Goal: Information Seeking & Learning: Learn about a topic

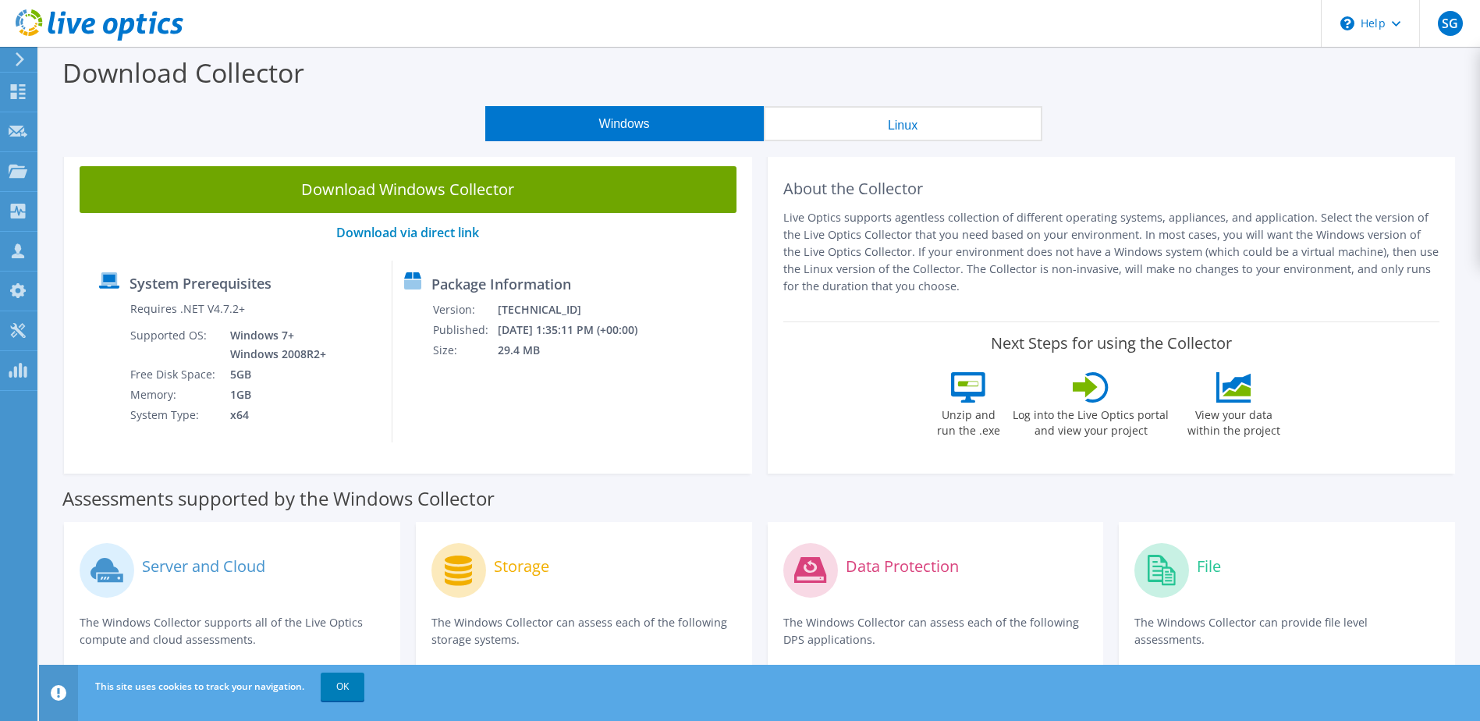
drag, startPoint x: 326, startPoint y: 118, endPoint x: 307, endPoint y: 118, distance: 19.5
click at [326, 118] on div "Windows Linux" at bounding box center [763, 123] width 1417 height 35
click at [24, 51] on div at bounding box center [91, 26] width 183 height 52
click at [23, 55] on icon at bounding box center [20, 59] width 12 height 14
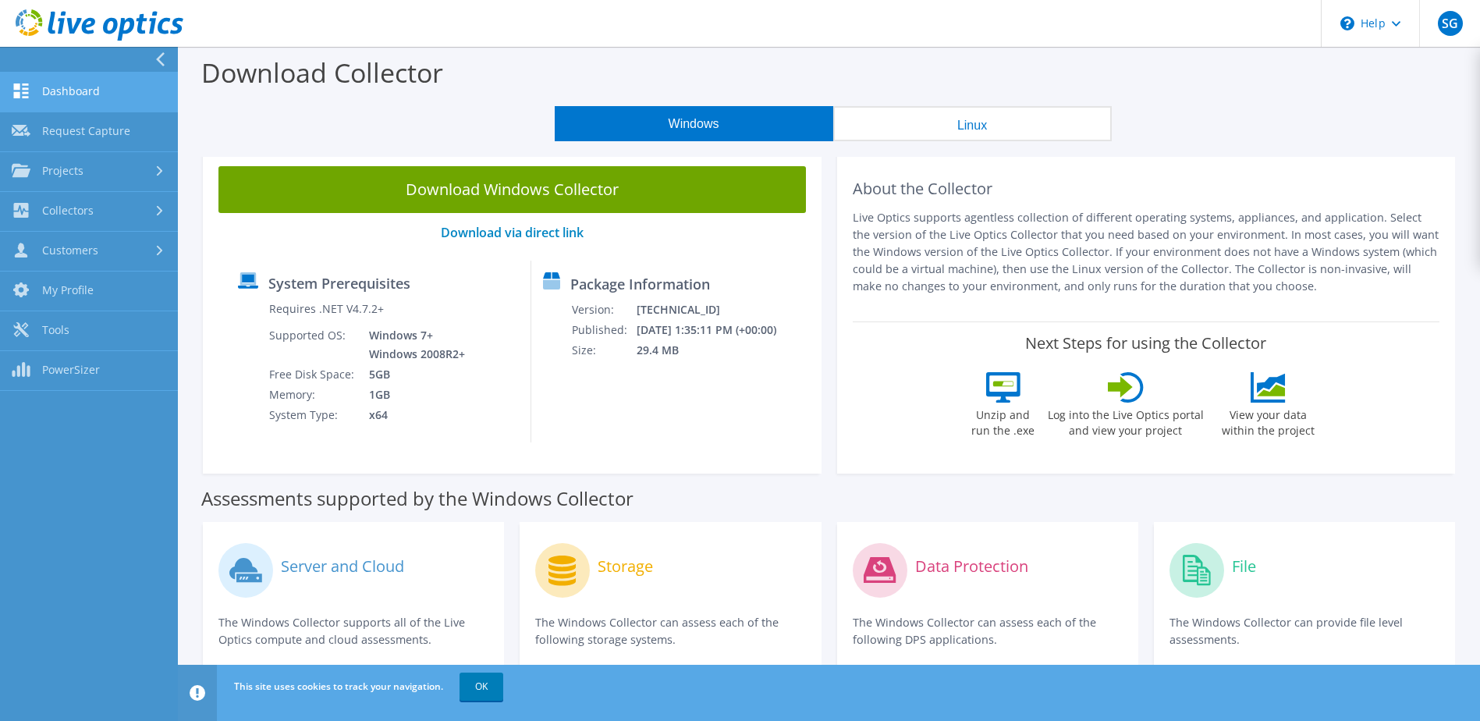
click at [48, 97] on link "Dashboard" at bounding box center [89, 93] width 178 height 40
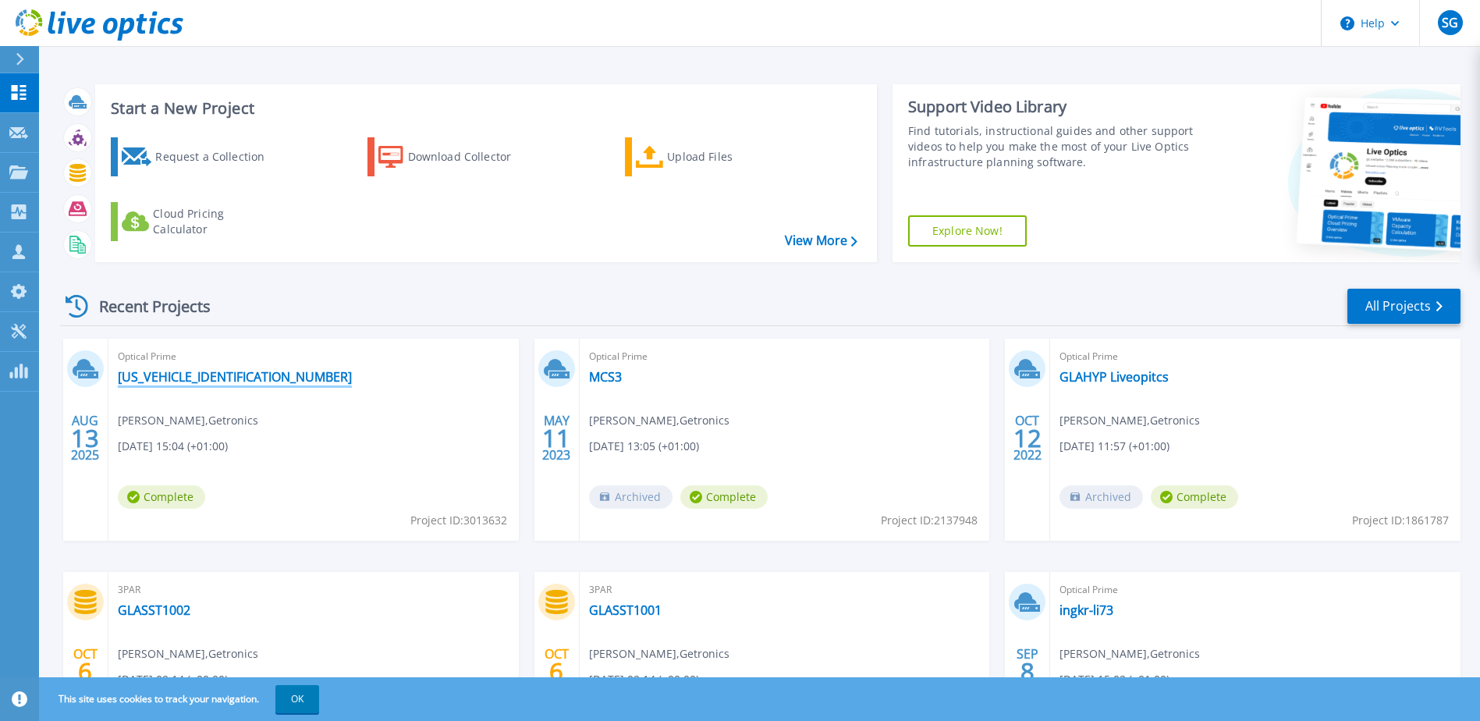
click at [217, 377] on link "[US_VEHICLE_IDENTIFICATION_NUMBER]" at bounding box center [235, 377] width 234 height 16
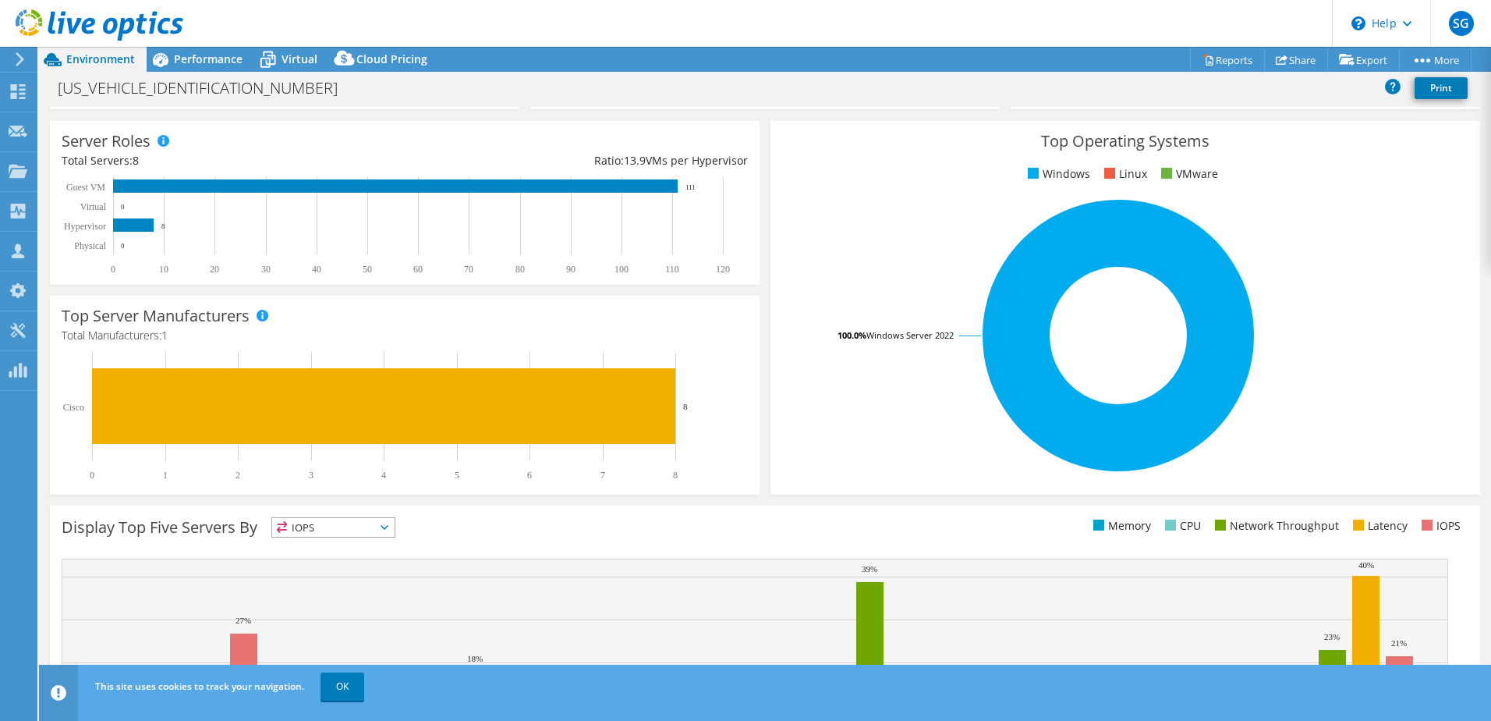
scroll to position [312, 0]
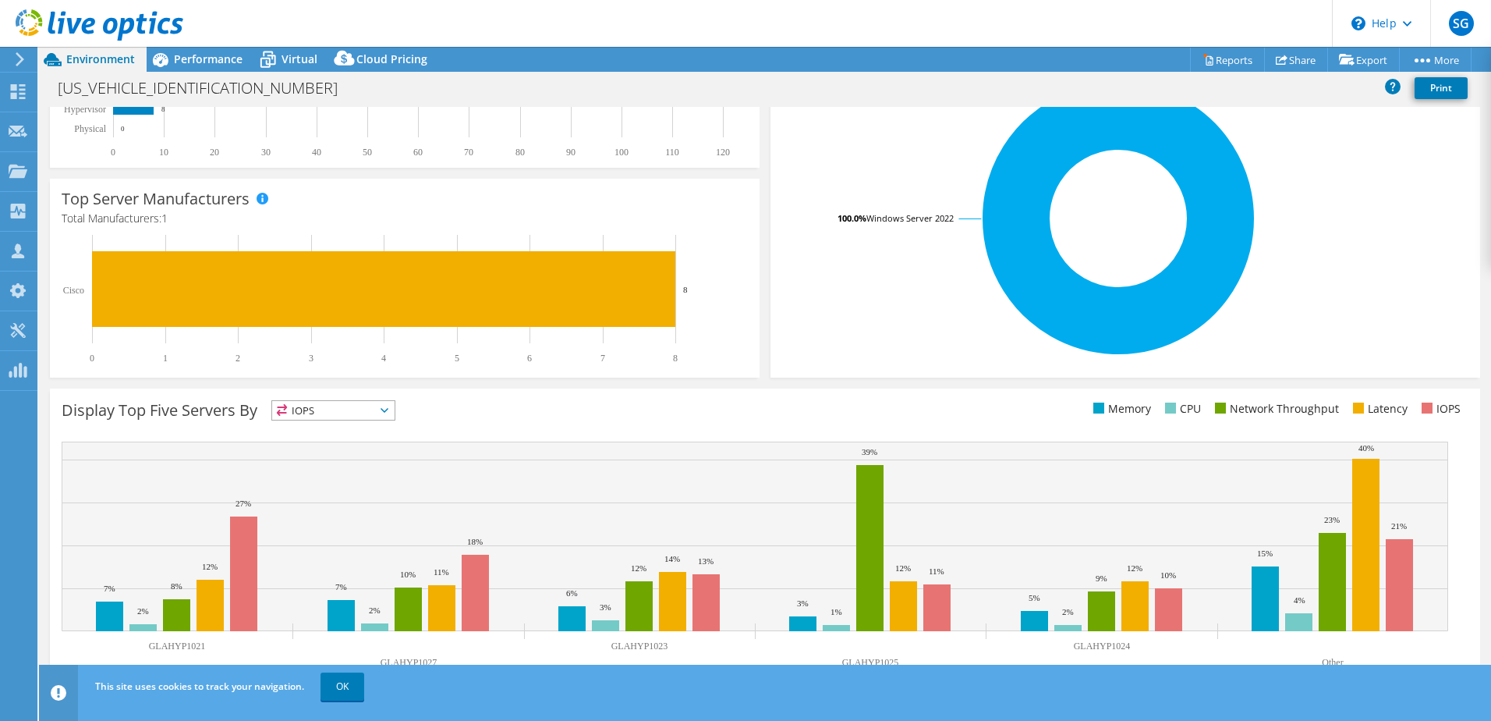
click at [315, 409] on span "IOPS" at bounding box center [333, 410] width 122 height 19
click at [317, 445] on li "Memory" at bounding box center [333, 452] width 122 height 22
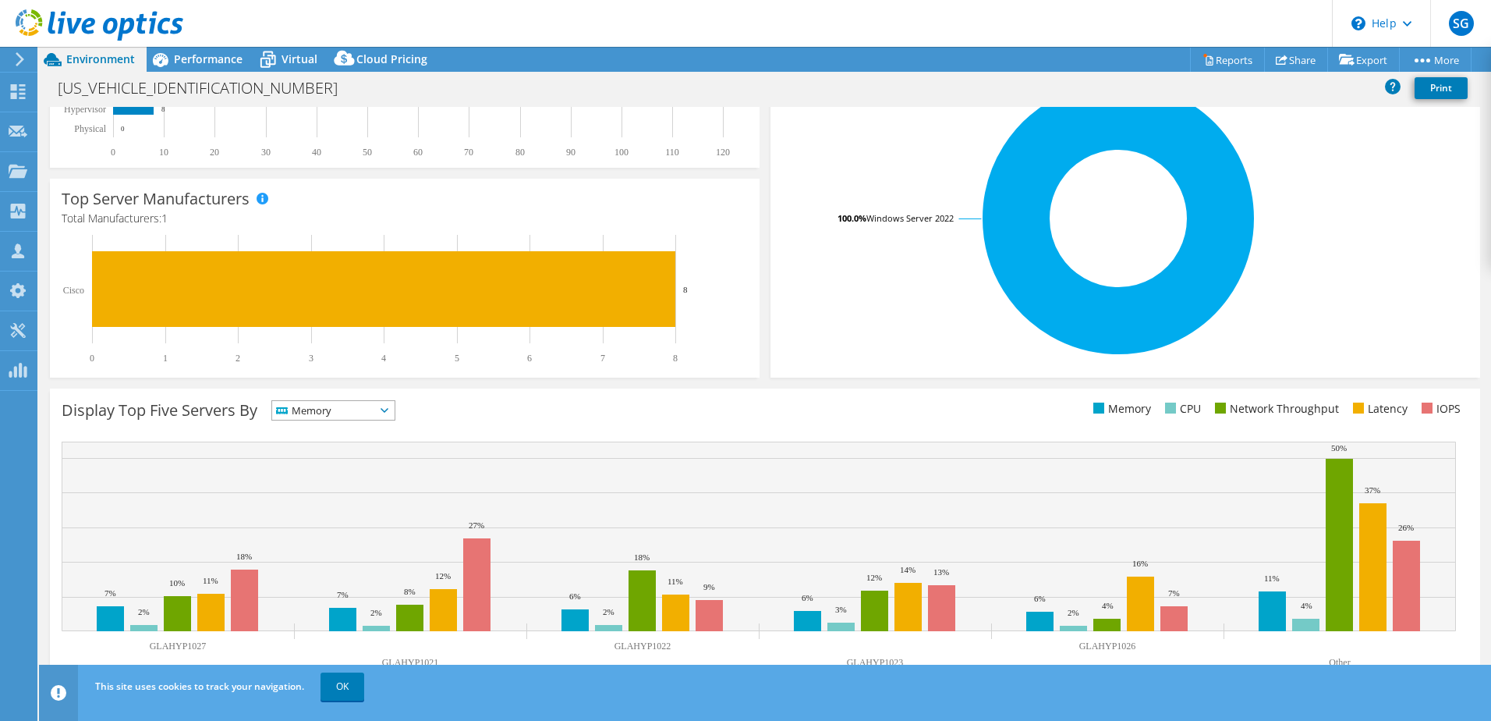
scroll to position [321, 0]
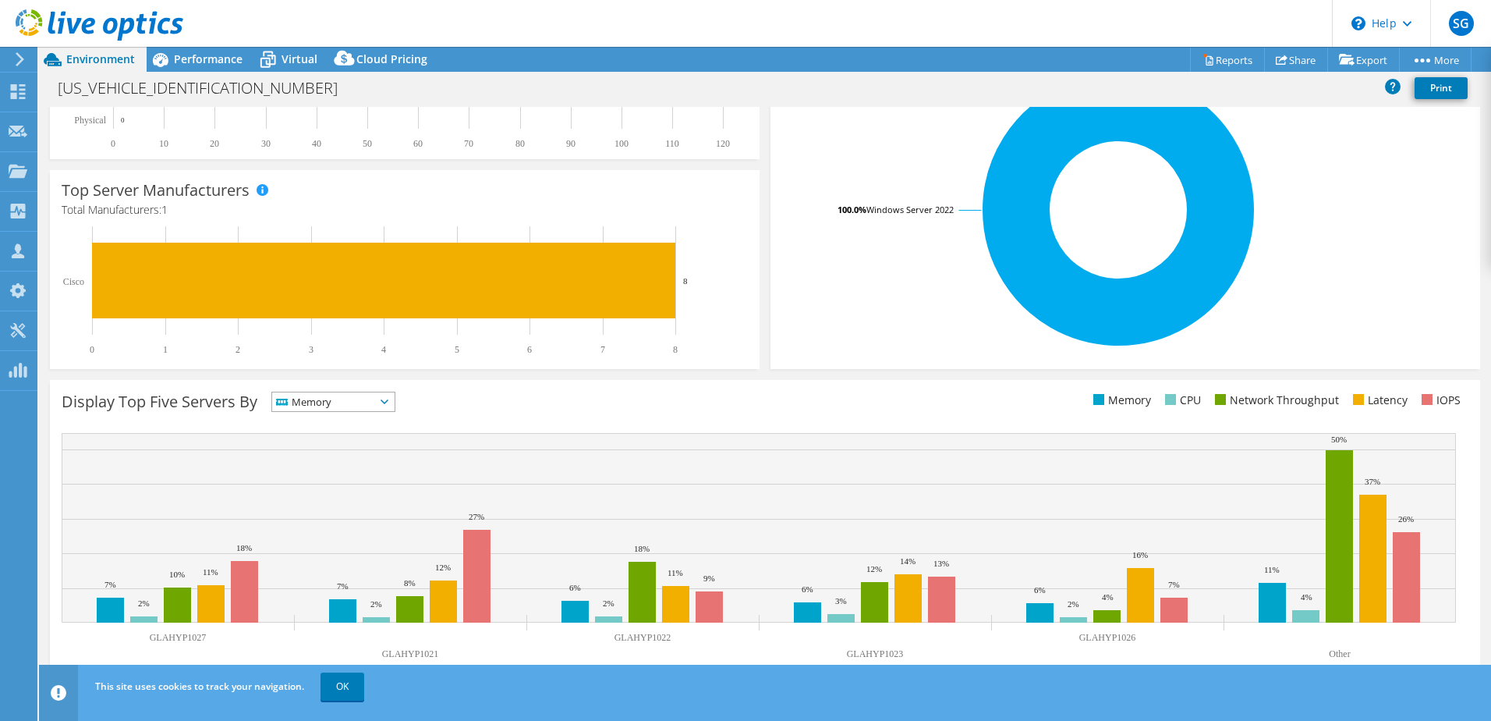
click at [330, 395] on span "Memory" at bounding box center [323, 401] width 103 height 19
click at [324, 462] on li "CPU" at bounding box center [333, 466] width 122 height 22
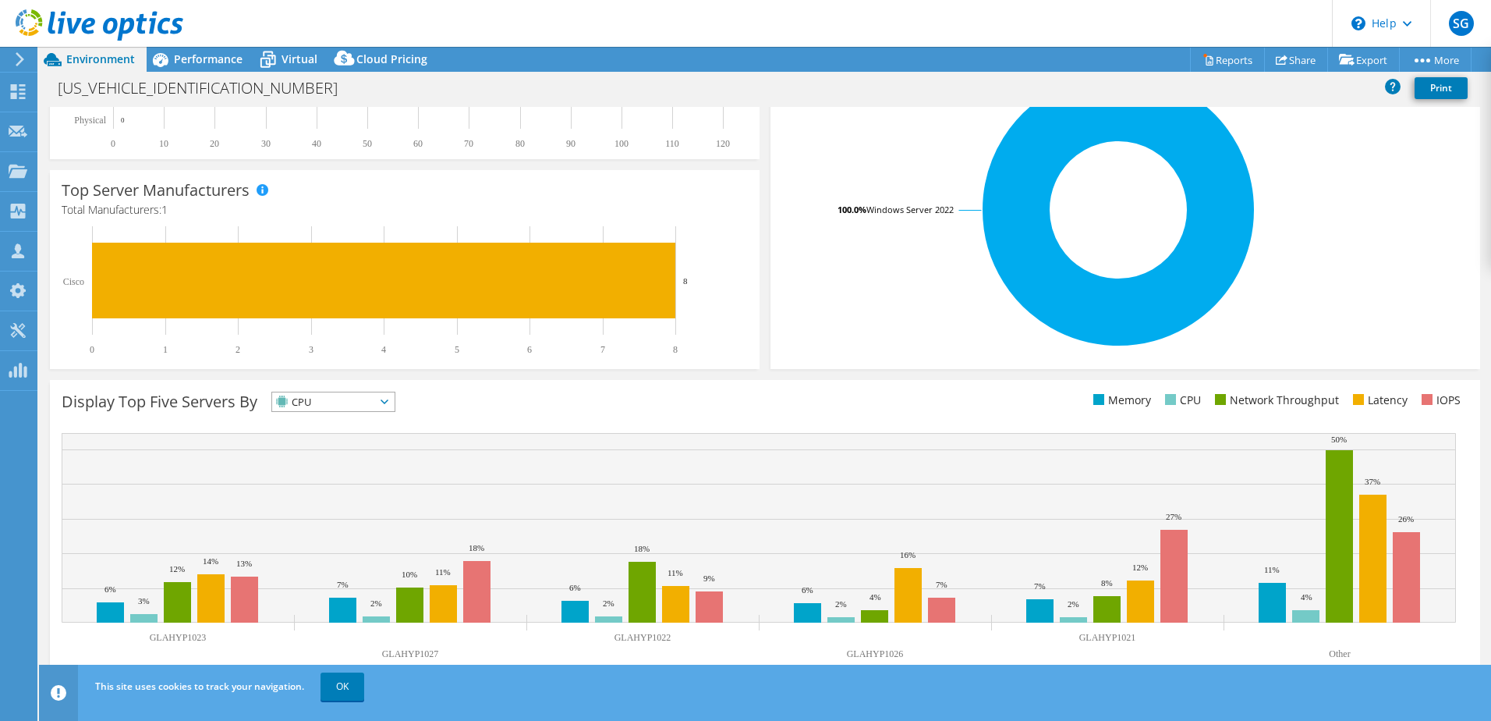
click at [329, 402] on span "CPU" at bounding box center [323, 401] width 103 height 19
click at [331, 506] on li "Latency" at bounding box center [333, 509] width 122 height 22
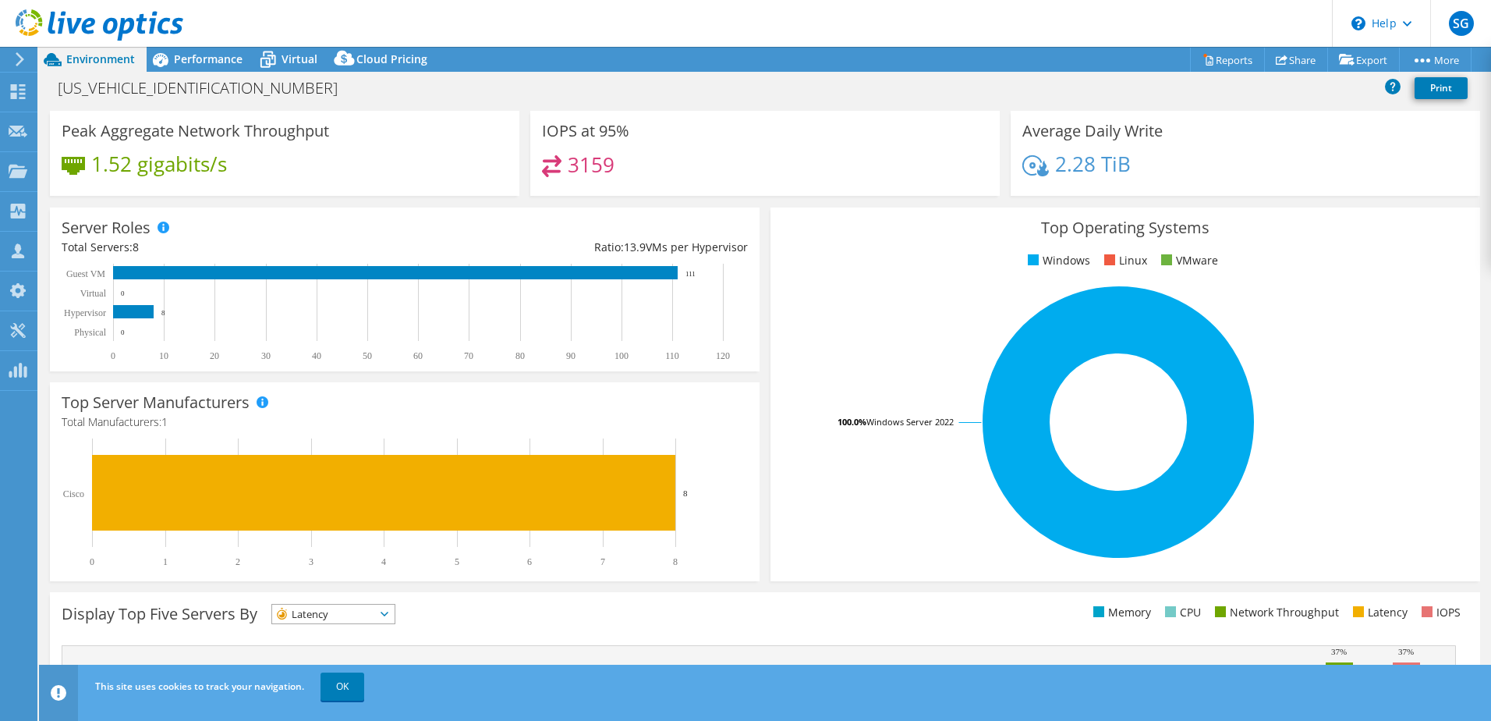
scroll to position [0, 0]
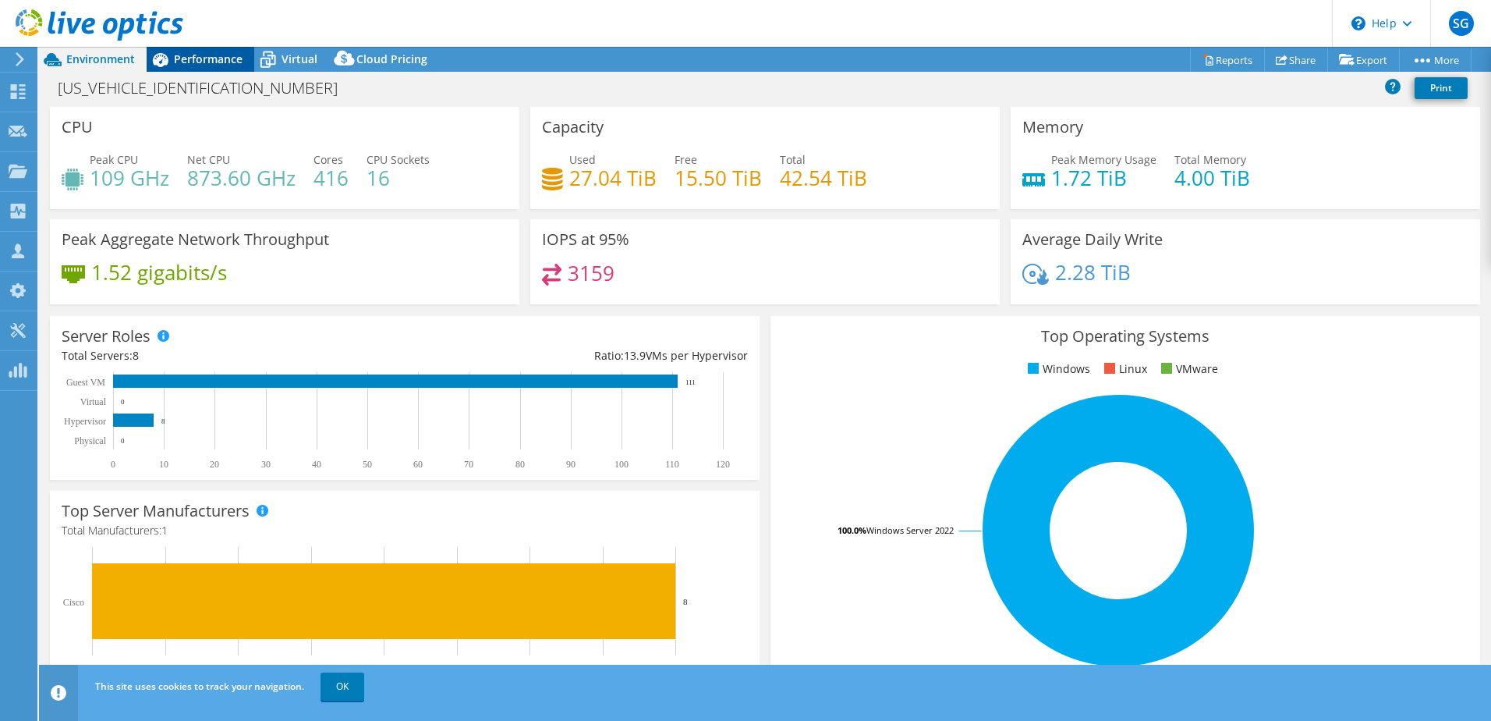
click at [222, 58] on span "Performance" at bounding box center [208, 58] width 69 height 15
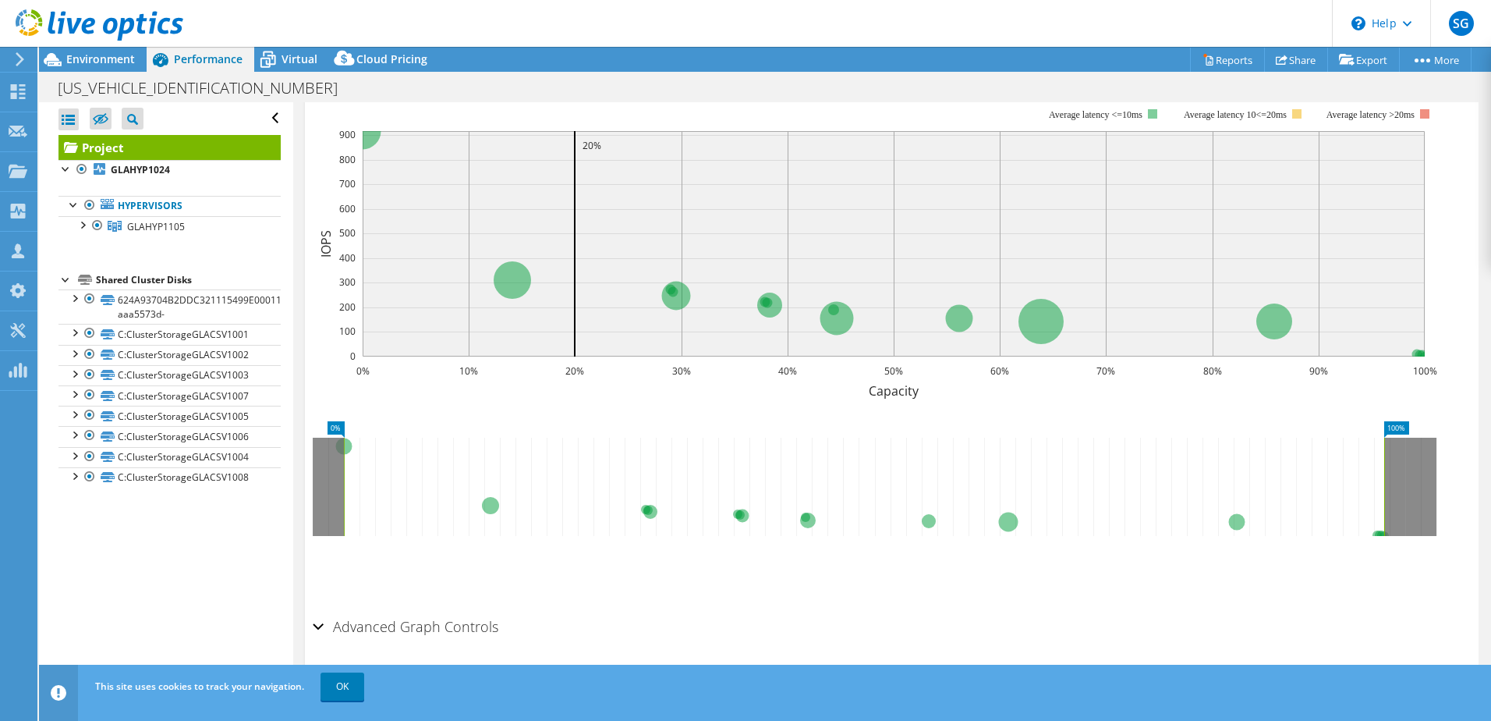
scroll to position [312, 0]
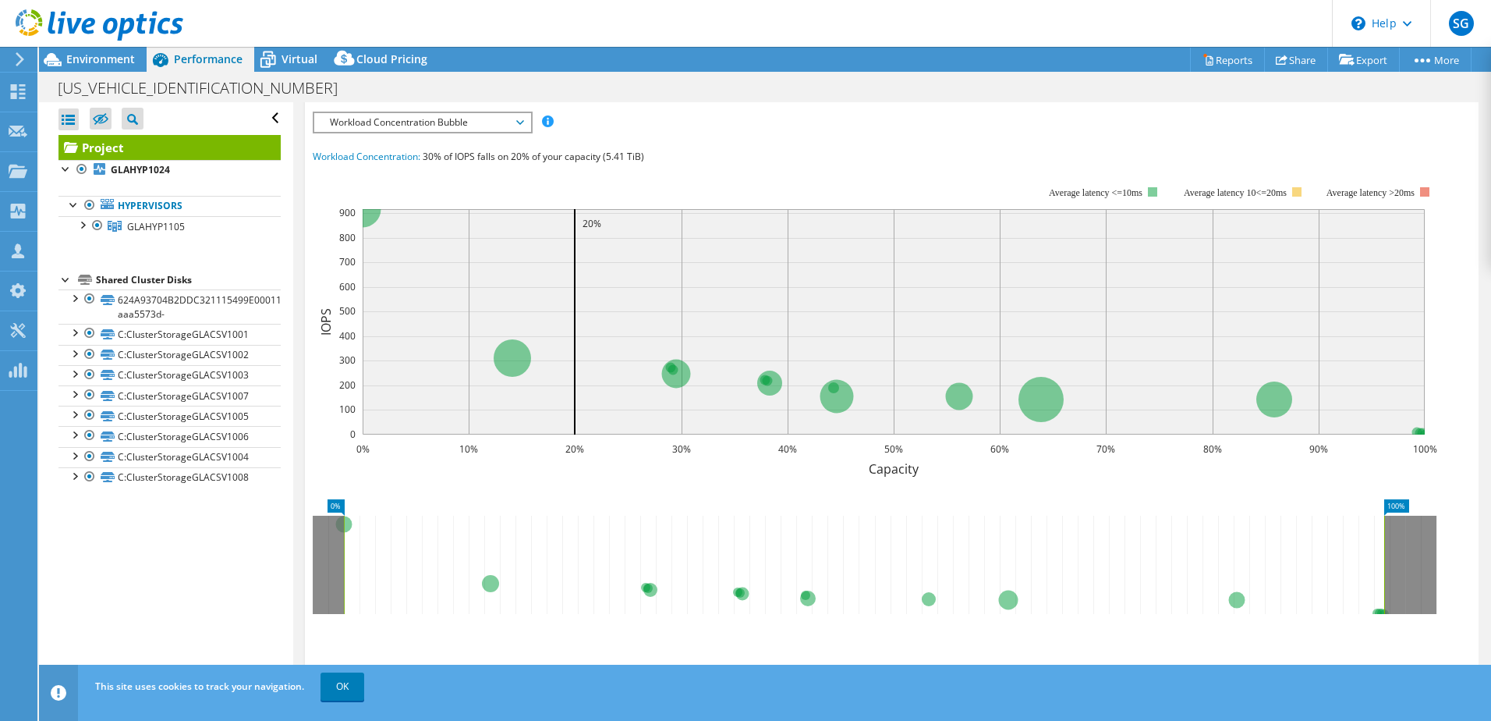
click at [479, 131] on span "Workload Concentration Bubble" at bounding box center [422, 122] width 200 height 19
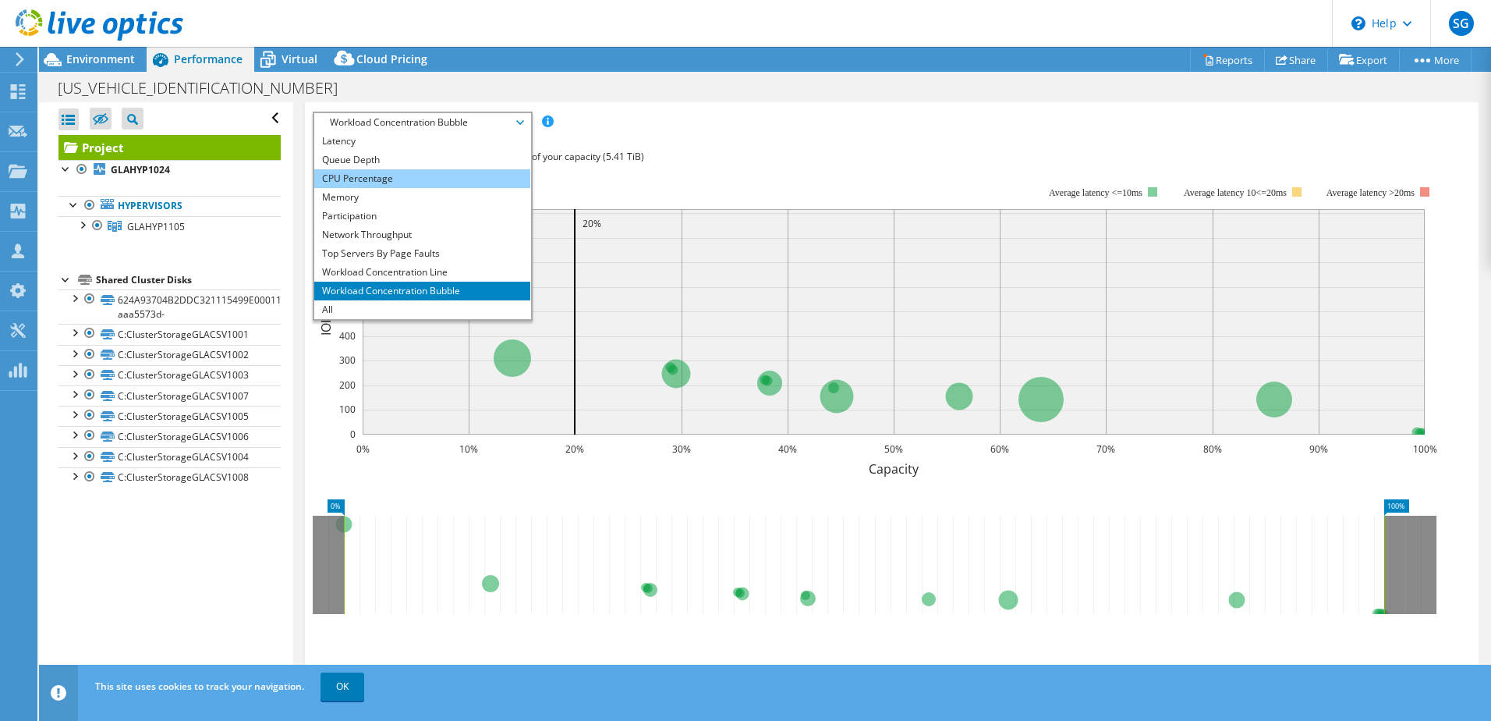
scroll to position [390, 0]
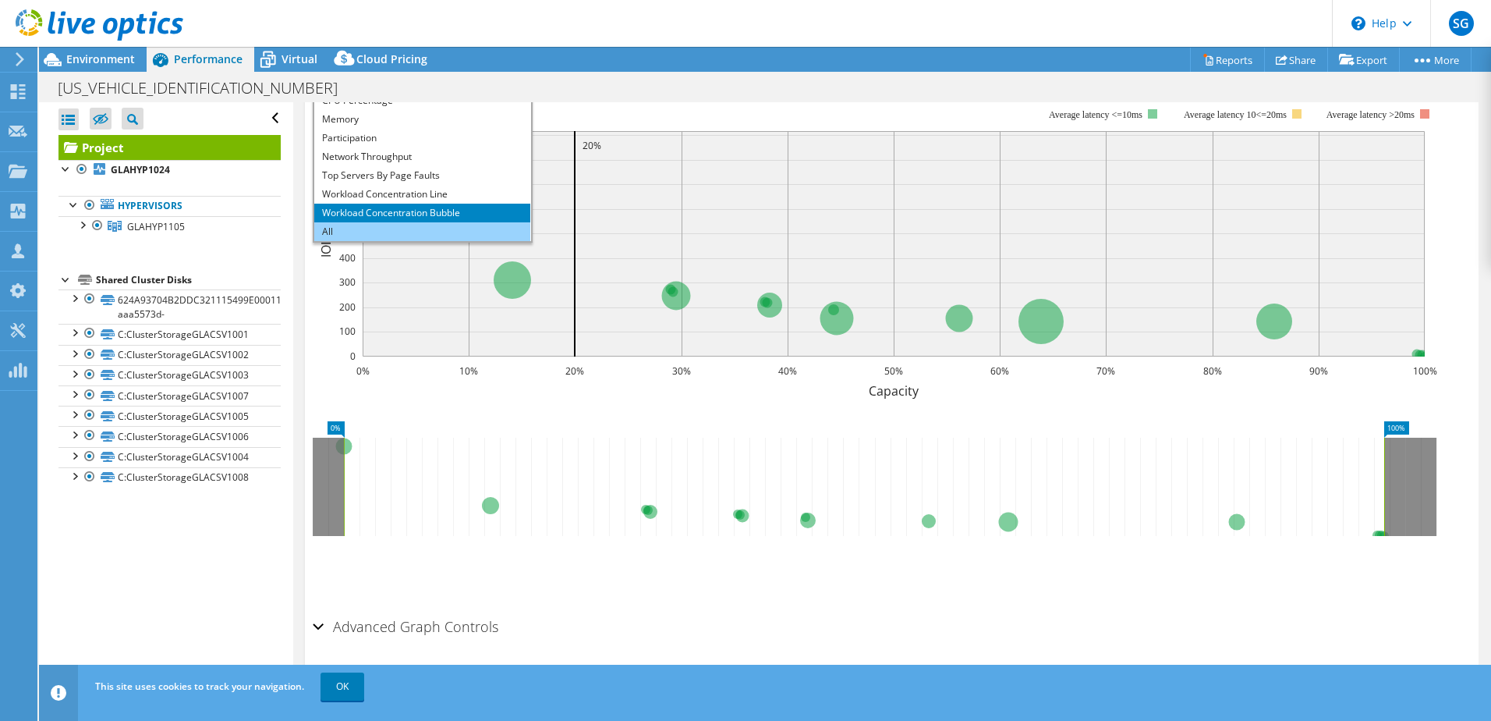
click at [457, 232] on li "All" at bounding box center [422, 231] width 216 height 19
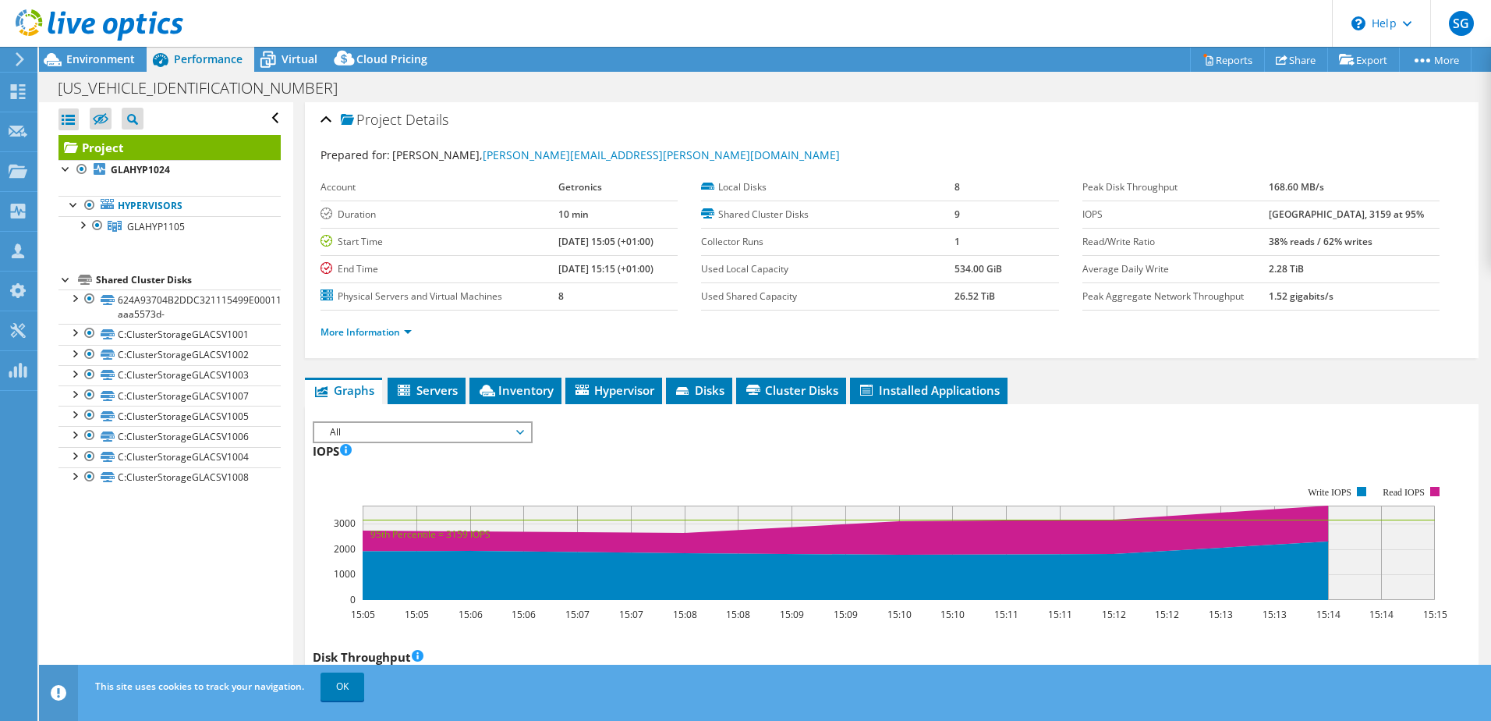
scroll to position [0, 0]
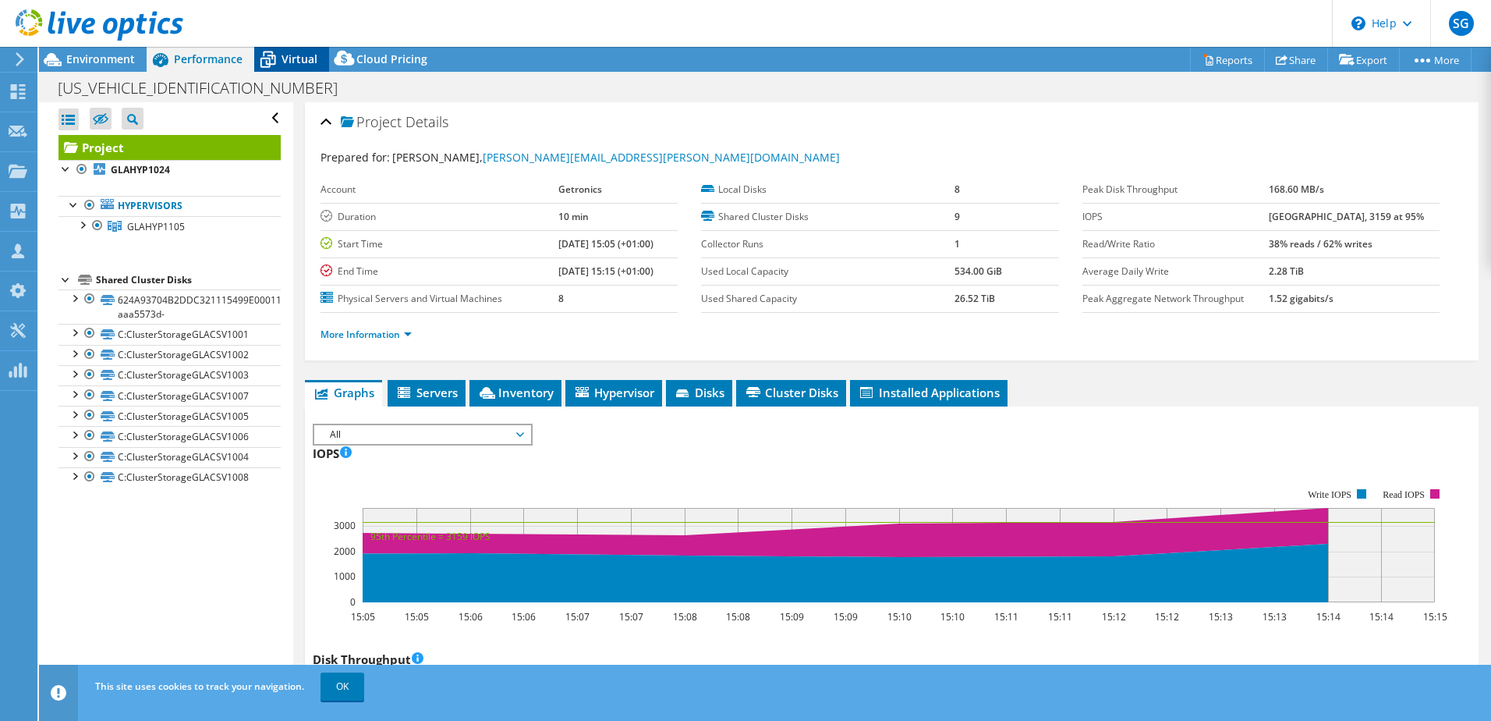
click at [285, 59] on span "Virtual" at bounding box center [300, 58] width 36 height 15
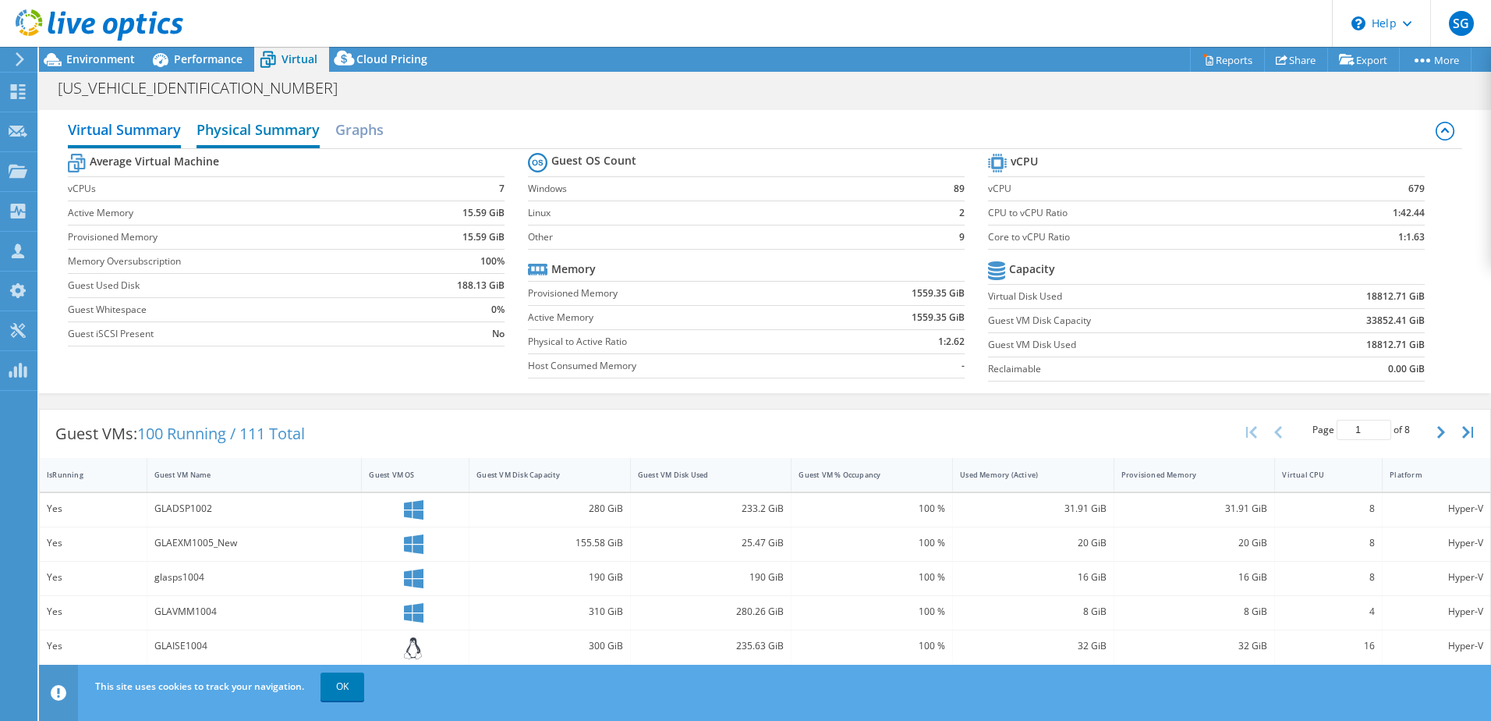
click at [282, 133] on h2 "Physical Summary" at bounding box center [258, 131] width 123 height 34
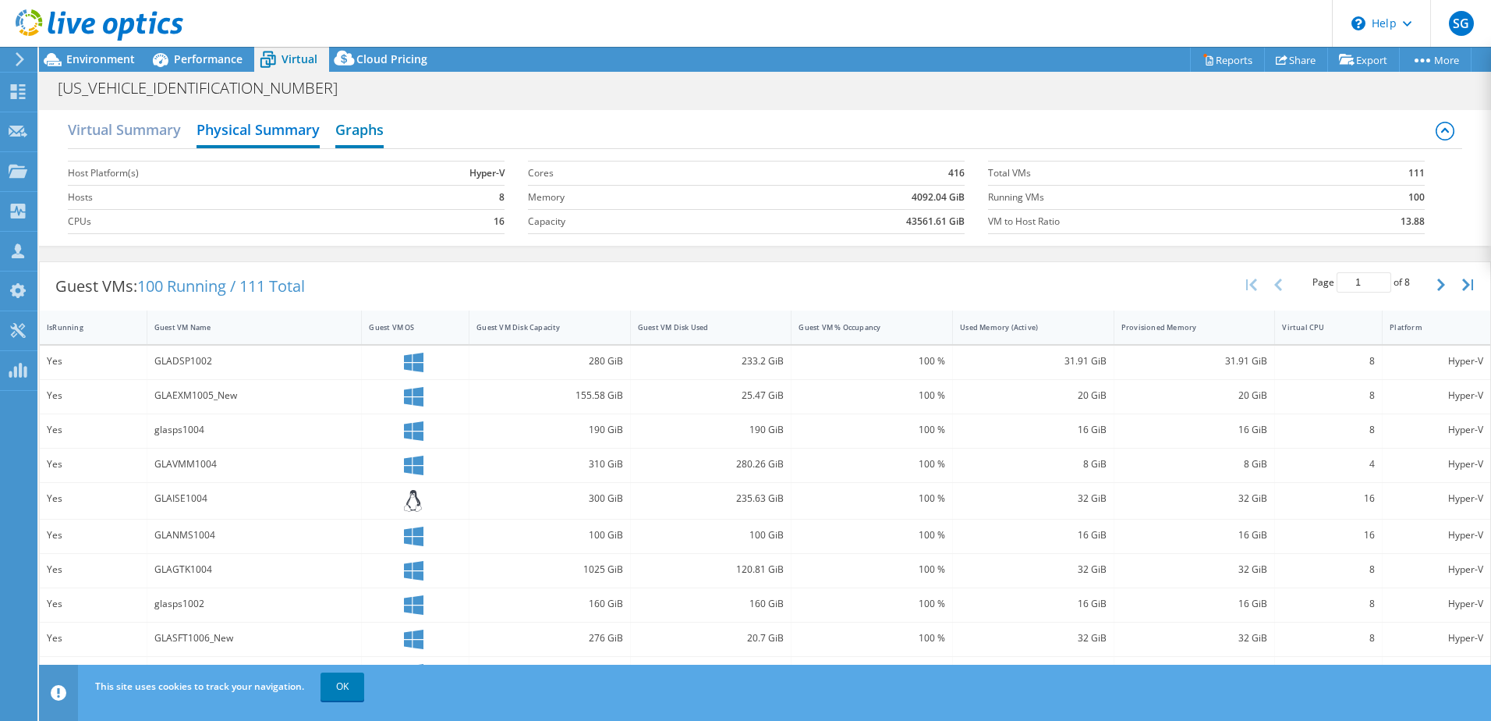
click at [363, 134] on h2 "Graphs" at bounding box center [359, 131] width 48 height 34
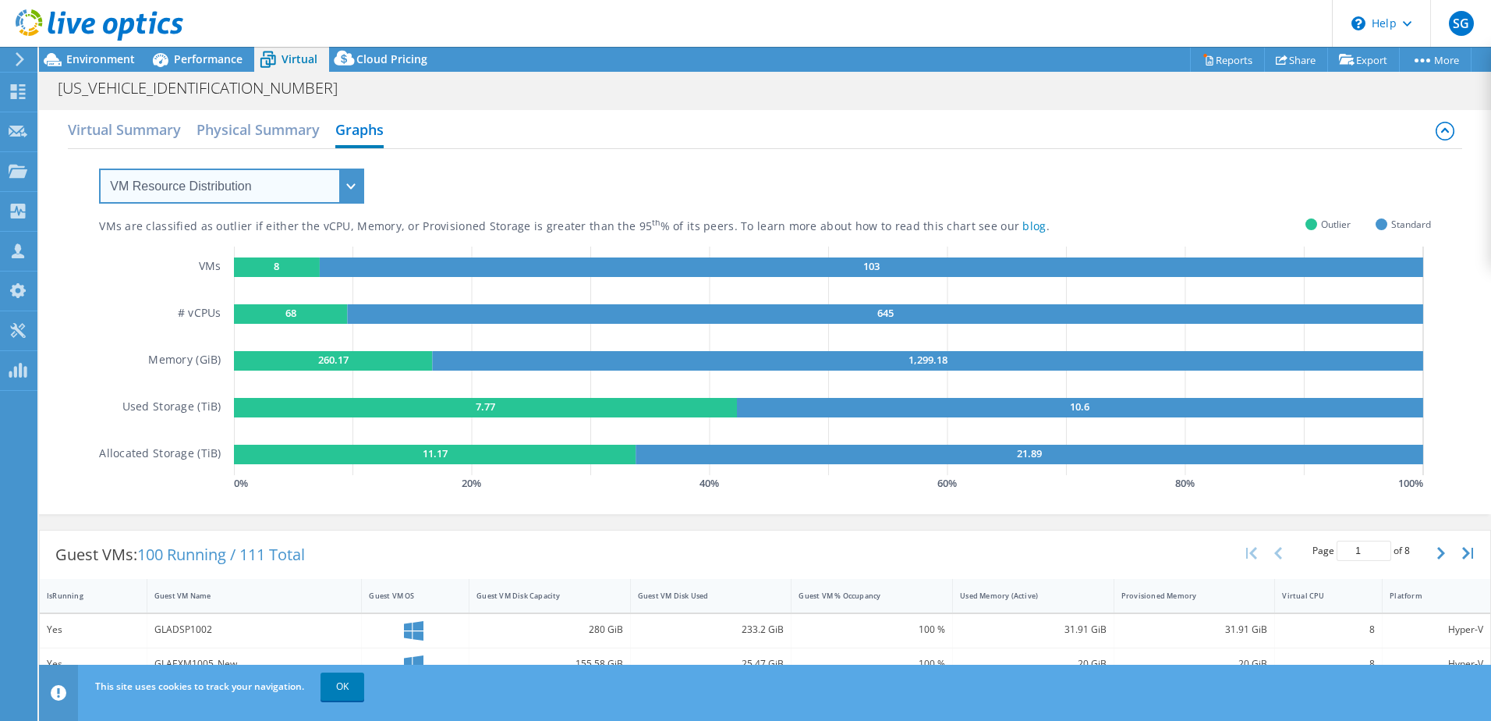
click at [353, 179] on select "VM Resource Distribution Provisioning Contrast Over Provisioning" at bounding box center [231, 185] width 265 height 35
click at [99, 168] on select "VM Resource Distribution Provisioning Contrast Over Provisioning" at bounding box center [231, 185] width 265 height 35
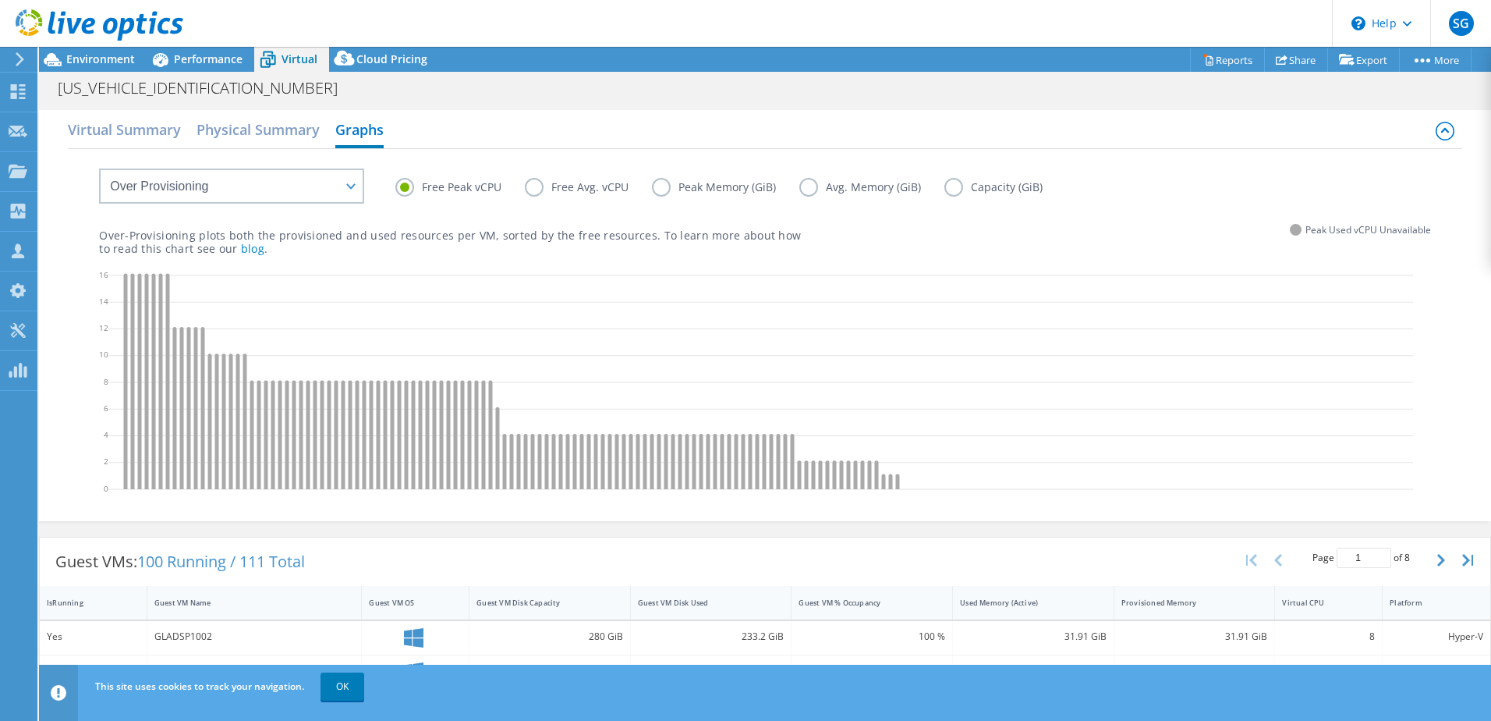
click at [661, 187] on label "Peak Memory (GiB)" at bounding box center [725, 187] width 147 height 19
click at [0, 0] on input "Peak Memory (GiB)" at bounding box center [0, 0] width 0 height 0
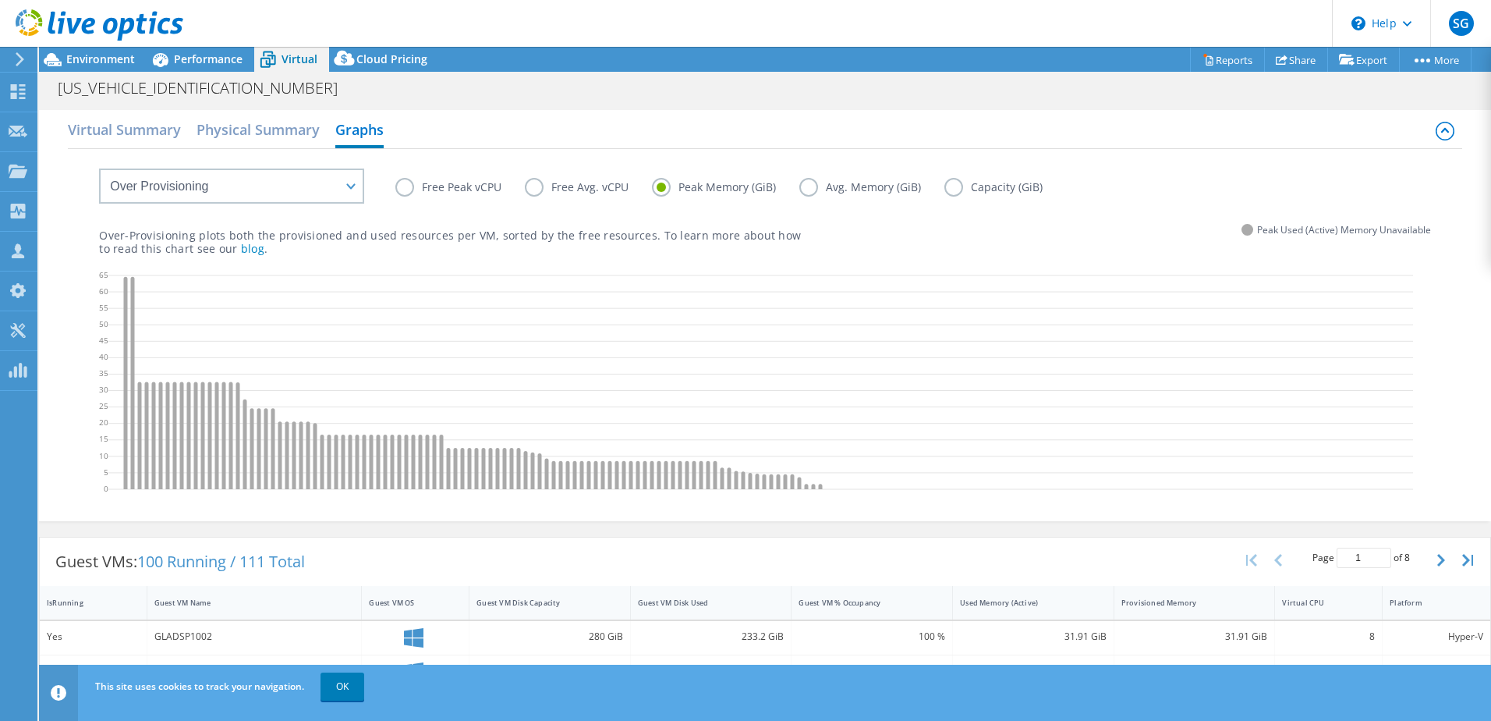
click at [814, 187] on label "Avg. Memory (GiB)" at bounding box center [871, 187] width 145 height 19
click at [0, 0] on input "Avg. Memory (GiB)" at bounding box center [0, 0] width 0 height 0
click at [334, 193] on select "VM Resource Distribution Provisioning Contrast Over Provisioning" at bounding box center [231, 185] width 265 height 35
click at [99, 168] on select "VM Resource Distribution Provisioning Contrast Over Provisioning" at bounding box center [231, 185] width 265 height 35
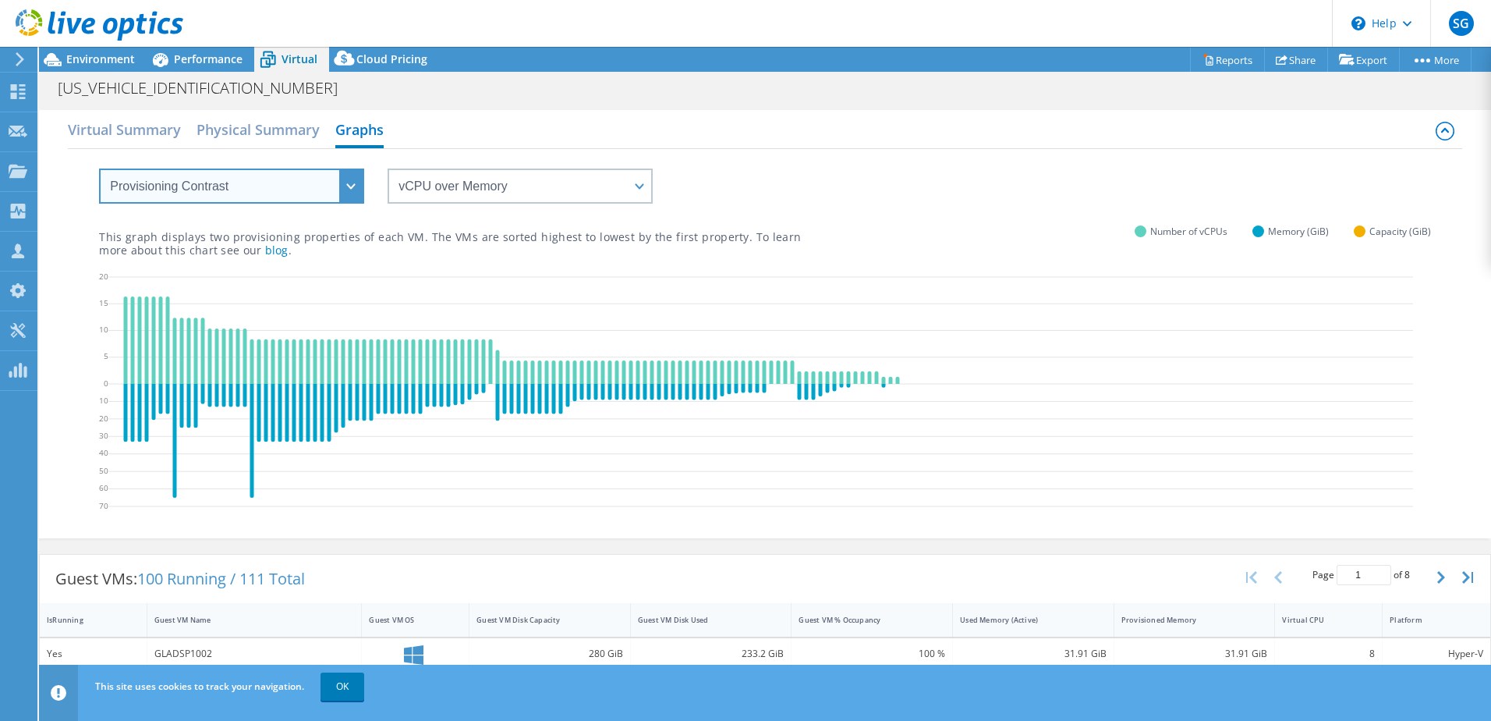
click at [318, 191] on select "VM Resource Distribution Provisioning Contrast Over Provisioning" at bounding box center [231, 185] width 265 height 35
click at [99, 168] on select "VM Resource Distribution Provisioning Contrast Over Provisioning" at bounding box center [231, 185] width 265 height 35
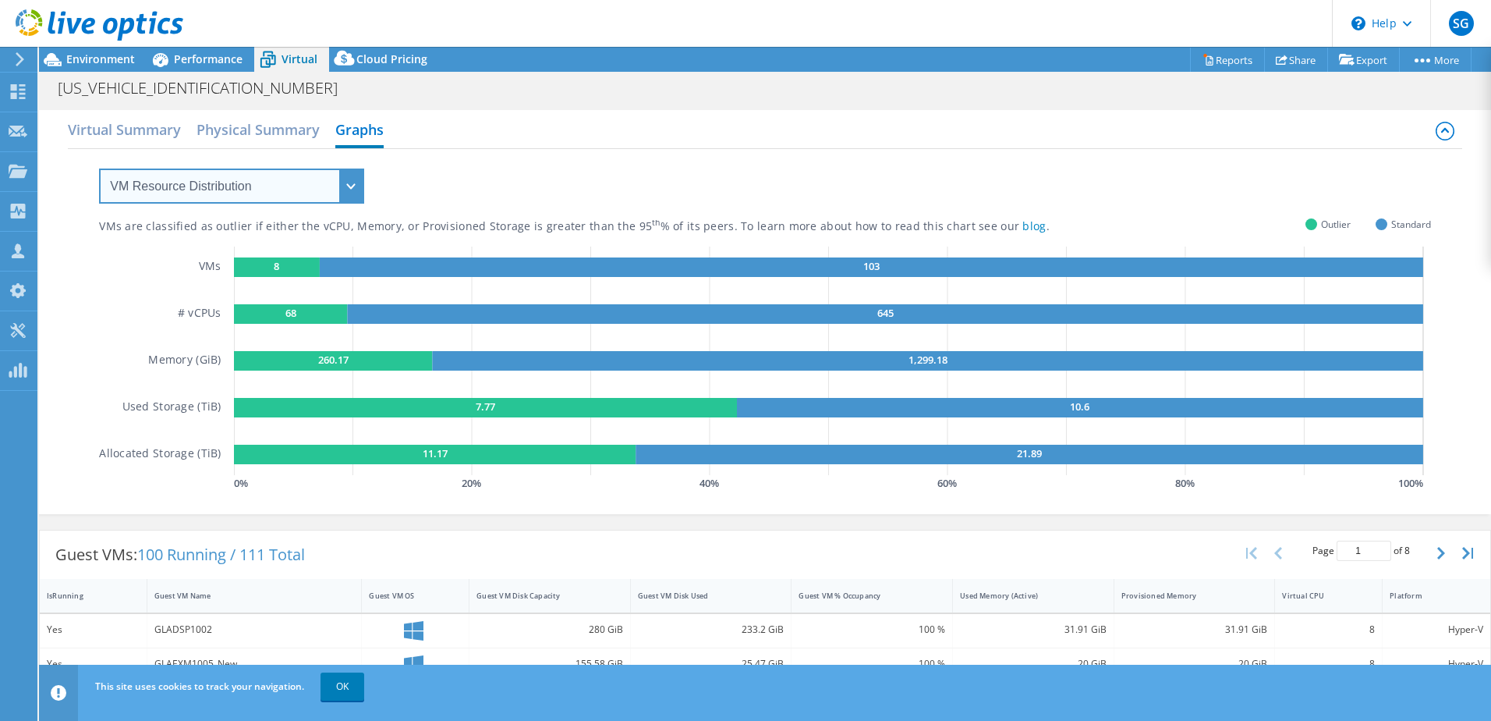
click at [296, 195] on select "VM Resource Distribution Provisioning Contrast Over Provisioning" at bounding box center [231, 185] width 265 height 35
select select "Over Provisioning"
click at [99, 168] on select "VM Resource Distribution Provisioning Contrast Over Provisioning" at bounding box center [231, 185] width 265 height 35
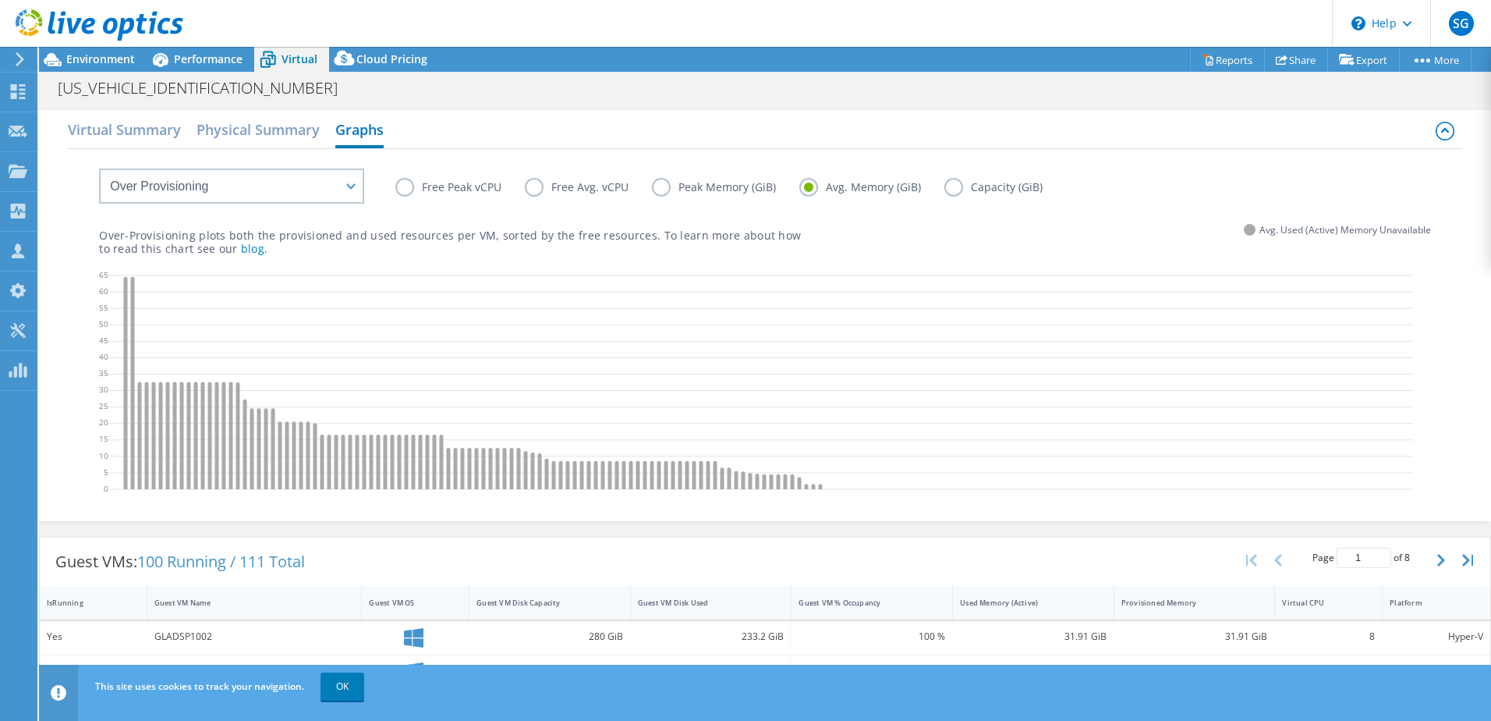
click at [662, 187] on label "Peak Memory (GiB)" at bounding box center [725, 187] width 147 height 19
click at [0, 0] on input "Peak Memory (GiB)" at bounding box center [0, 0] width 0 height 0
click at [817, 189] on label "Avg. Memory (GiB)" at bounding box center [871, 187] width 145 height 19
click at [0, 0] on input "Avg. Memory (GiB)" at bounding box center [0, 0] width 0 height 0
click at [1437, 563] on icon "button" at bounding box center [1441, 560] width 8 height 12
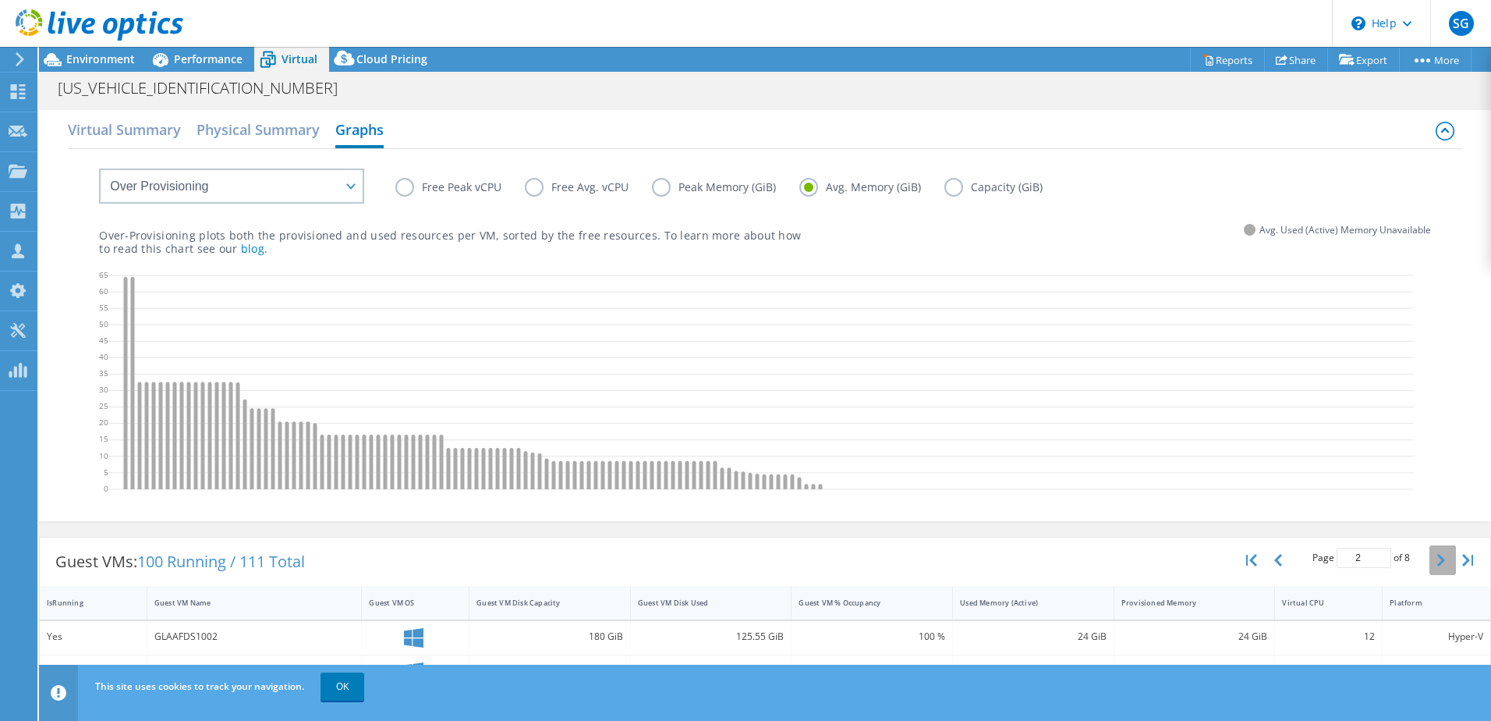
click at [1437, 563] on icon "button" at bounding box center [1441, 560] width 8 height 12
type input "4"
click at [648, 183] on label "Free Avg. vCPU" at bounding box center [588, 187] width 127 height 19
click at [0, 0] on input "Free Avg. vCPU" at bounding box center [0, 0] width 0 height 0
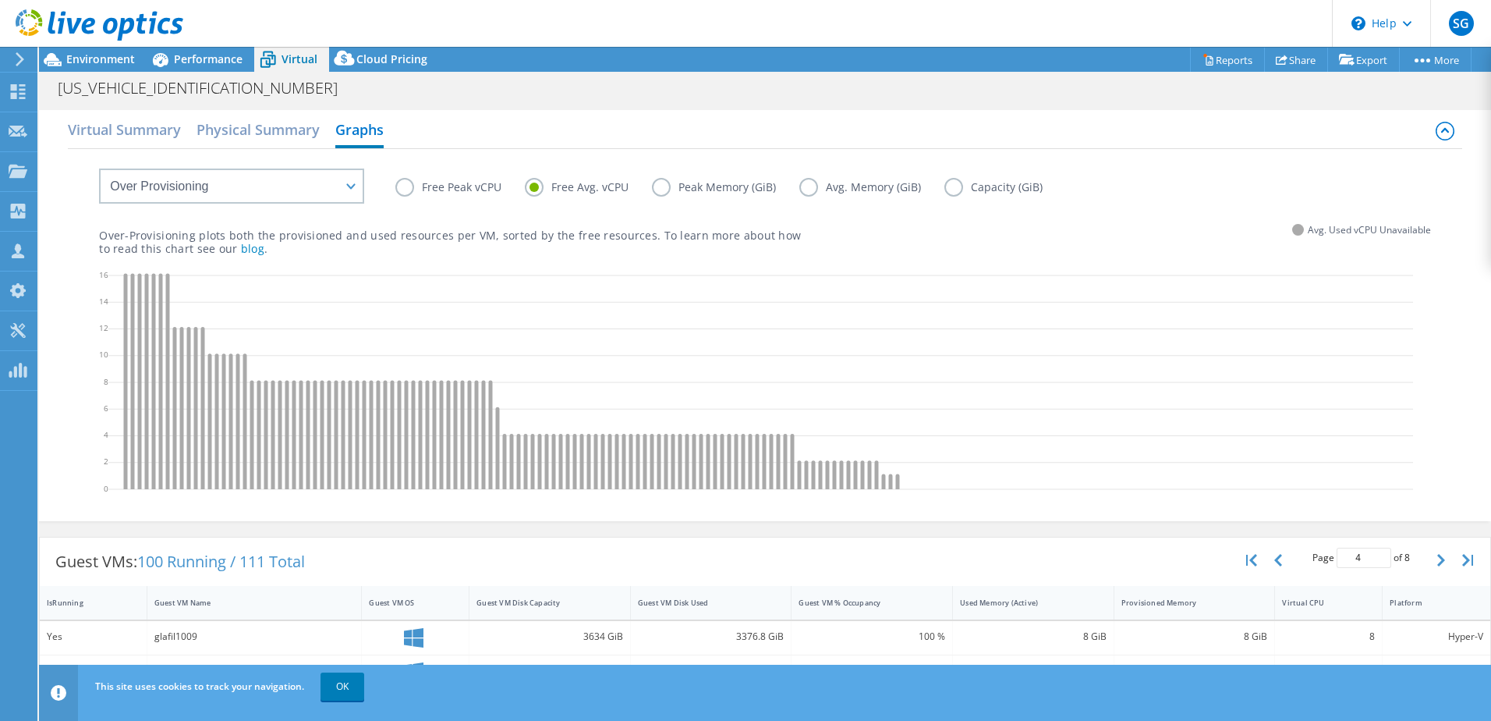
click at [804, 190] on label "Avg. Memory (GiB)" at bounding box center [871, 187] width 145 height 19
click at [0, 0] on input "Avg. Memory (GiB)" at bounding box center [0, 0] width 0 height 0
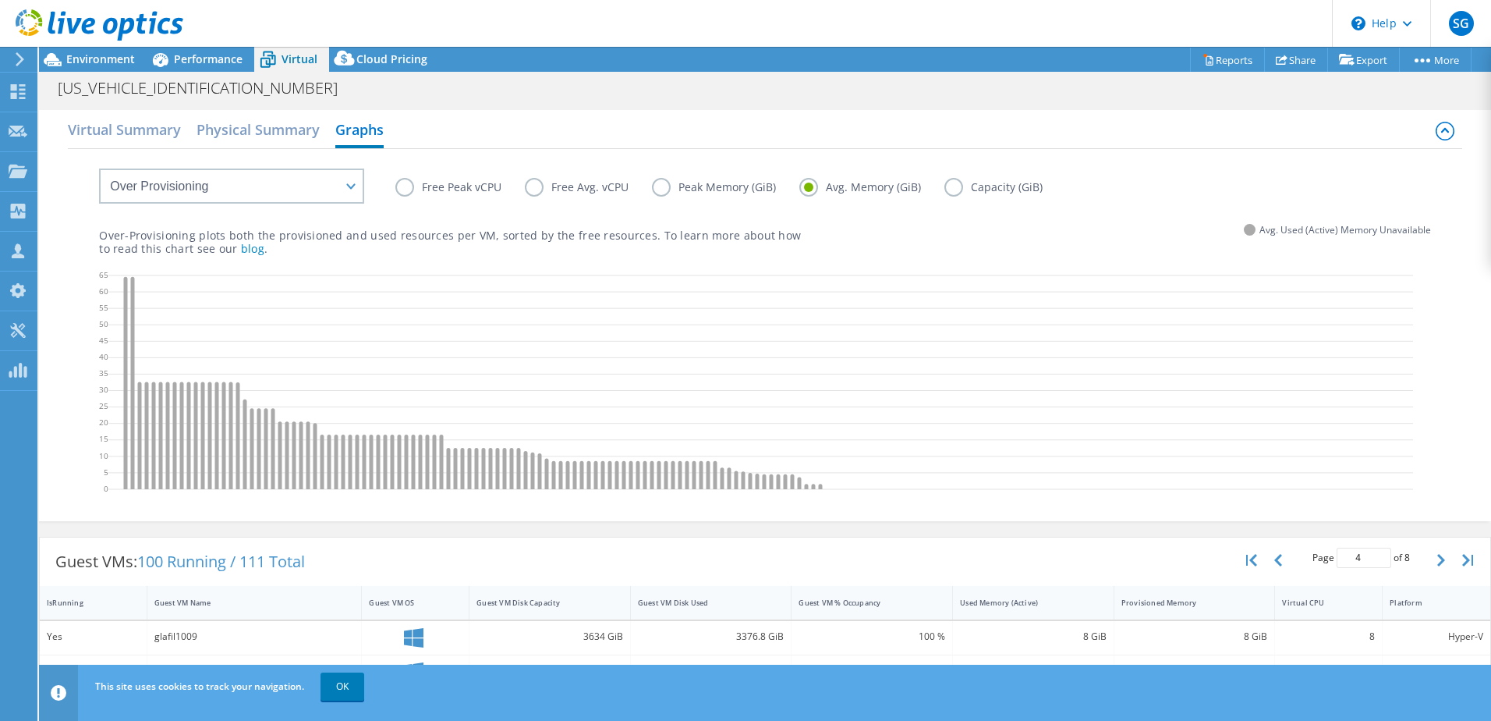
click at [663, 186] on label "Peak Memory (GiB)" at bounding box center [725, 187] width 147 height 19
click at [0, 0] on input "Peak Memory (GiB)" at bounding box center [0, 0] width 0 height 0
click at [948, 191] on label "Capacity (GiB)" at bounding box center [1005, 187] width 122 height 19
click at [0, 0] on input "Capacity (GiB)" at bounding box center [0, 0] width 0 height 0
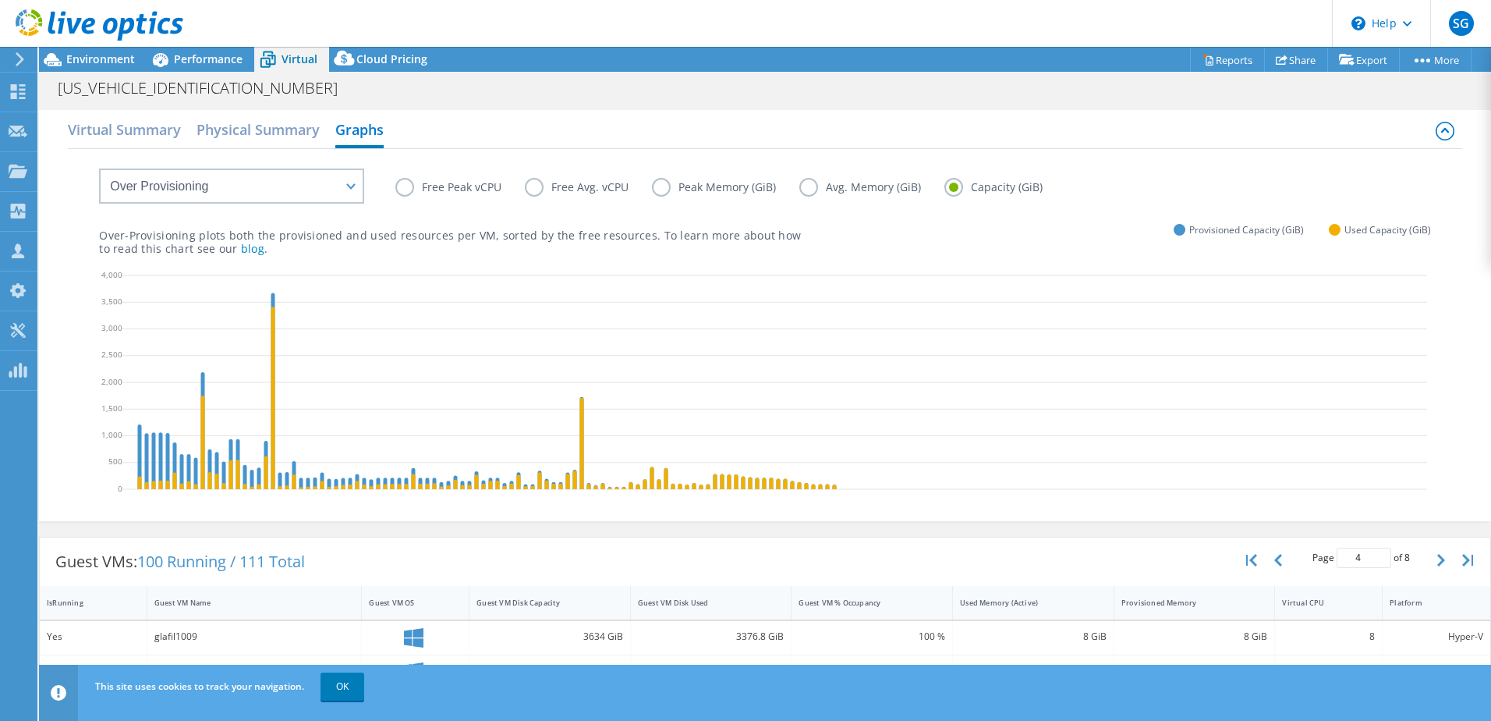
click at [419, 189] on label "Free Peak vCPU" at bounding box center [459, 187] width 129 height 19
click at [0, 0] on input "Free Peak vCPU" at bounding box center [0, 0] width 0 height 0
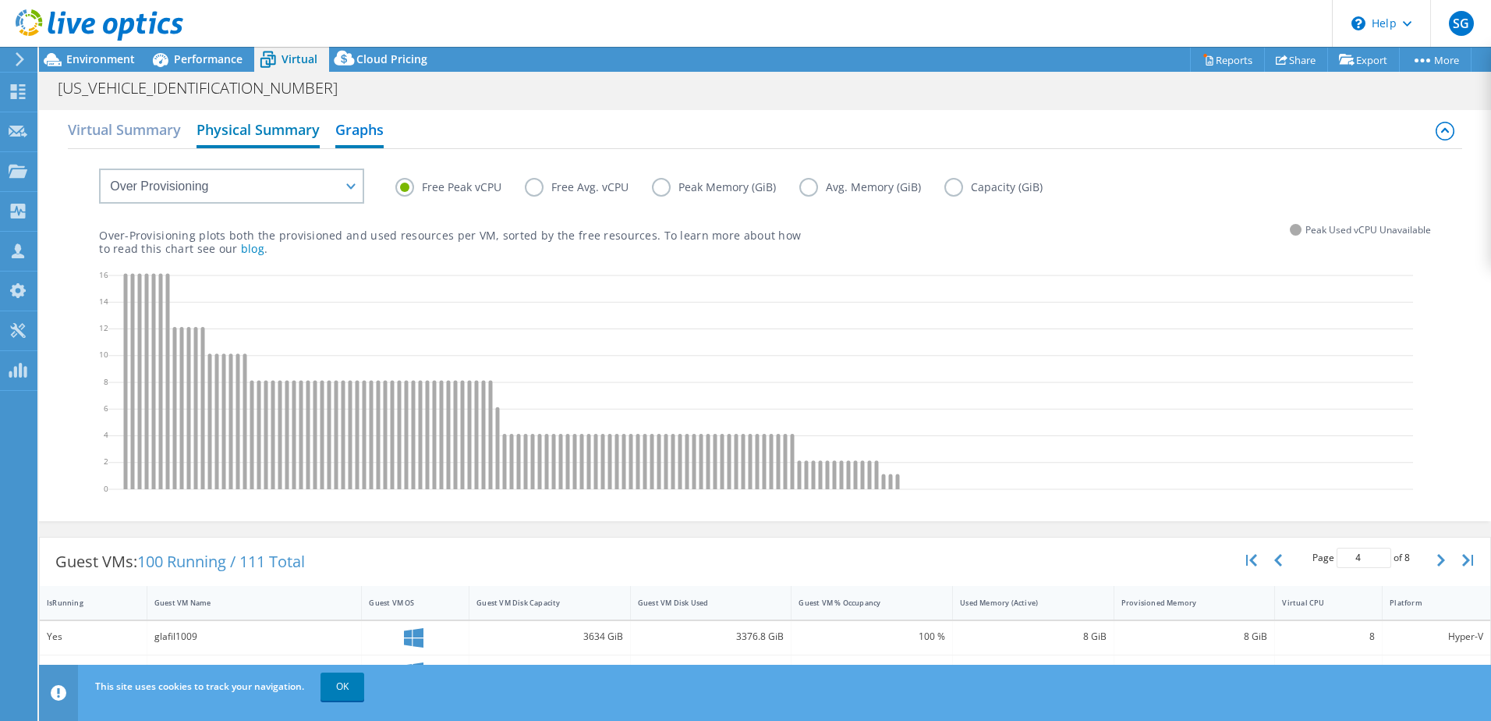
click at [250, 129] on h2 "Physical Summary" at bounding box center [258, 131] width 123 height 34
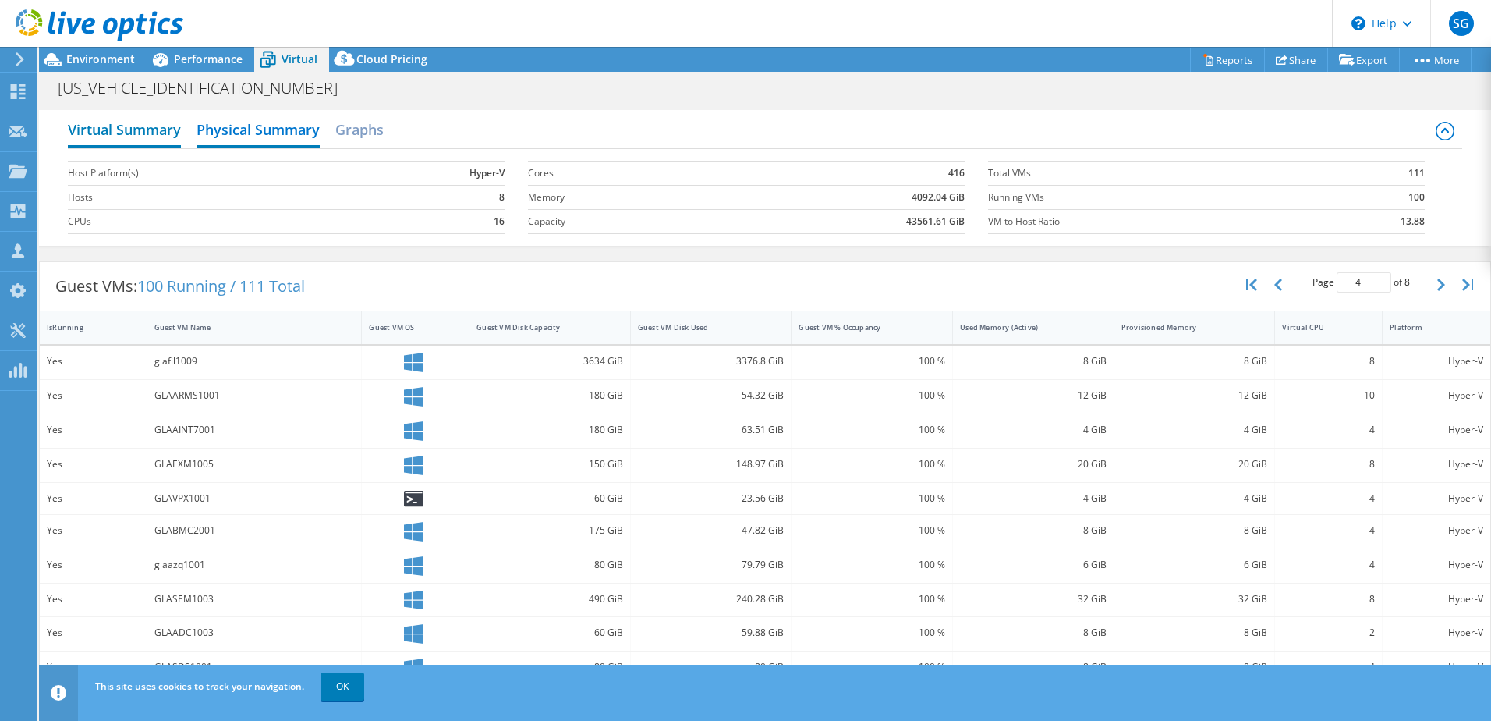
click at [139, 133] on h2 "Virtual Summary" at bounding box center [124, 131] width 113 height 34
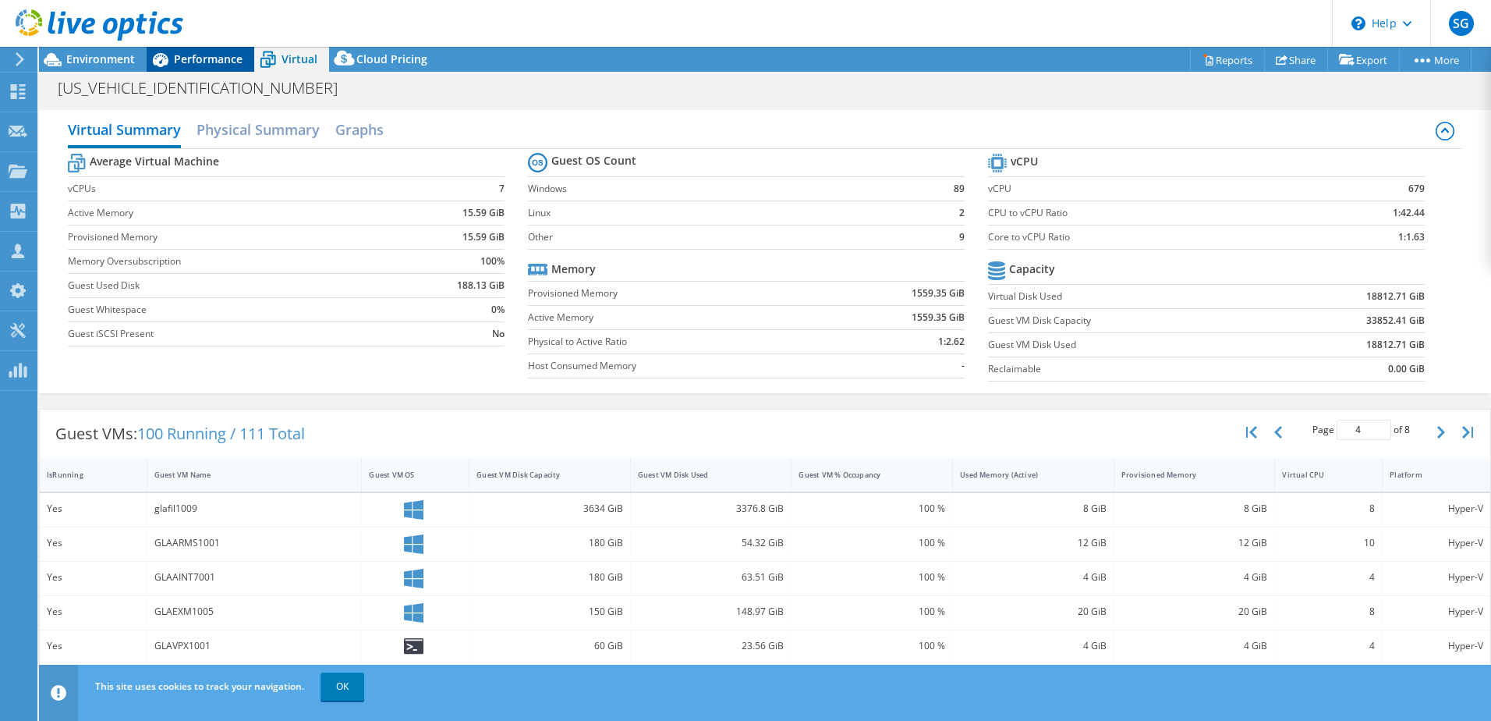
click at [185, 60] on span "Performance" at bounding box center [208, 58] width 69 height 15
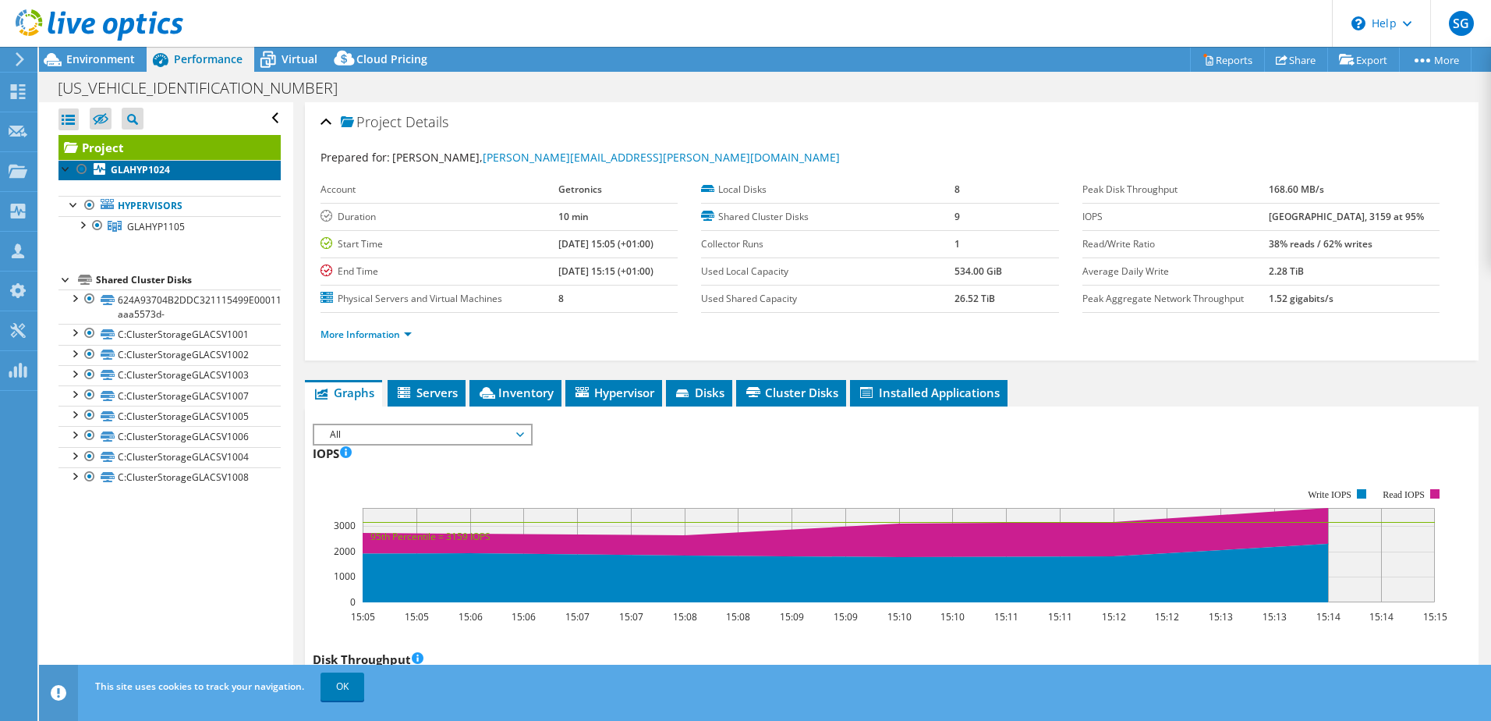
click at [163, 175] on b "GLAHYP1024" at bounding box center [140, 169] width 59 height 13
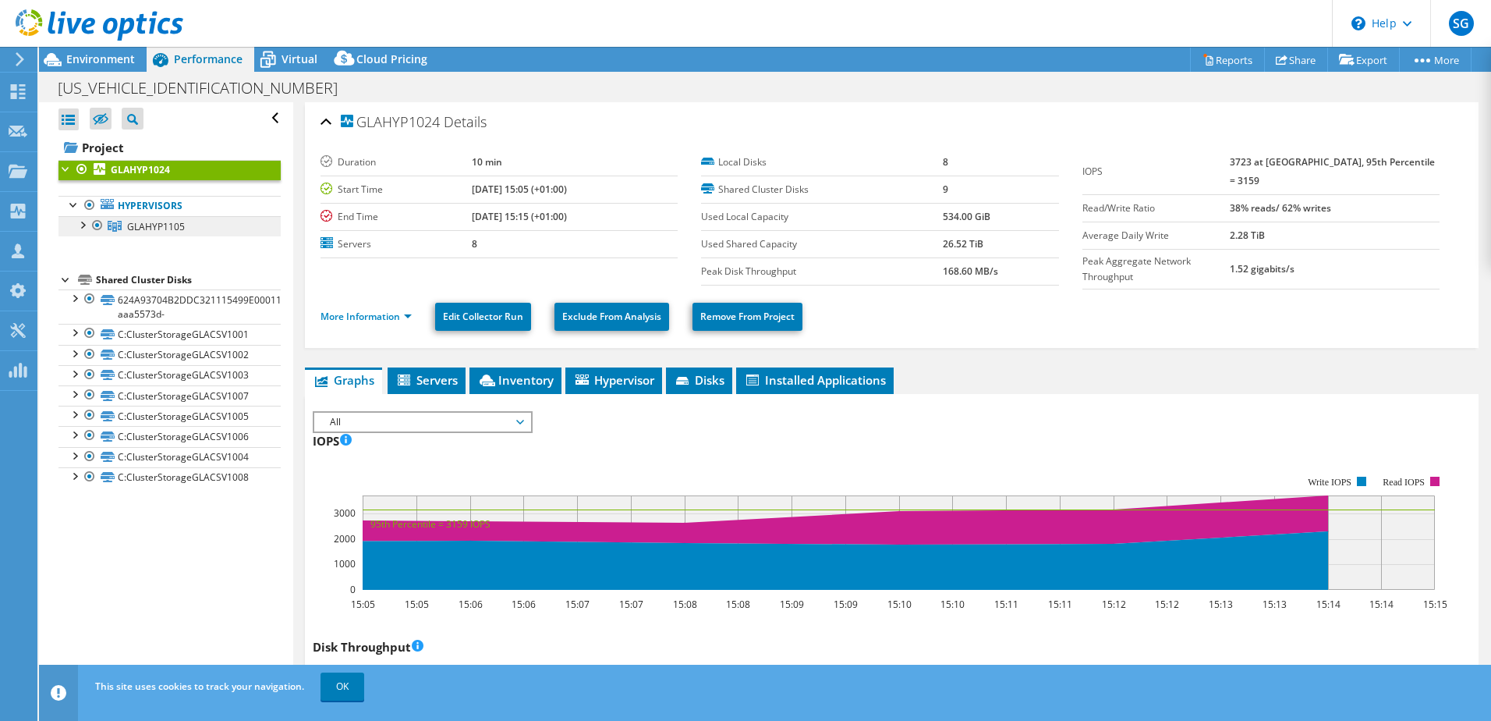
click at [171, 230] on span "GLAHYP1105" at bounding box center [156, 226] width 58 height 13
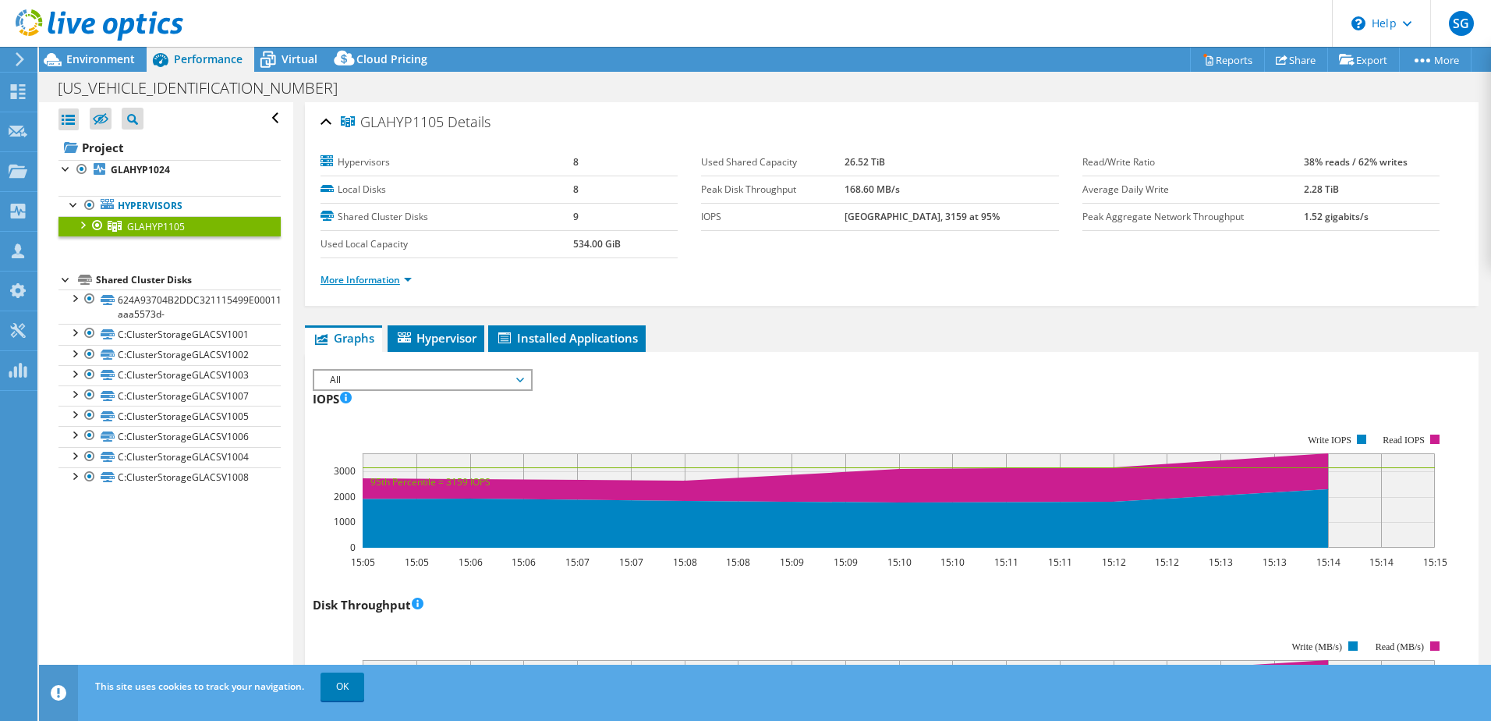
click at [402, 281] on link "More Information" at bounding box center [366, 279] width 91 height 13
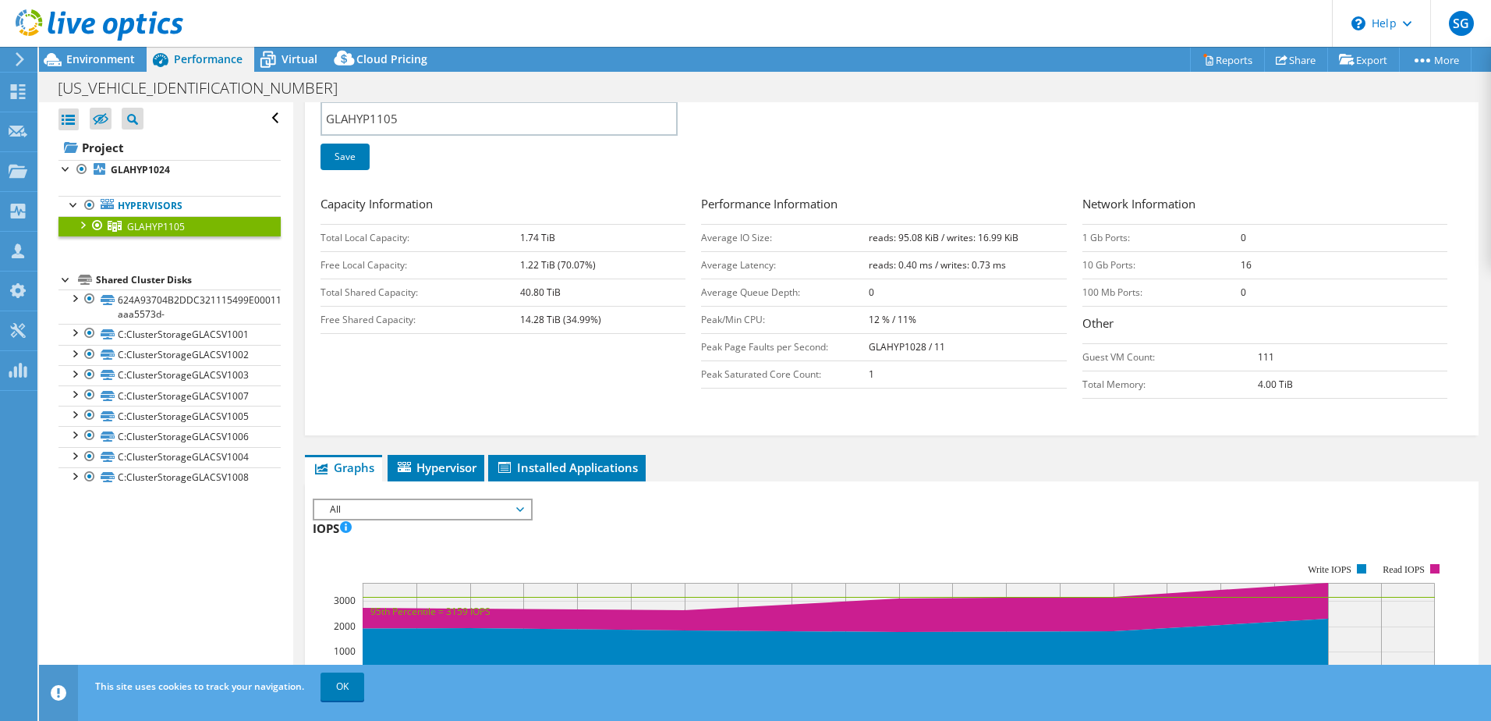
scroll to position [312, 0]
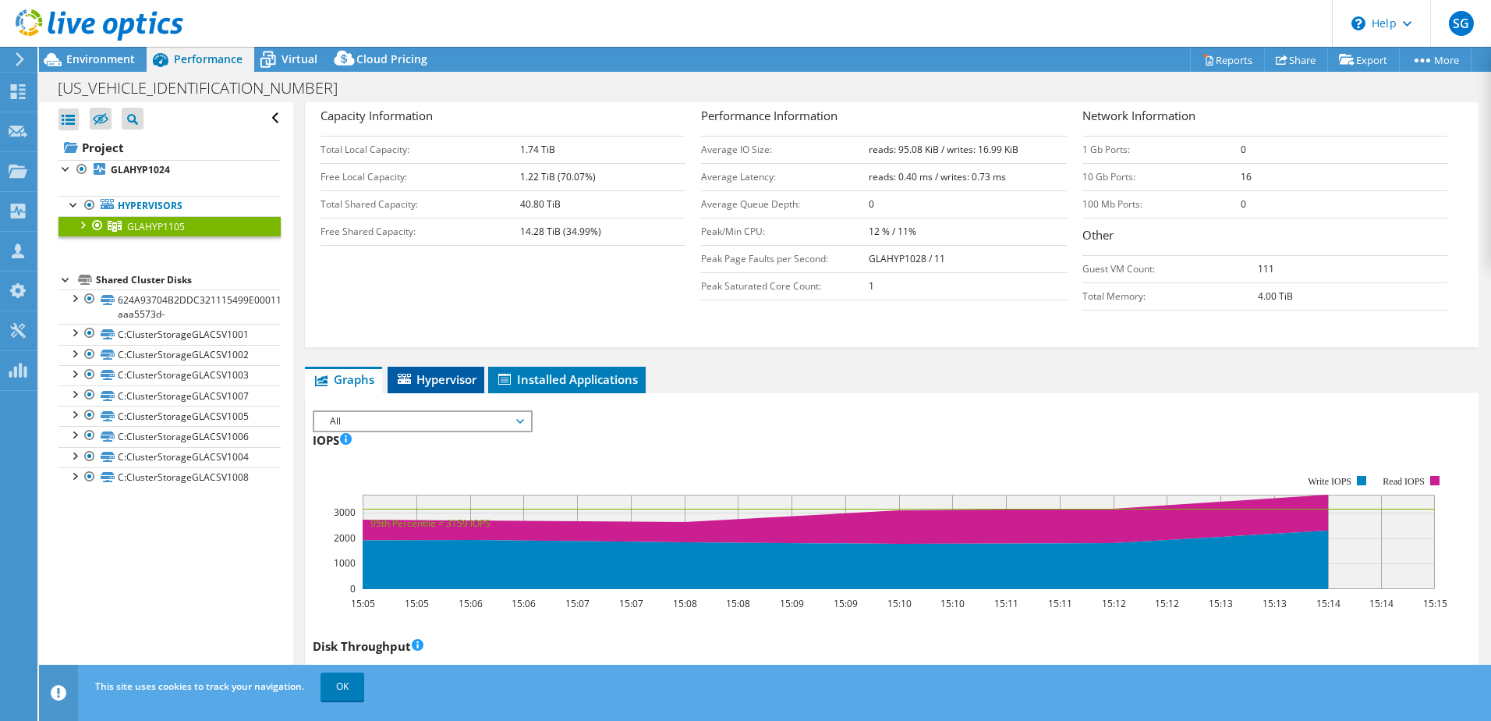
click at [442, 381] on span "Hypervisor" at bounding box center [435, 379] width 81 height 16
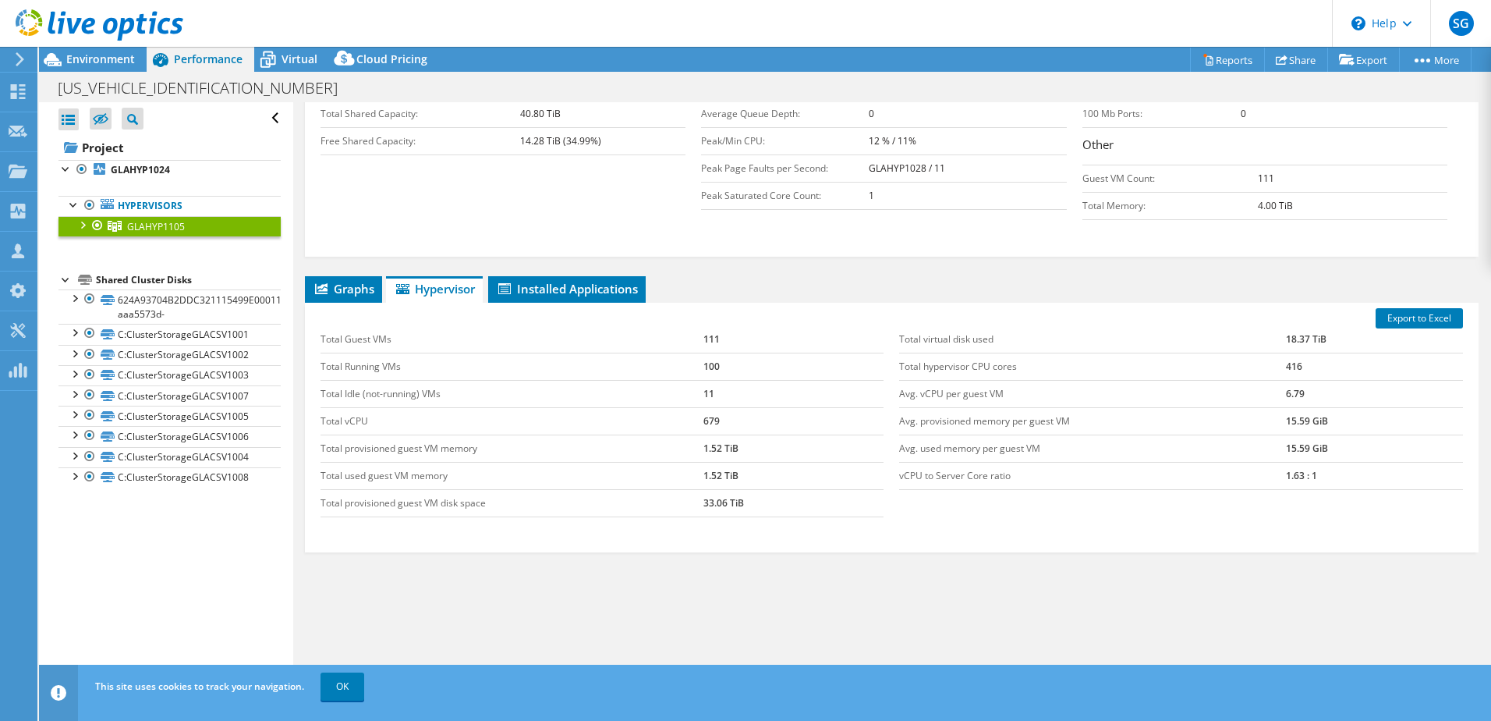
scroll to position [406, 0]
click at [83, 225] on div at bounding box center [82, 224] width 16 height 16
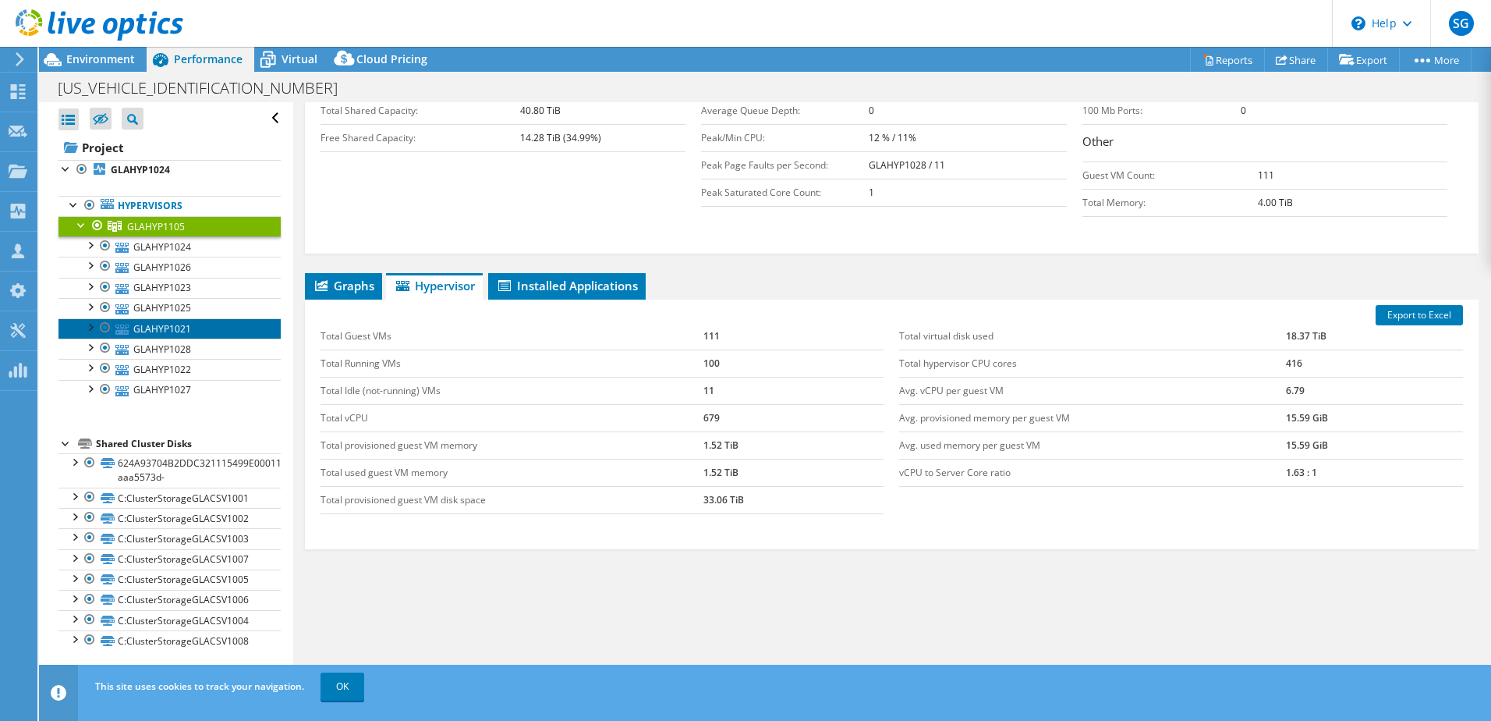
click at [173, 331] on link "GLAHYP1021" at bounding box center [169, 328] width 222 height 20
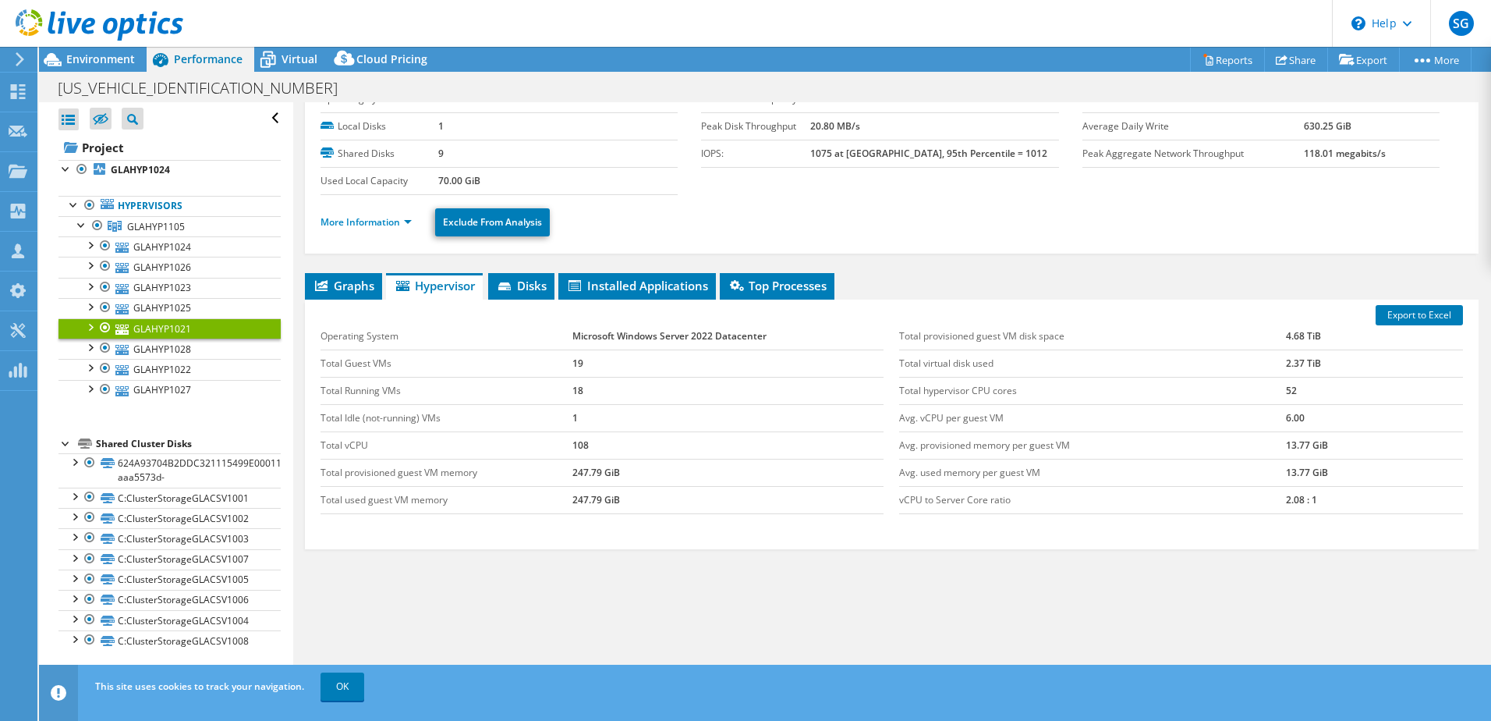
scroll to position [0, 0]
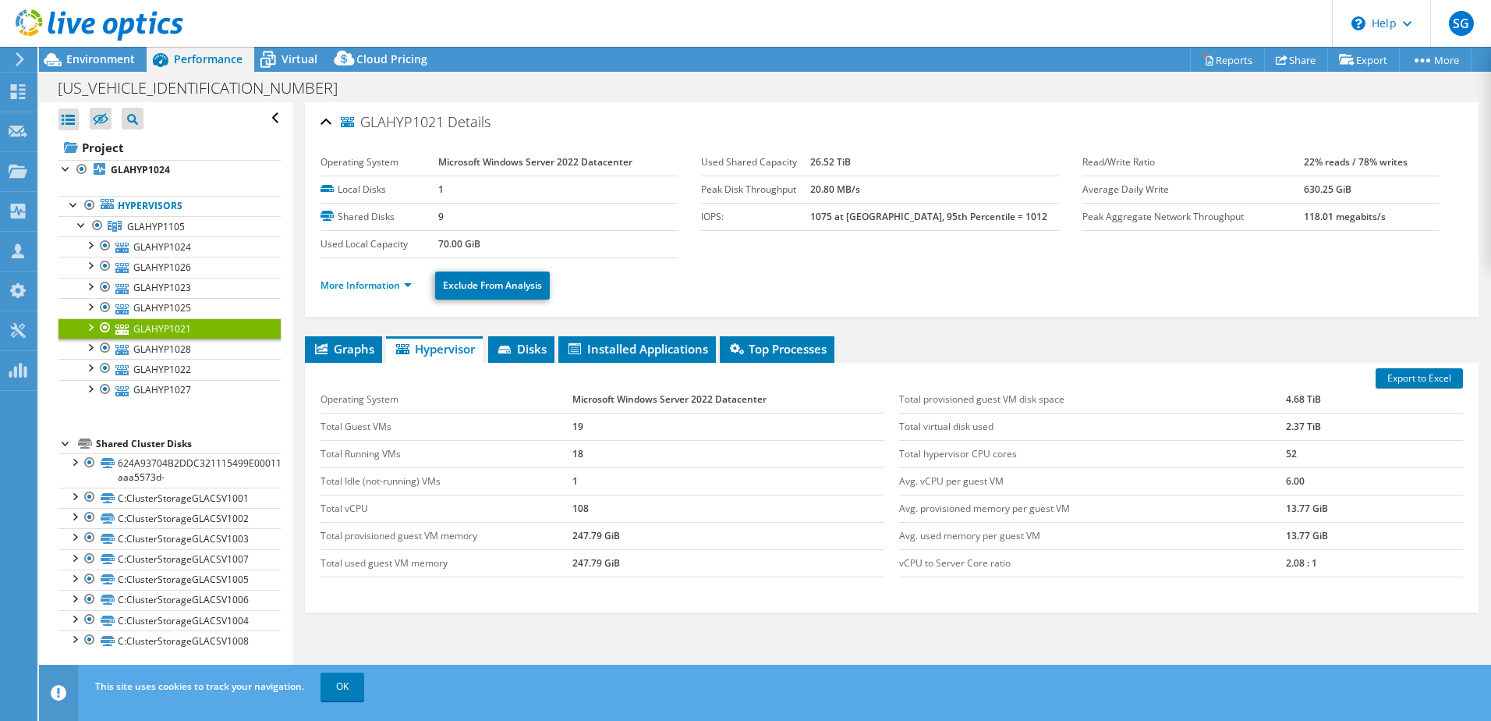
click at [92, 325] on div at bounding box center [90, 326] width 16 height 16
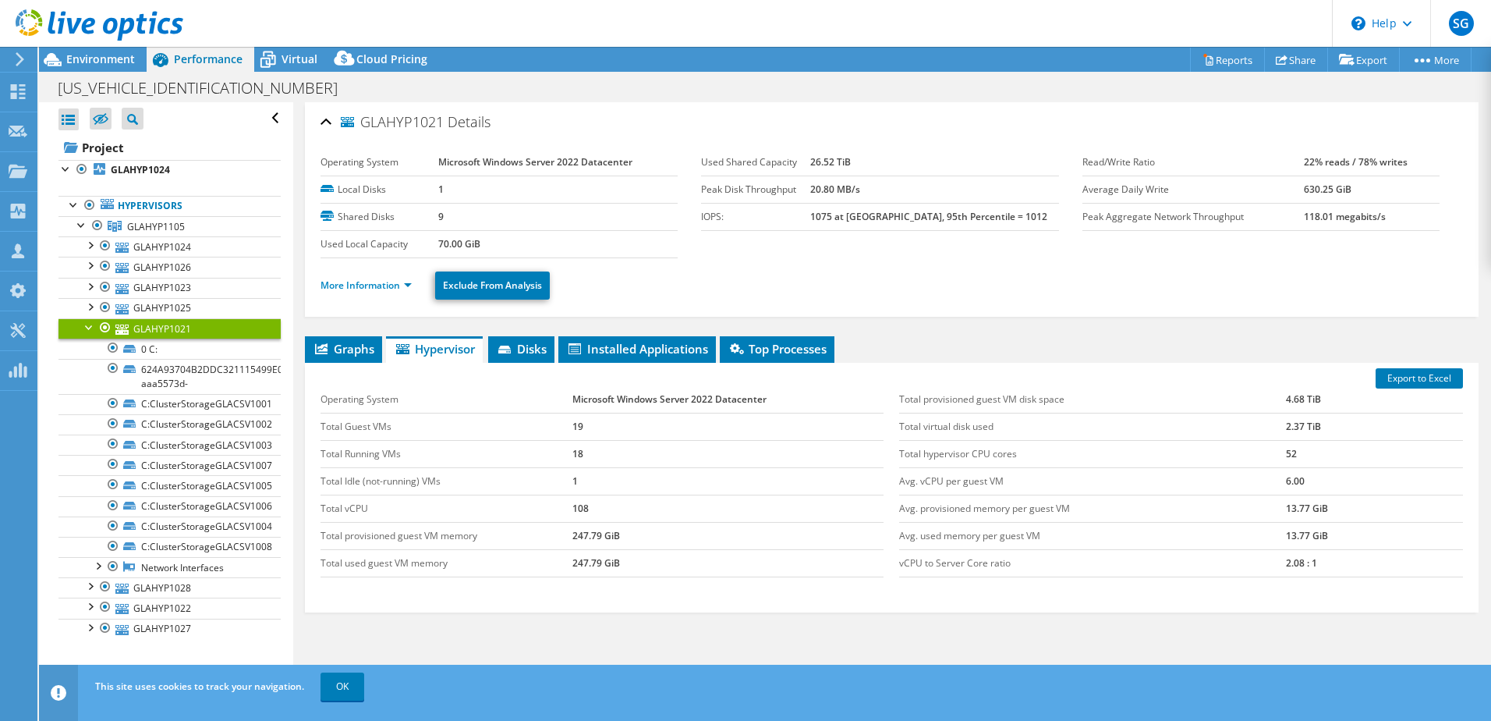
click at [92, 325] on div at bounding box center [90, 326] width 16 height 16
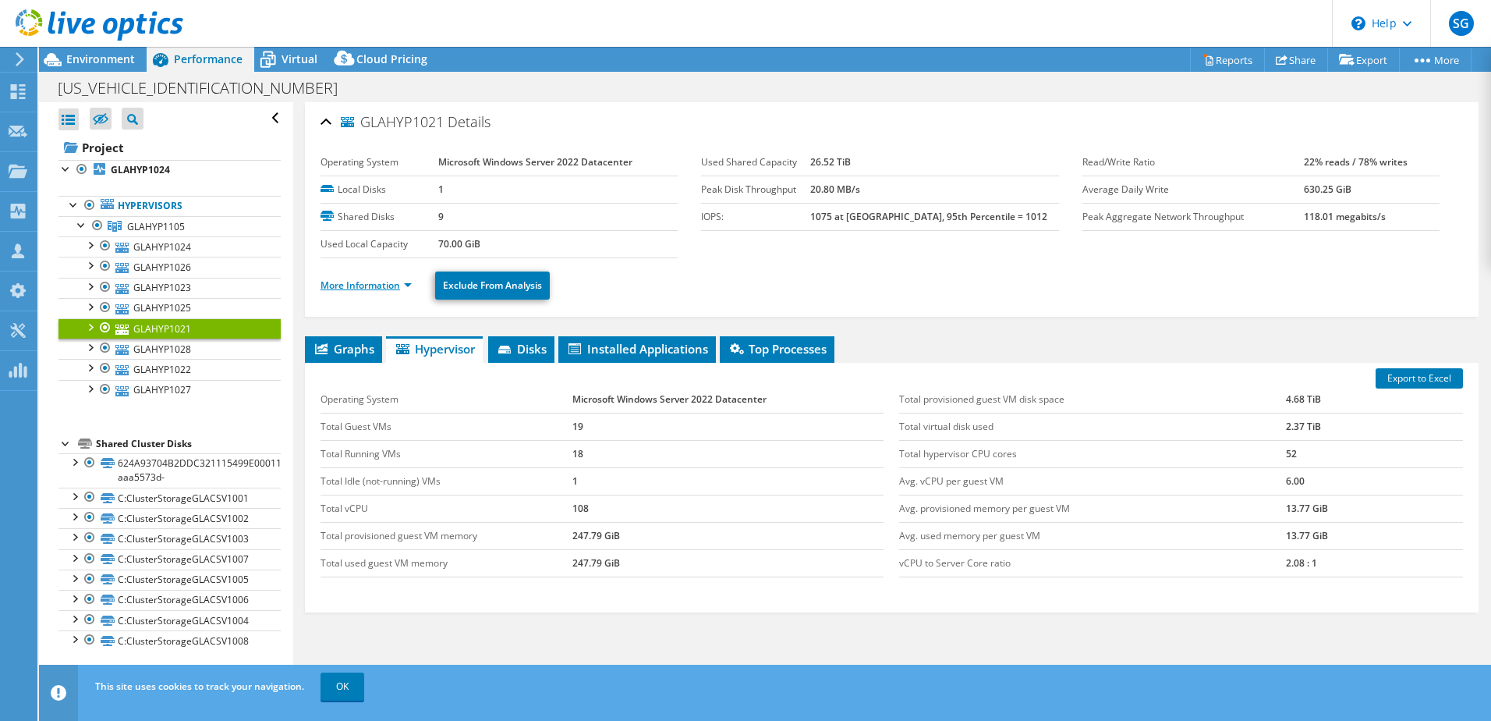
click at [369, 290] on link "More Information" at bounding box center [366, 284] width 91 height 13
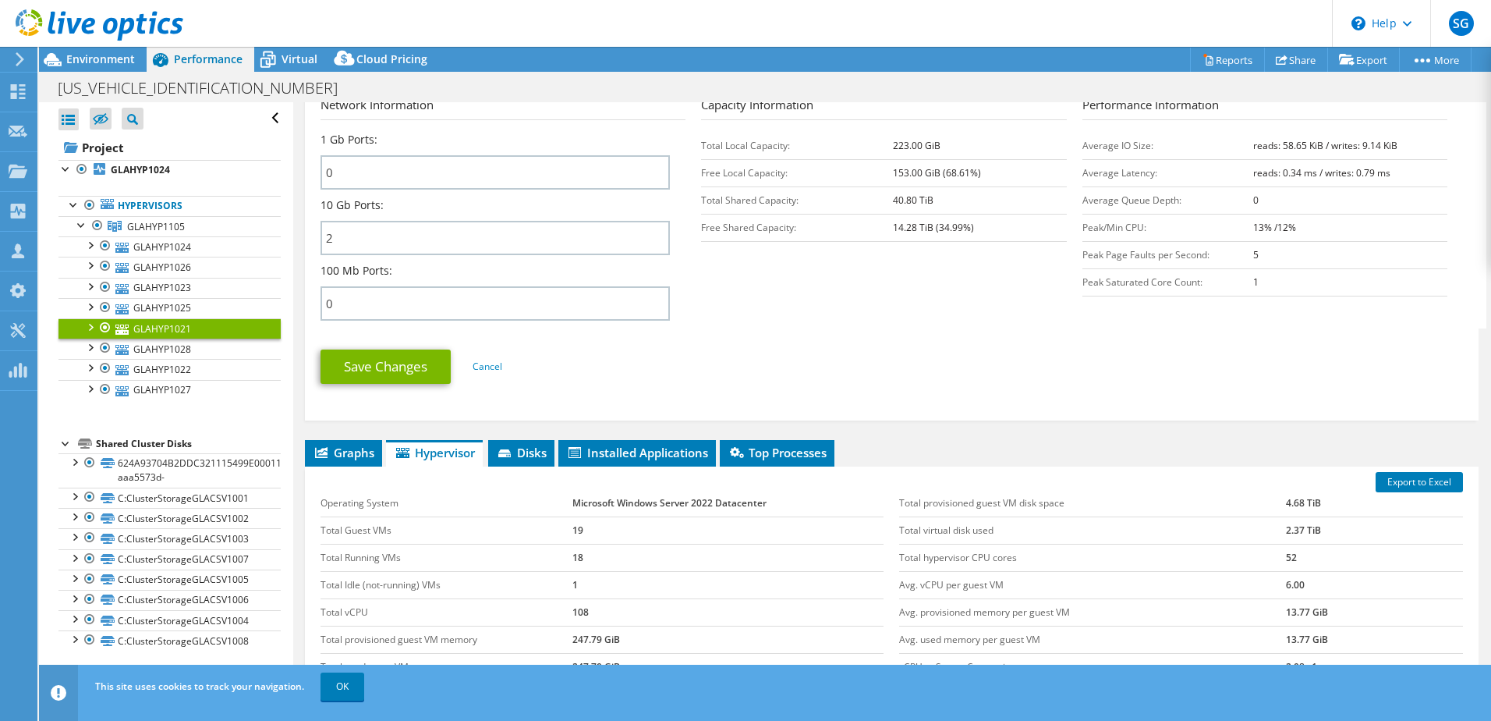
scroll to position [624, 0]
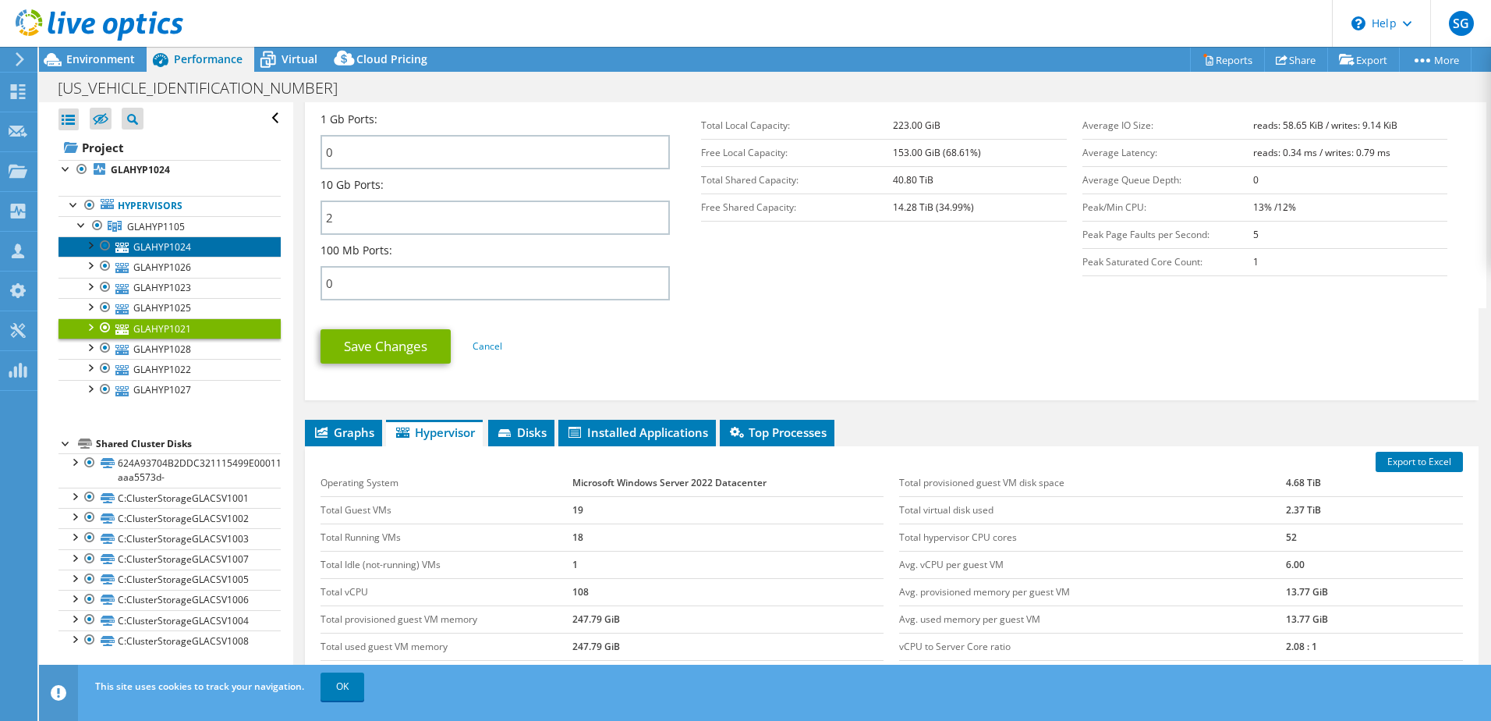
click at [166, 246] on link "GLAHYP1024" at bounding box center [169, 246] width 222 height 20
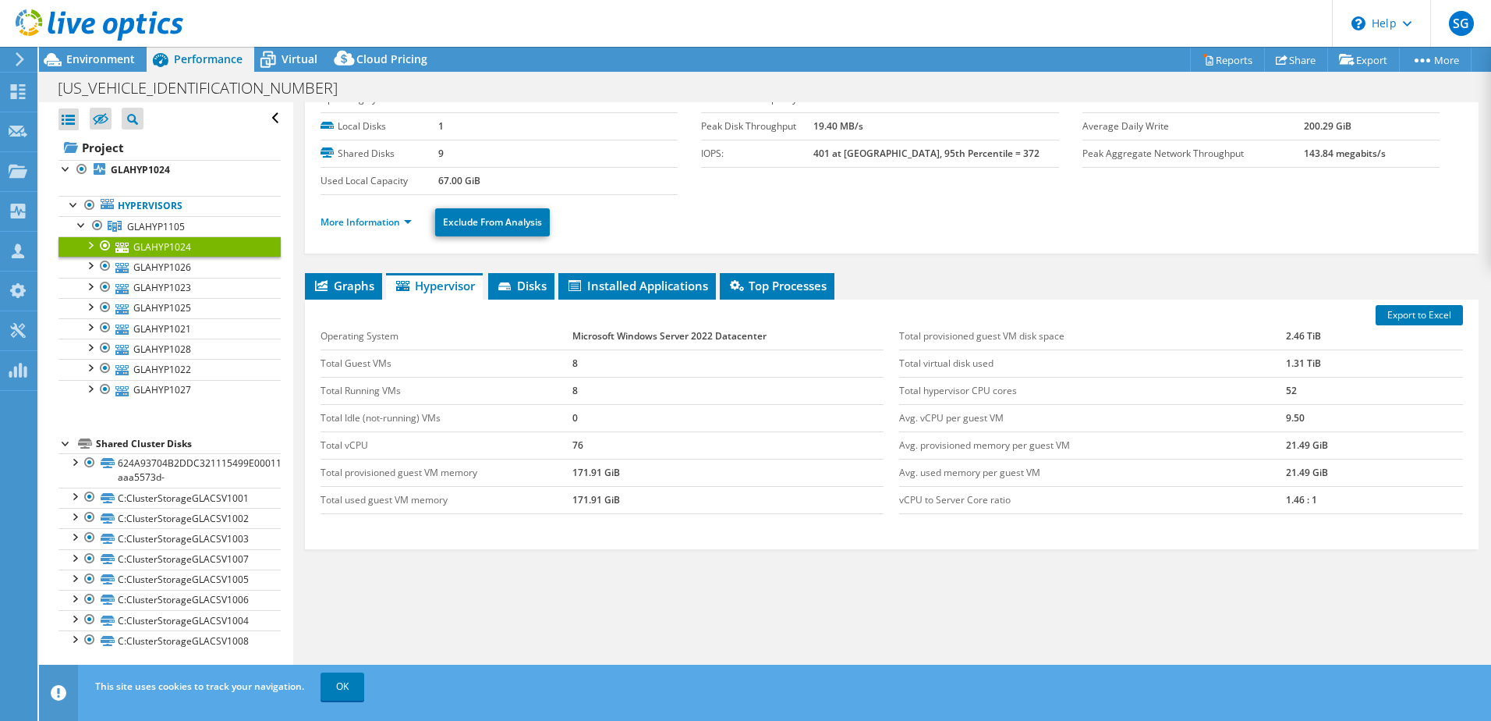
scroll to position [63, 0]
click at [332, 219] on link "More Information" at bounding box center [366, 221] width 91 height 13
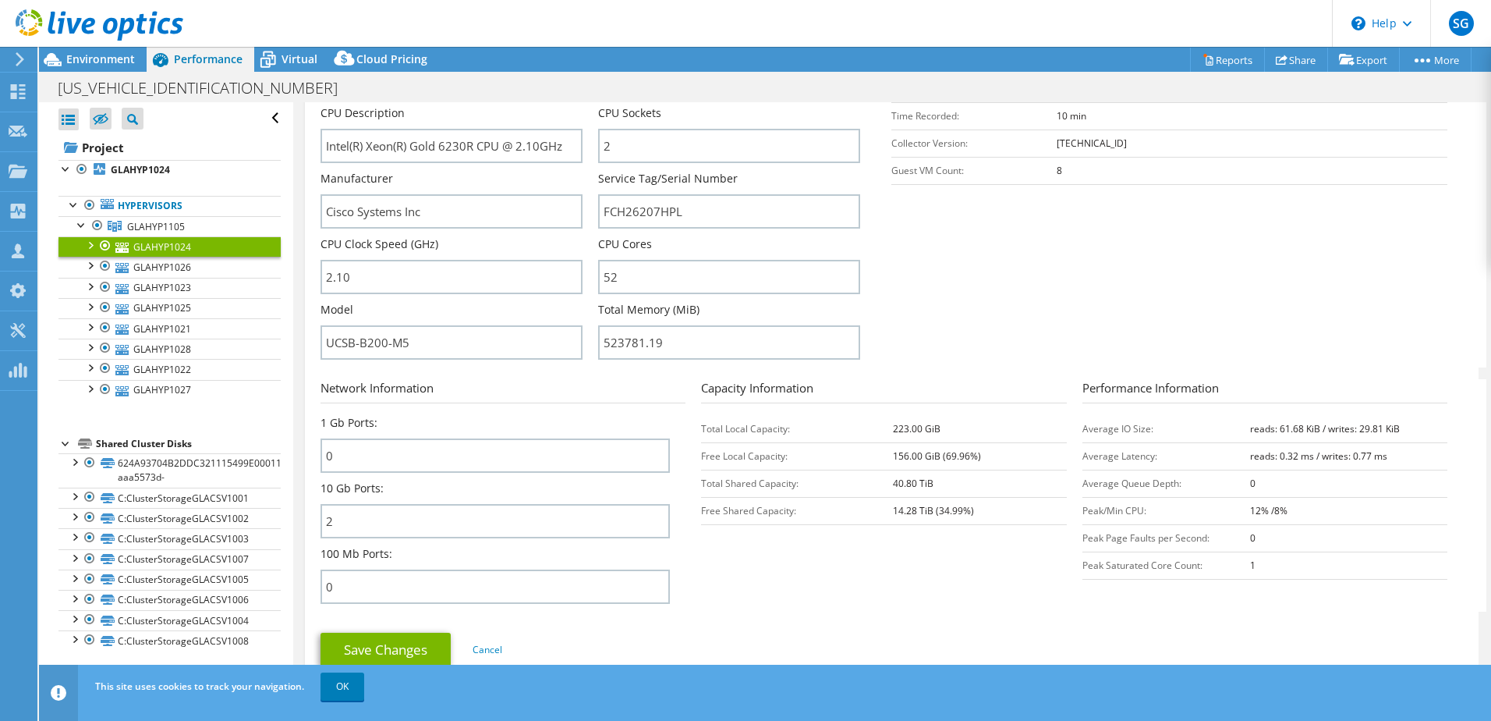
scroll to position [375, 0]
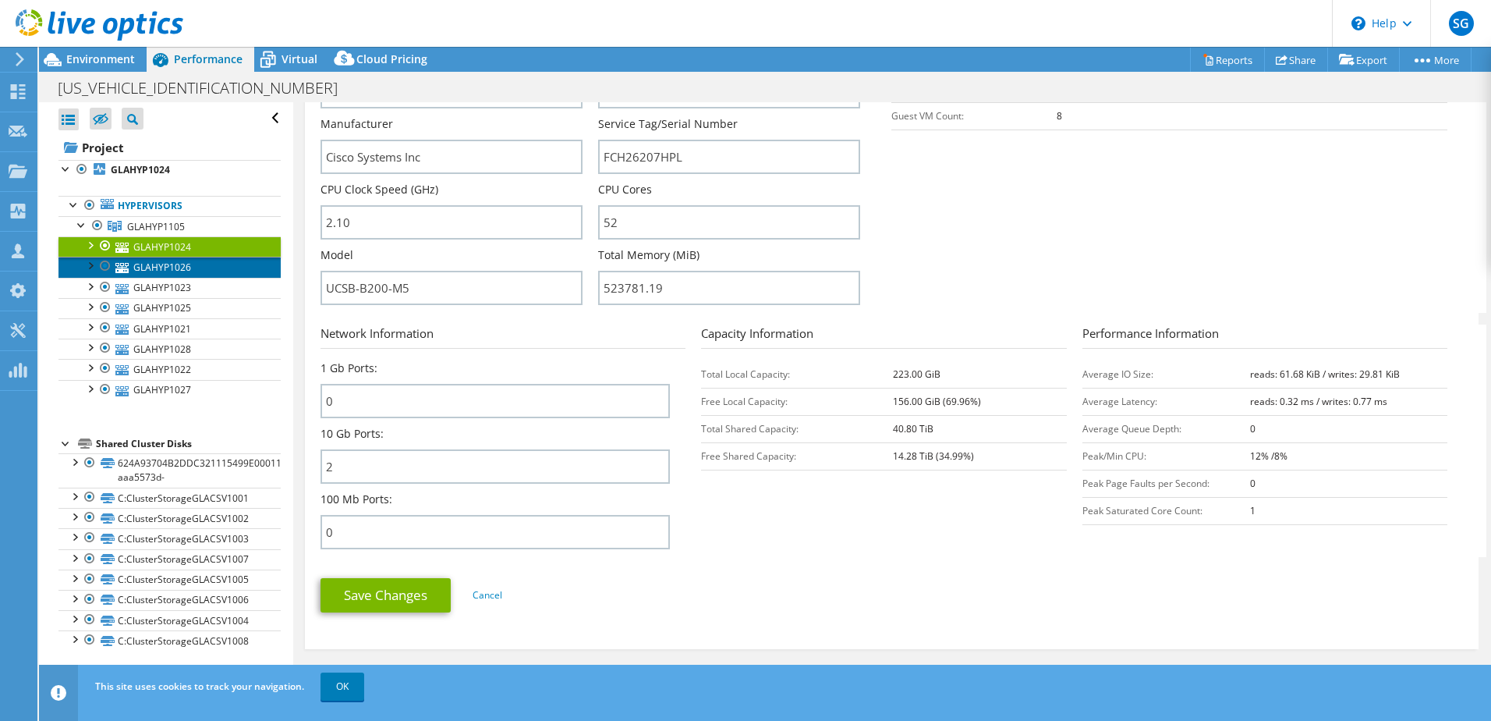
click at [172, 271] on link "GLAHYP1026" at bounding box center [169, 267] width 222 height 20
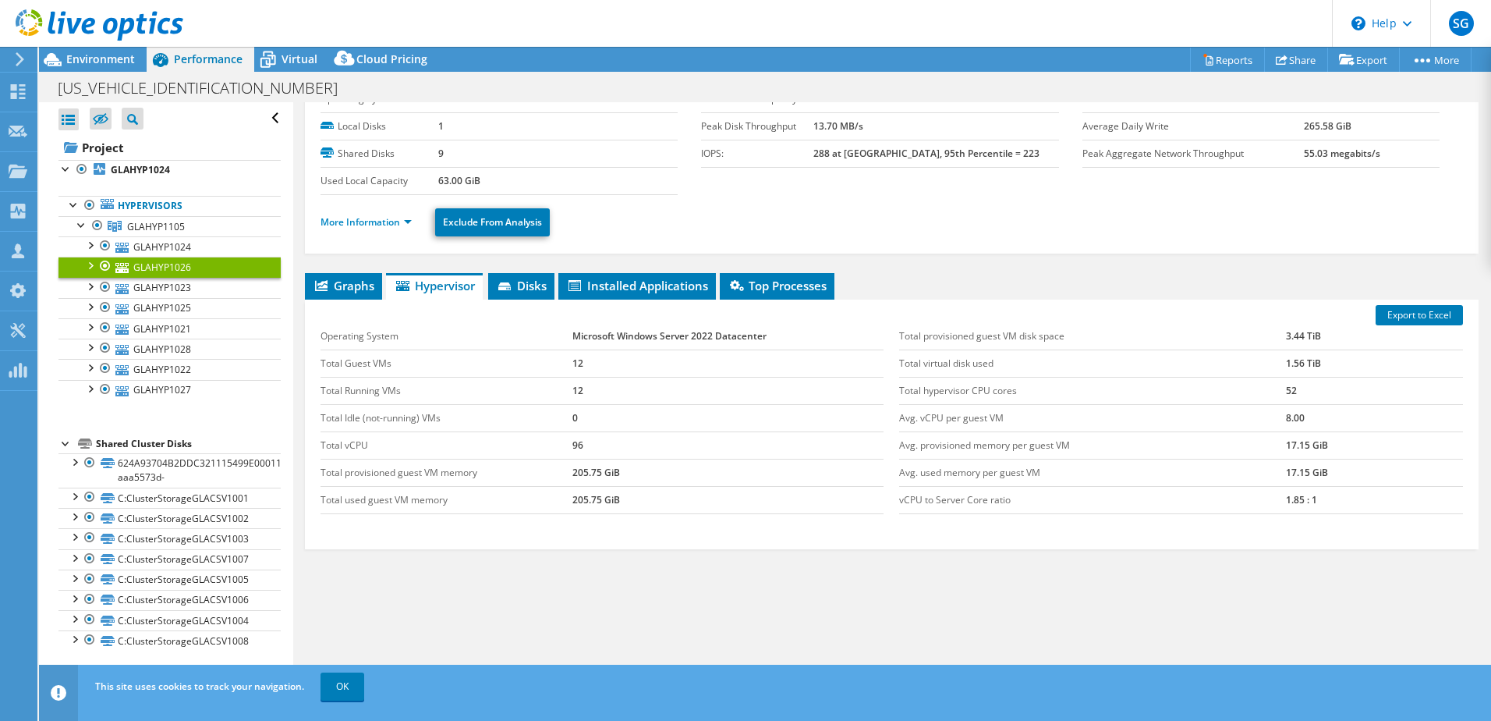
scroll to position [63, 0]
click at [358, 223] on link "More Information" at bounding box center [366, 221] width 91 height 13
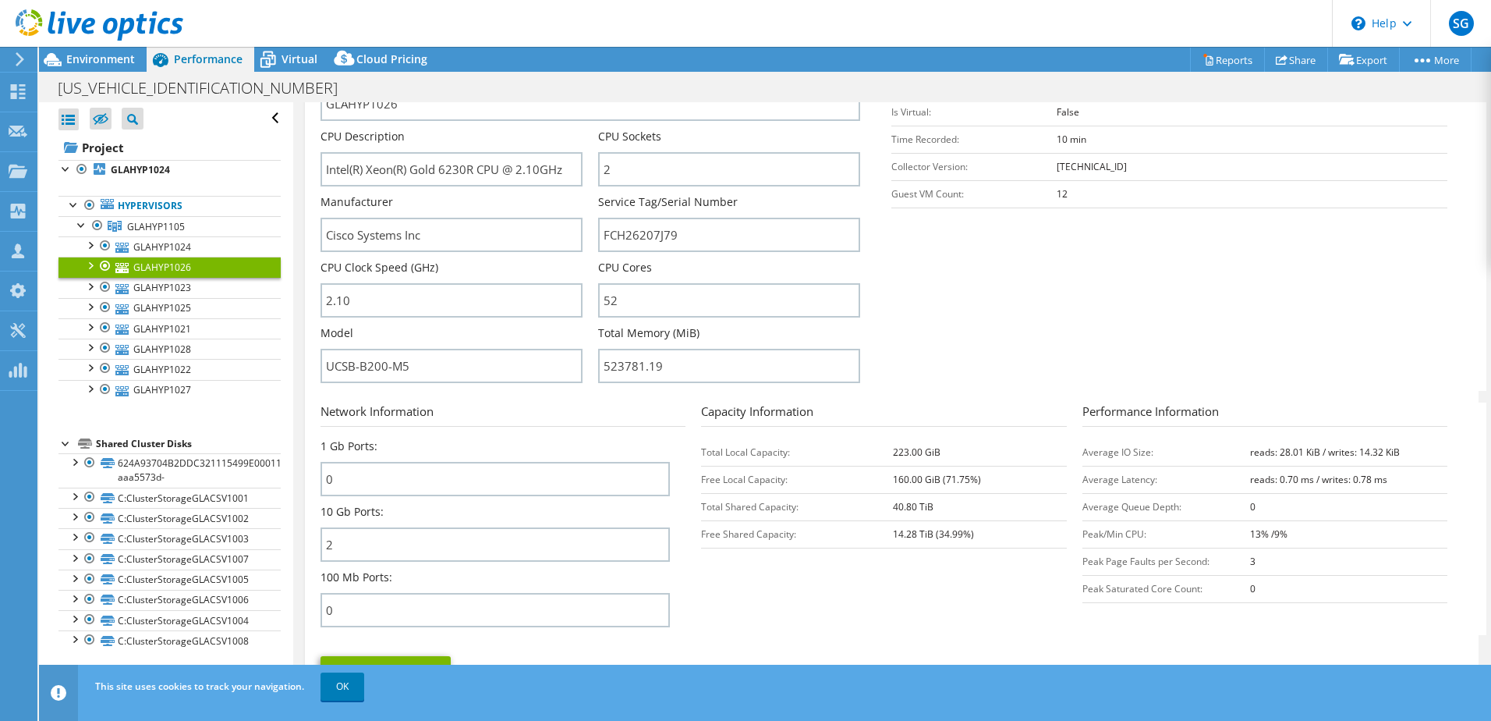
scroll to position [375, 0]
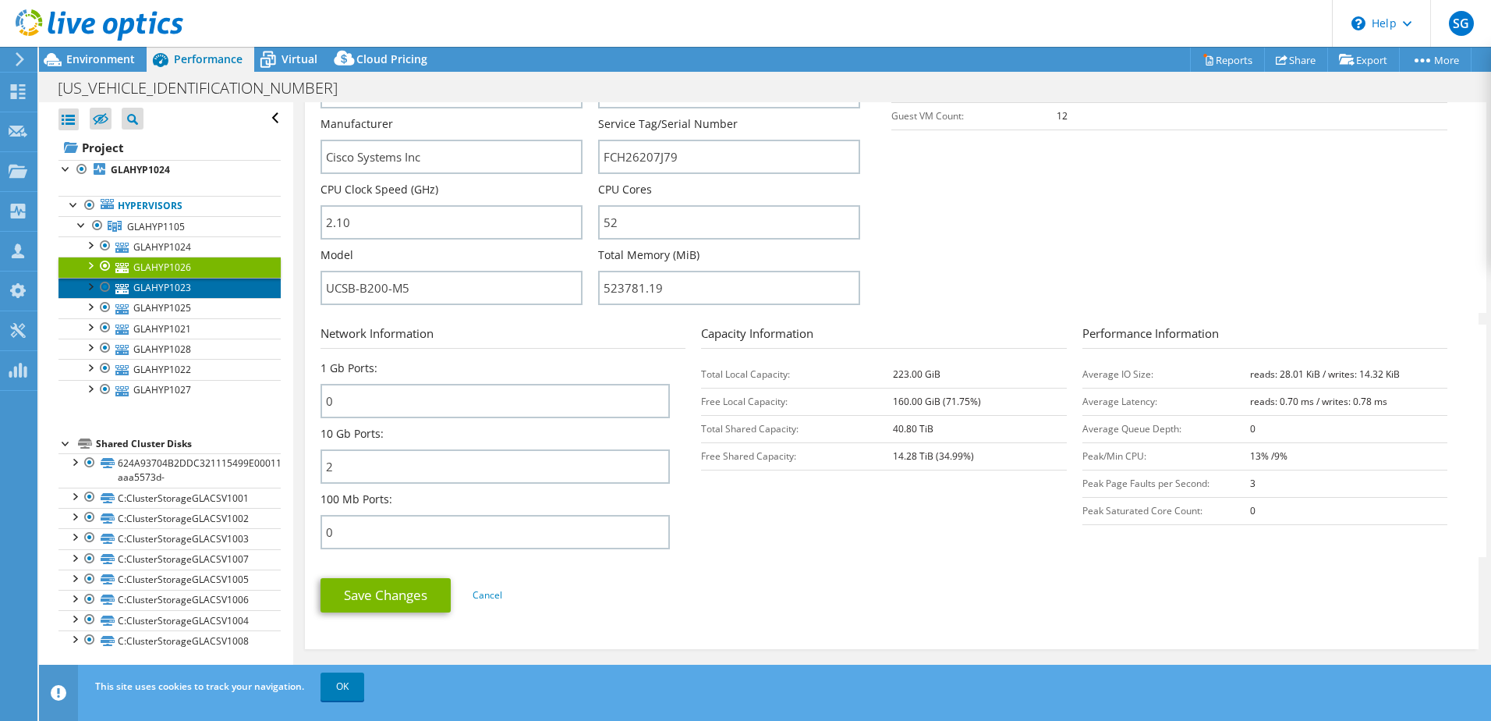
click at [161, 282] on link "GLAHYP1023" at bounding box center [169, 288] width 222 height 20
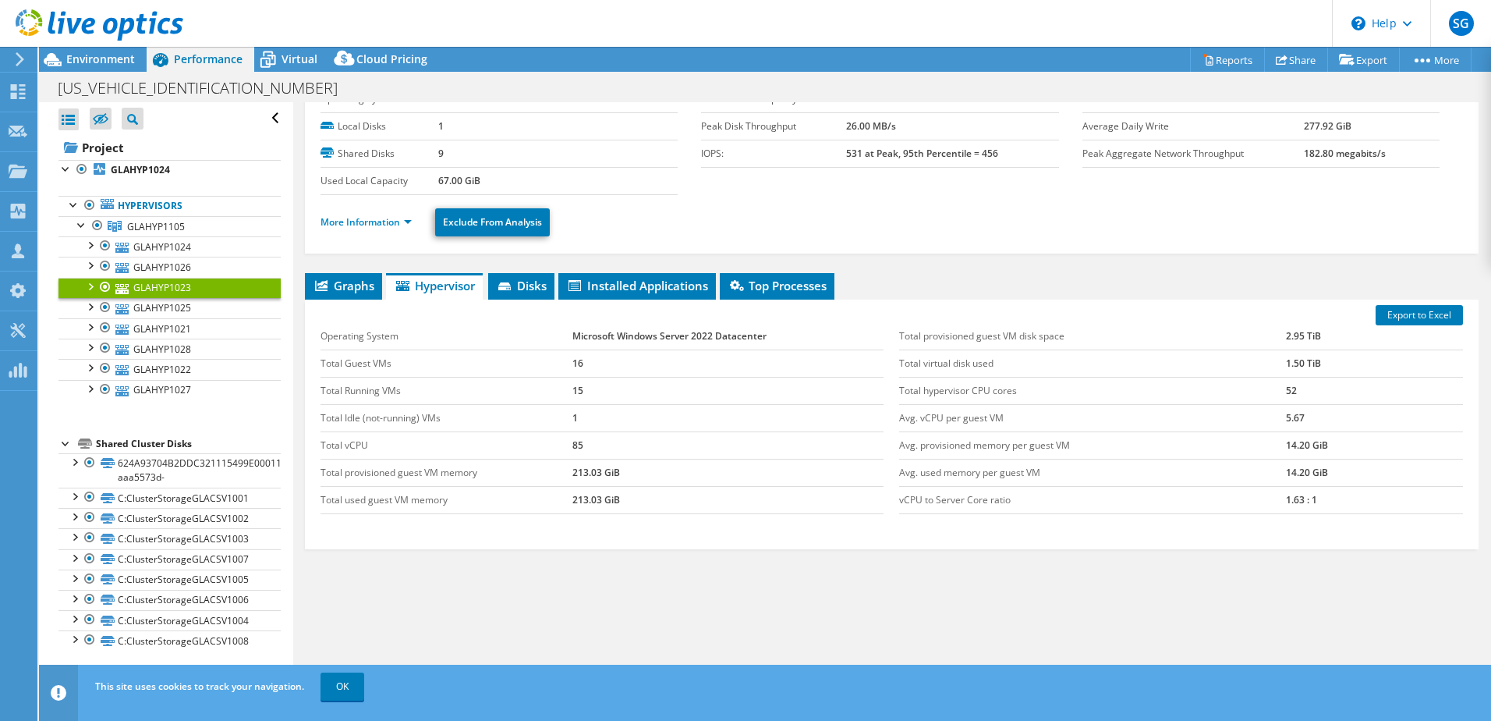
scroll to position [63, 0]
click at [377, 219] on link "More Information" at bounding box center [366, 221] width 91 height 13
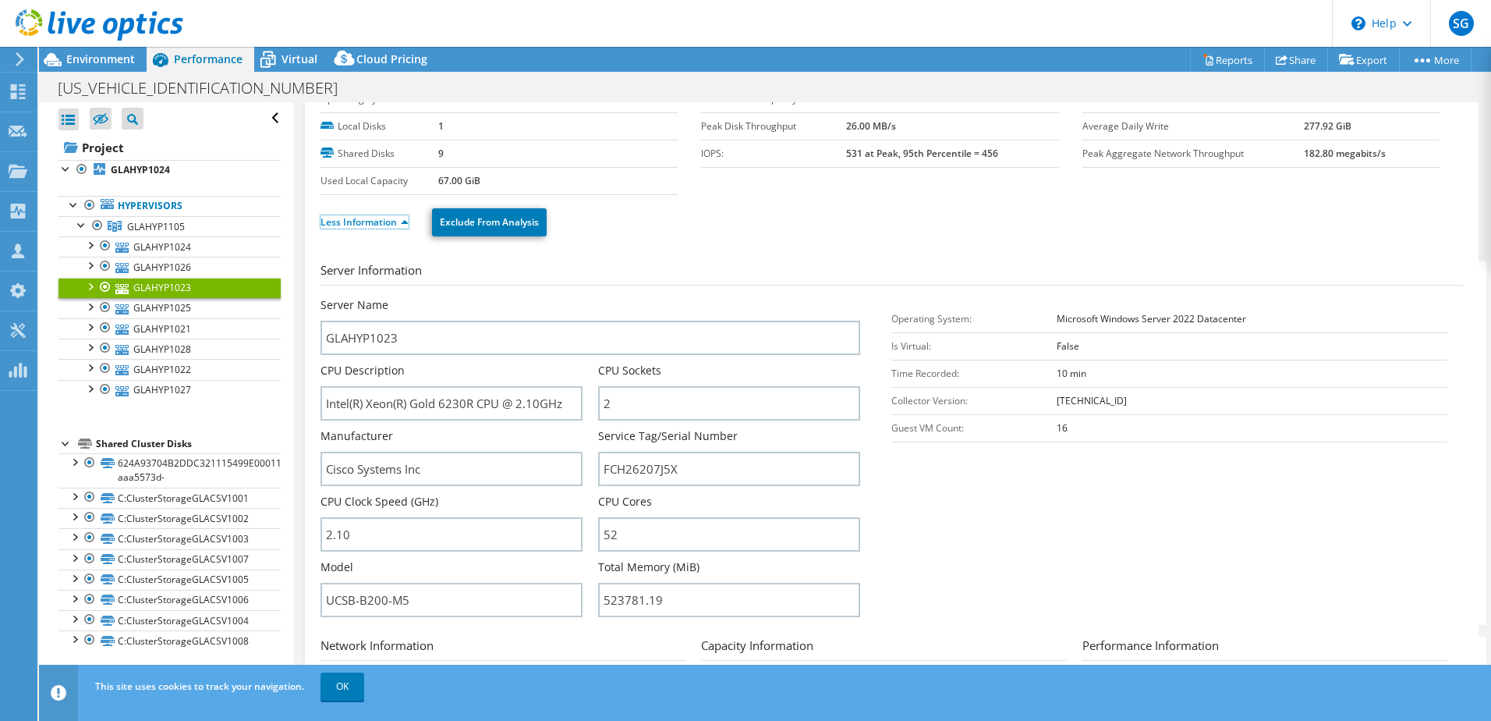
scroll to position [453, 0]
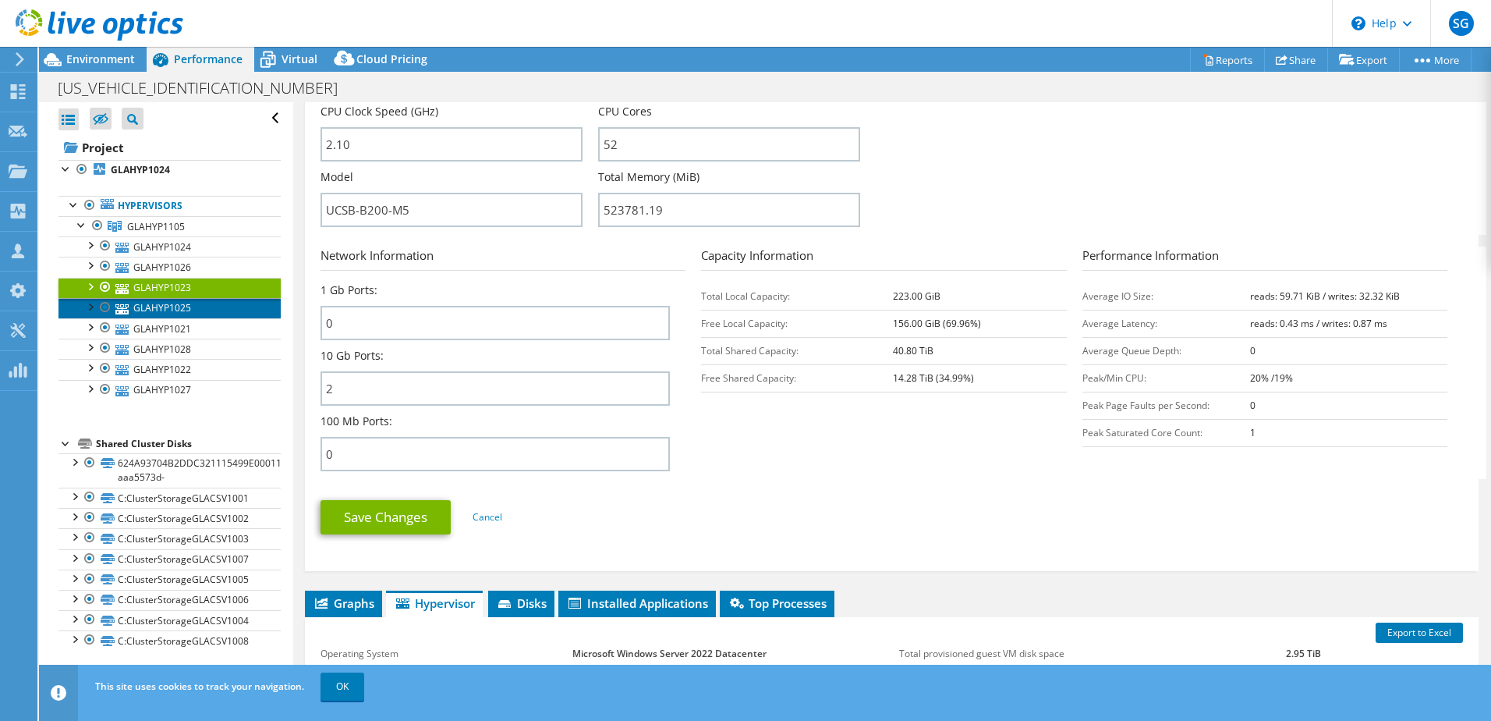
click at [165, 309] on link "GLAHYP1025" at bounding box center [169, 308] width 222 height 20
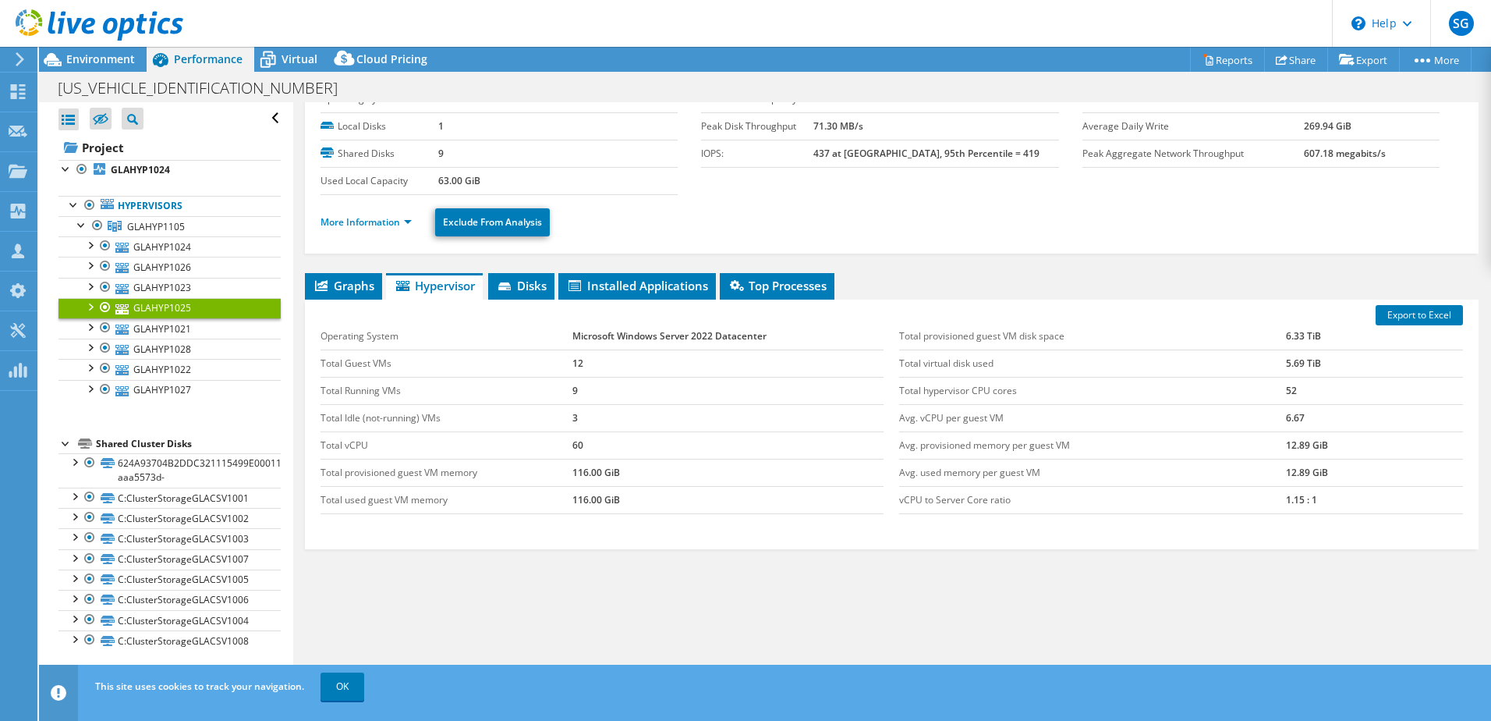
scroll to position [63, 0]
click at [385, 221] on link "More Information" at bounding box center [366, 221] width 91 height 13
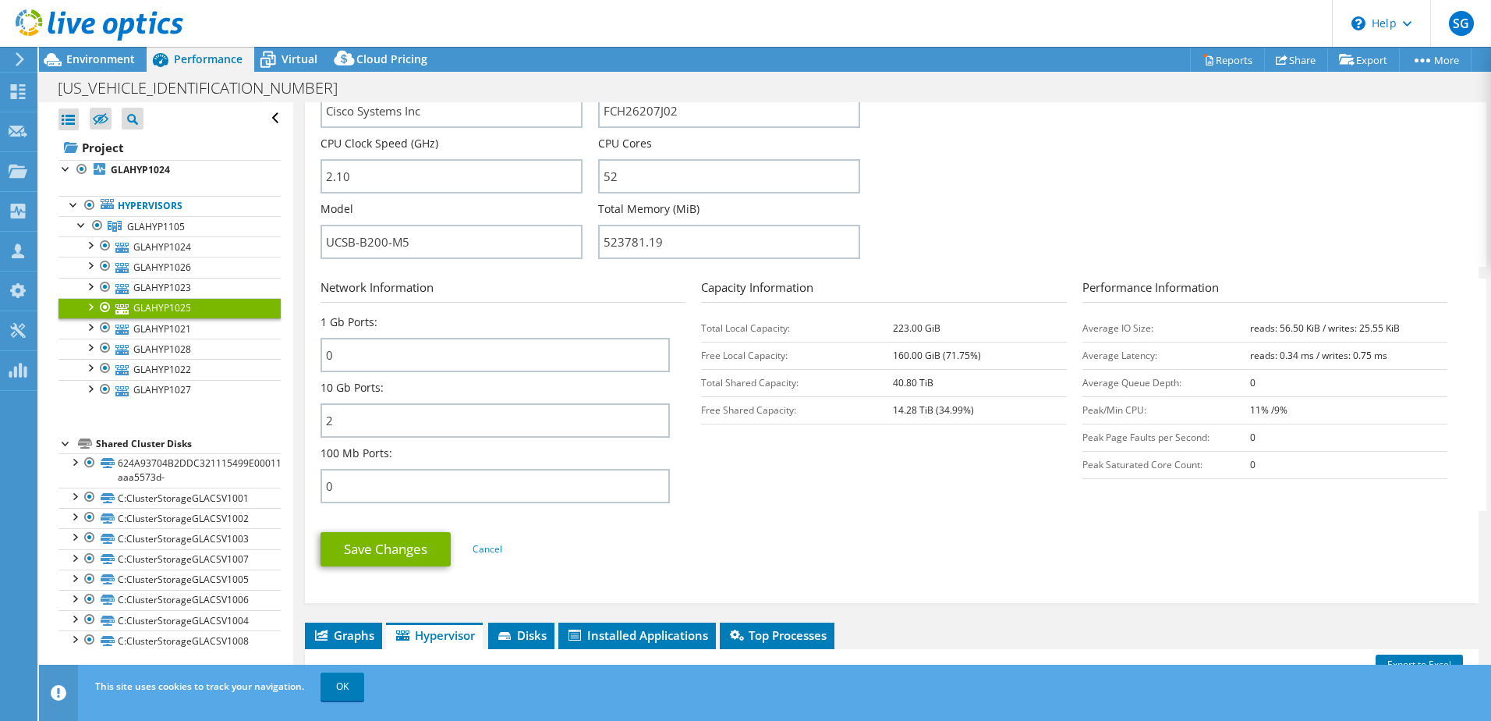
scroll to position [531, 0]
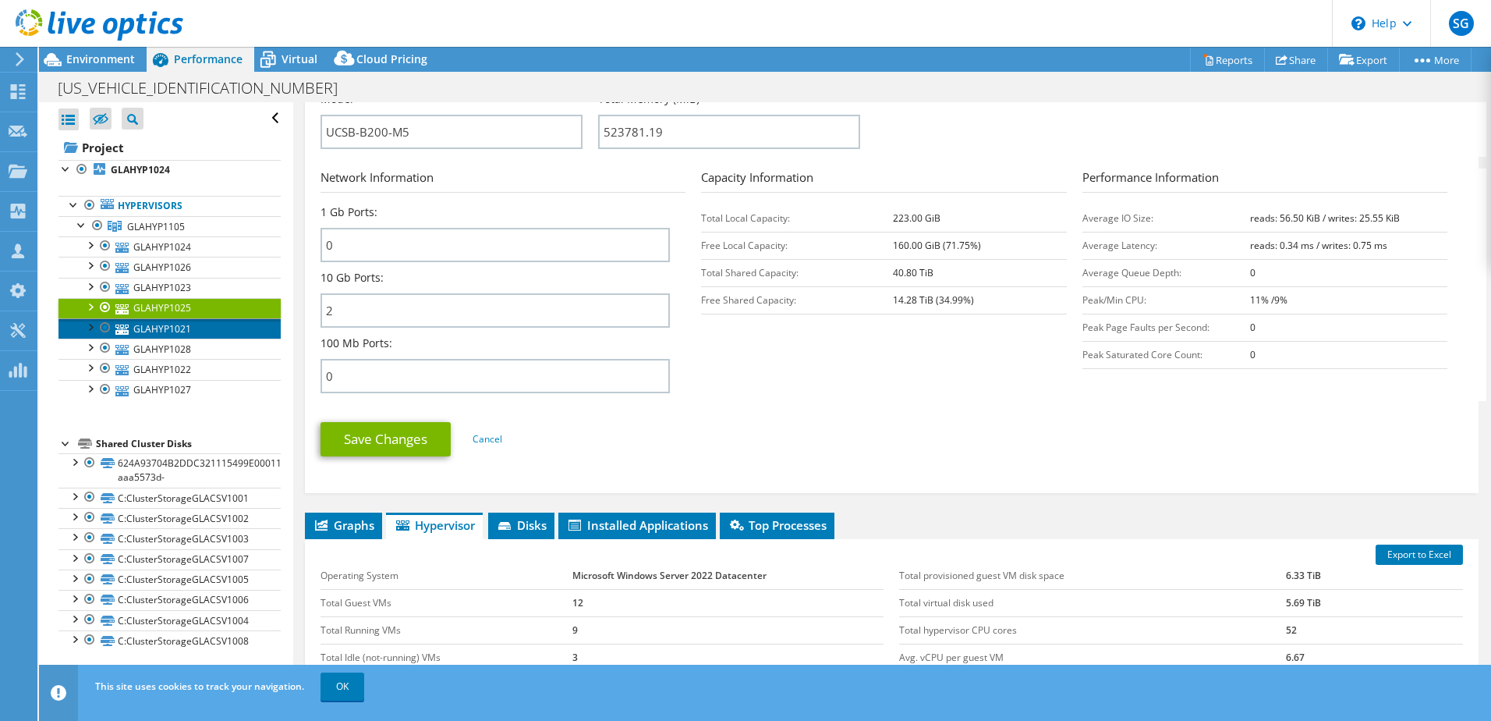
click at [179, 333] on link "GLAHYP1021" at bounding box center [169, 328] width 222 height 20
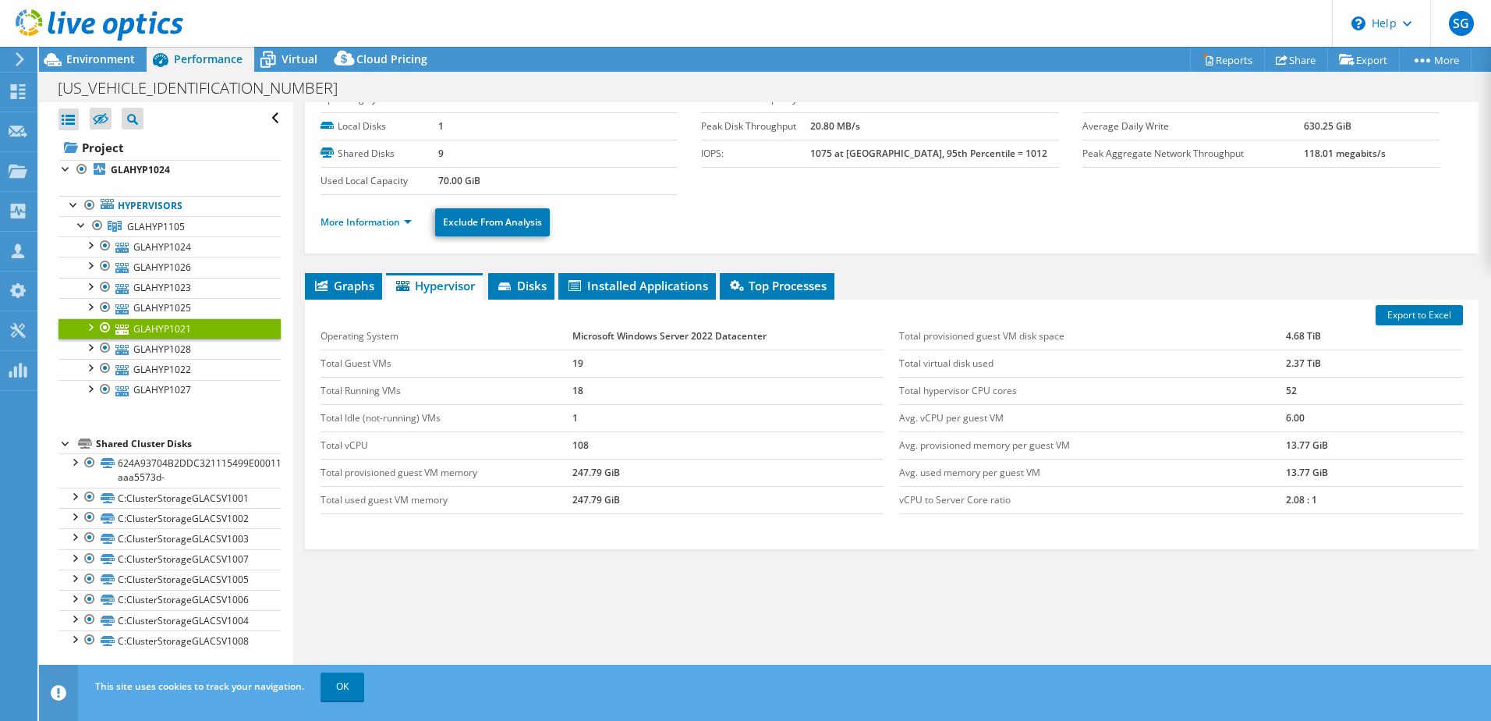
scroll to position [63, 0]
click at [394, 222] on link "More Information" at bounding box center [366, 221] width 91 height 13
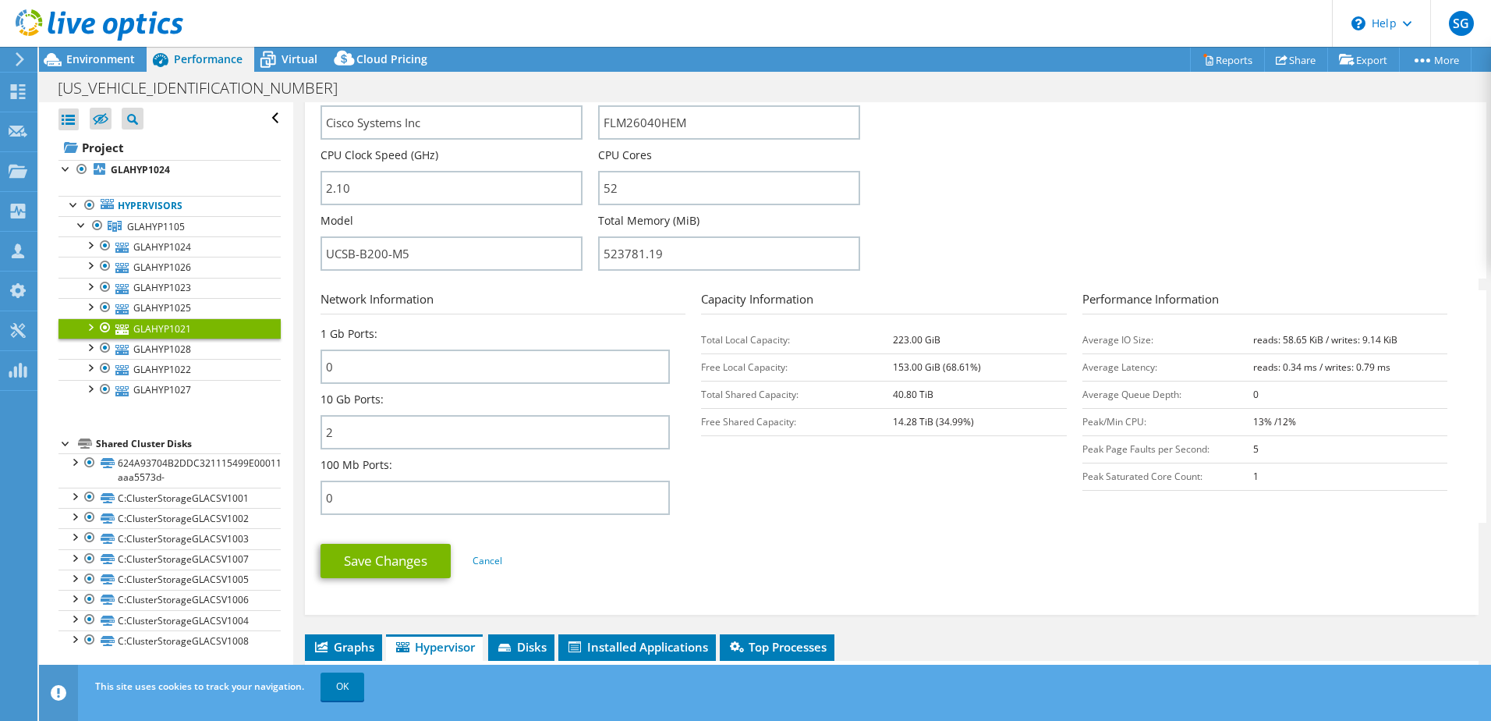
scroll to position [453, 0]
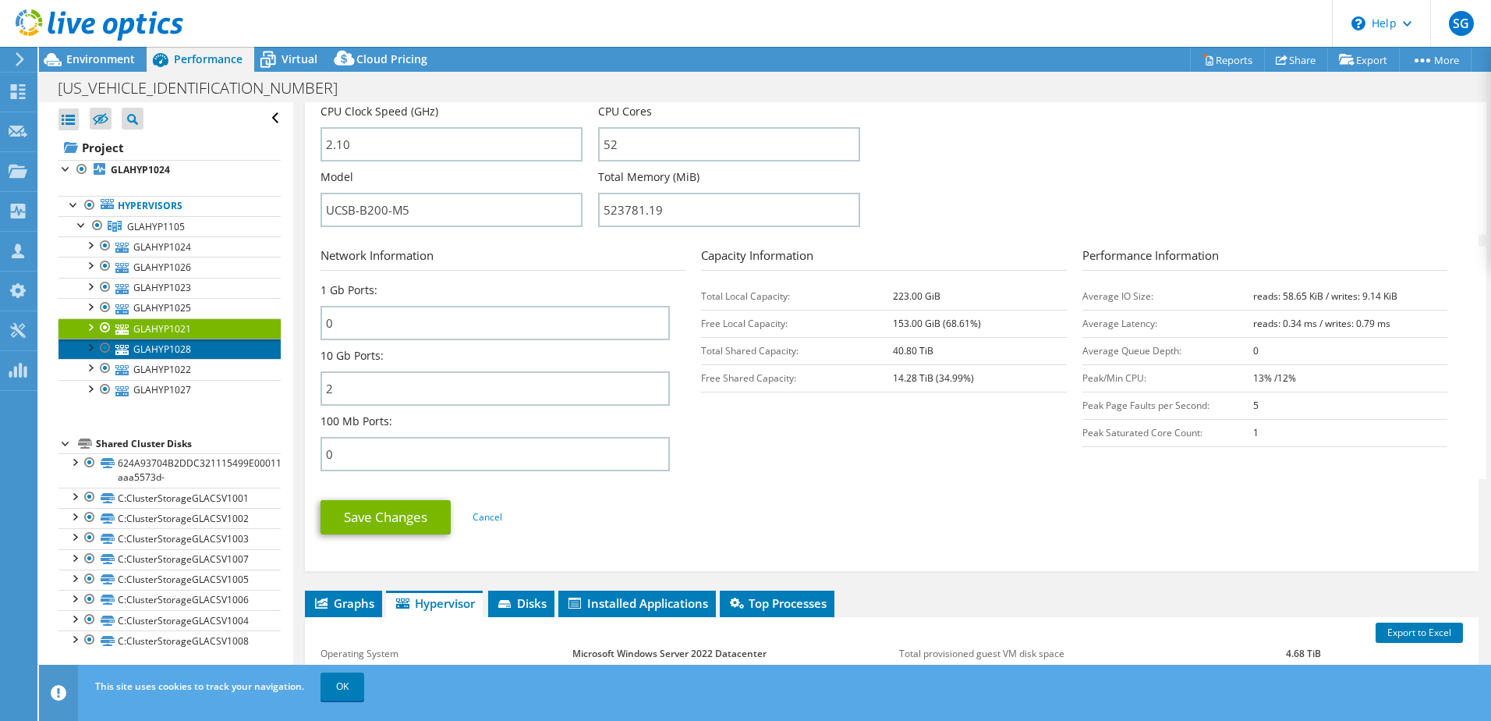
click at [183, 348] on link "GLAHYP1028" at bounding box center [169, 348] width 222 height 20
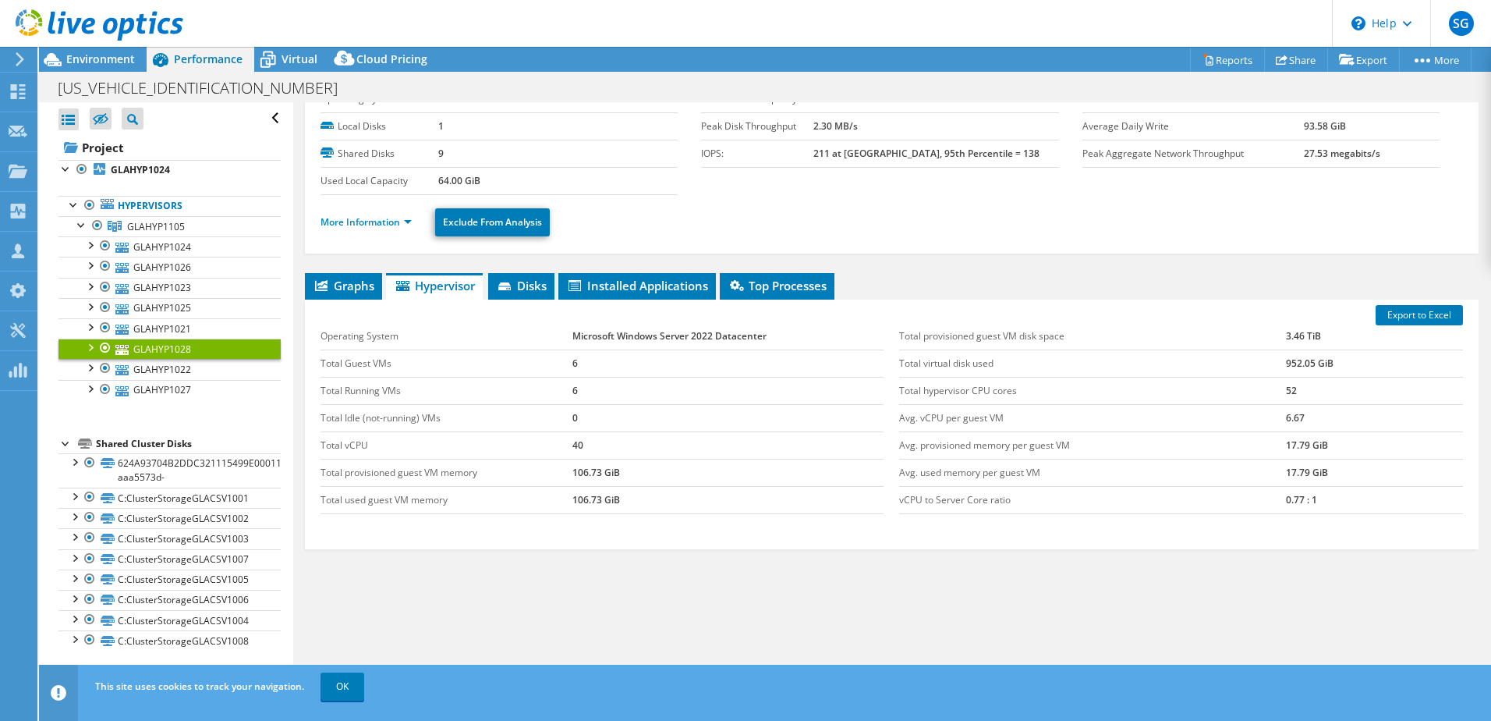
scroll to position [63, 0]
click at [352, 222] on link "More Information" at bounding box center [366, 221] width 91 height 13
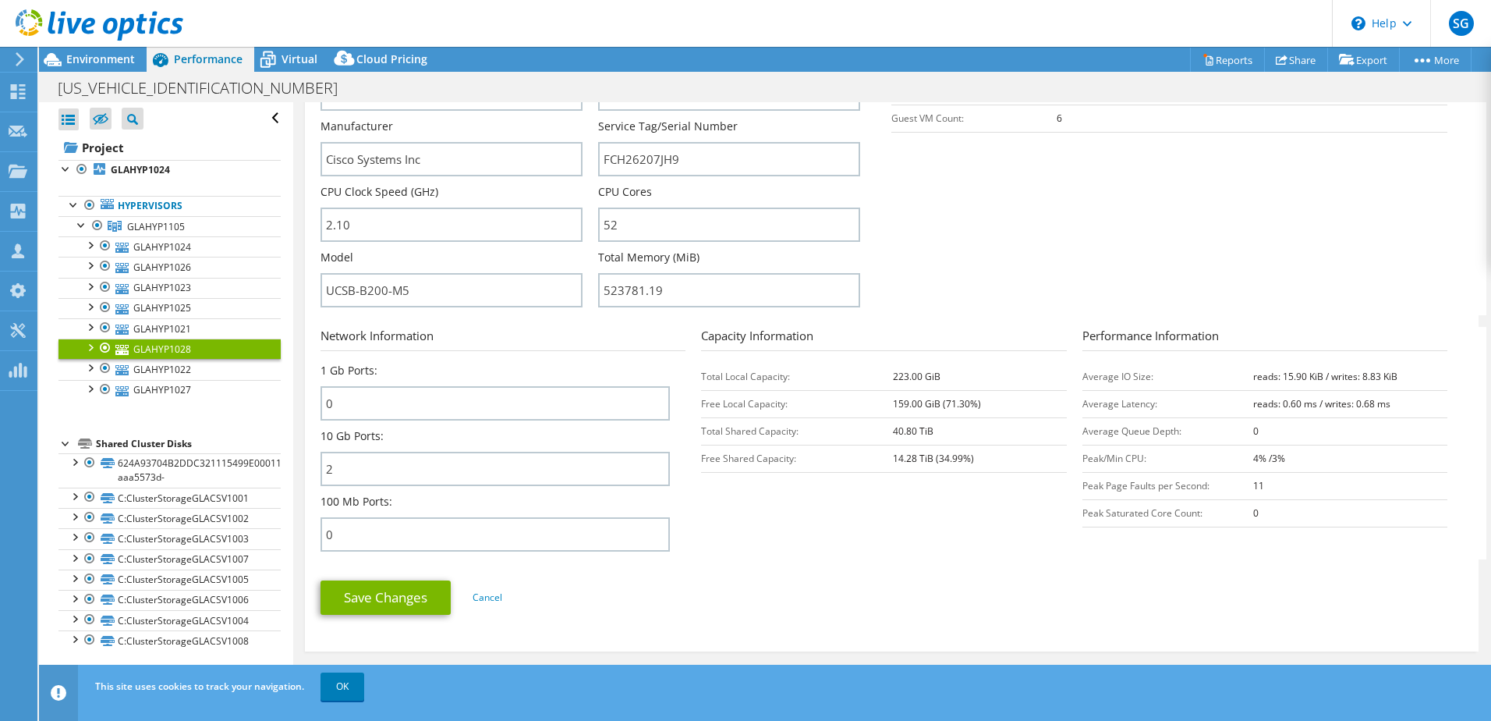
scroll to position [375, 0]
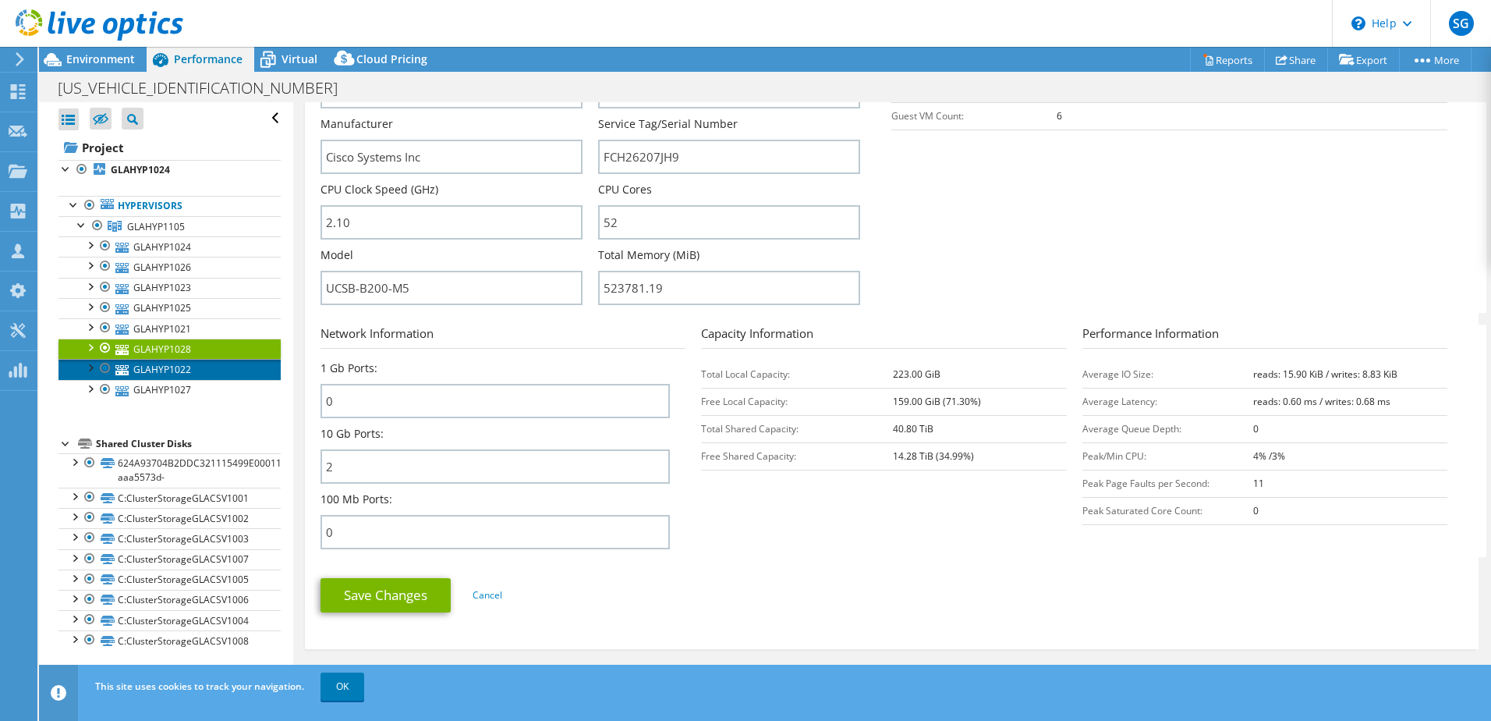
click at [159, 370] on link "GLAHYP1022" at bounding box center [169, 369] width 222 height 20
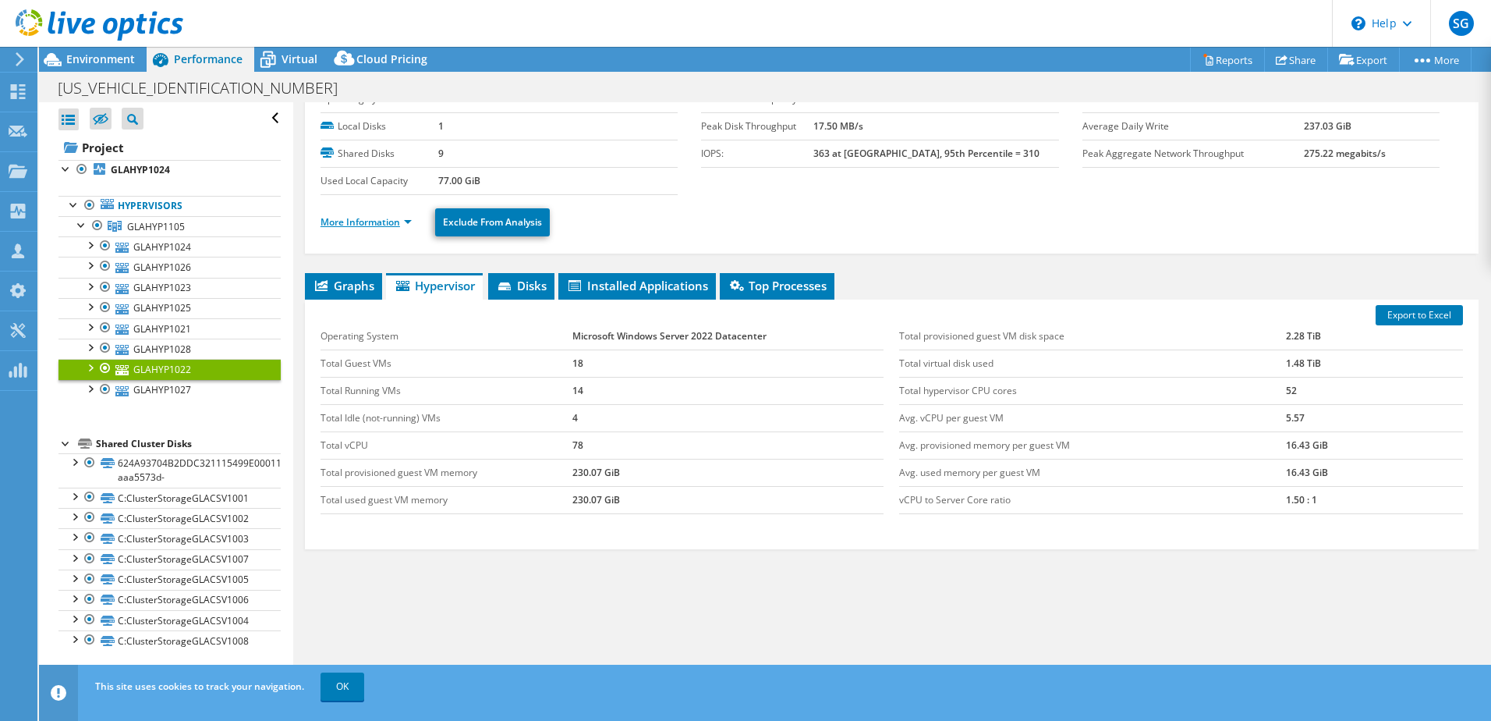
scroll to position [63, 0]
click at [356, 220] on link "More Information" at bounding box center [366, 221] width 91 height 13
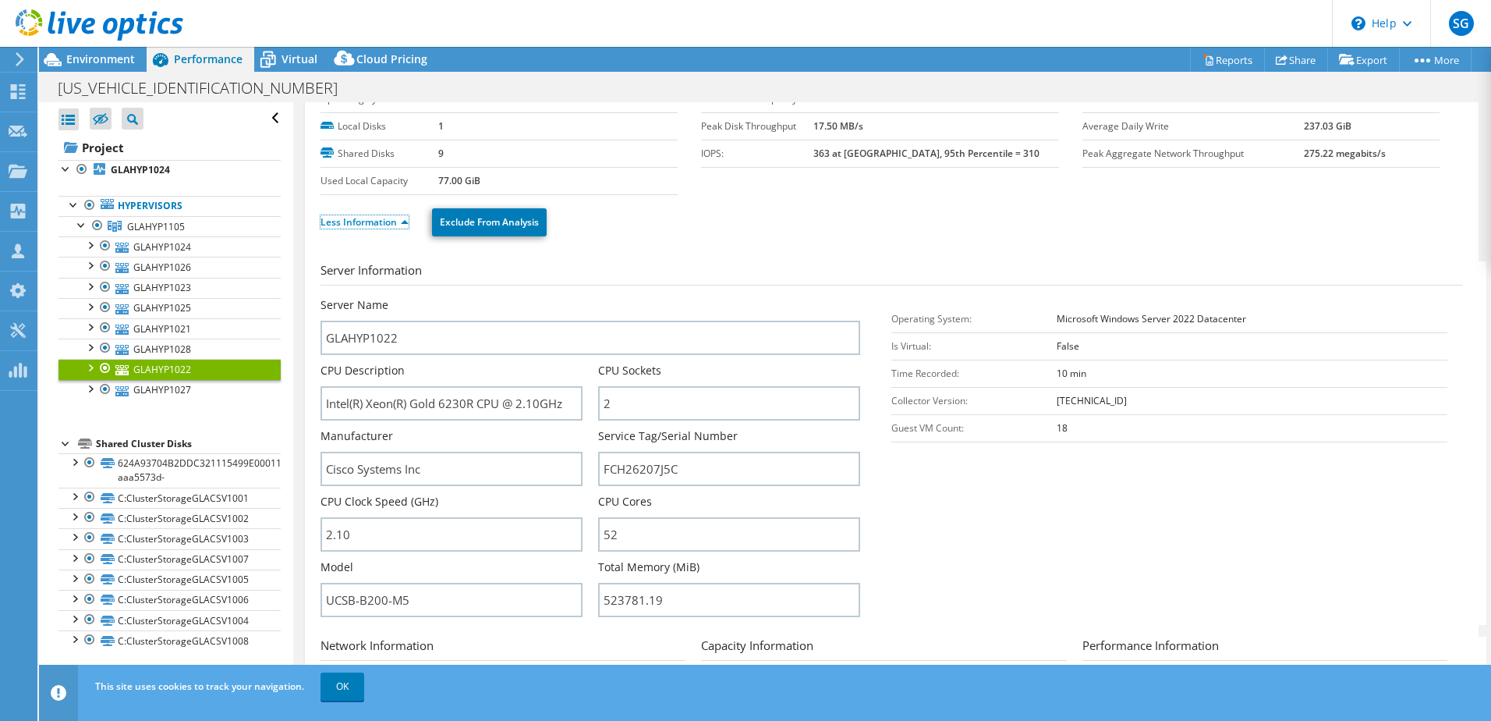
scroll to position [453, 0]
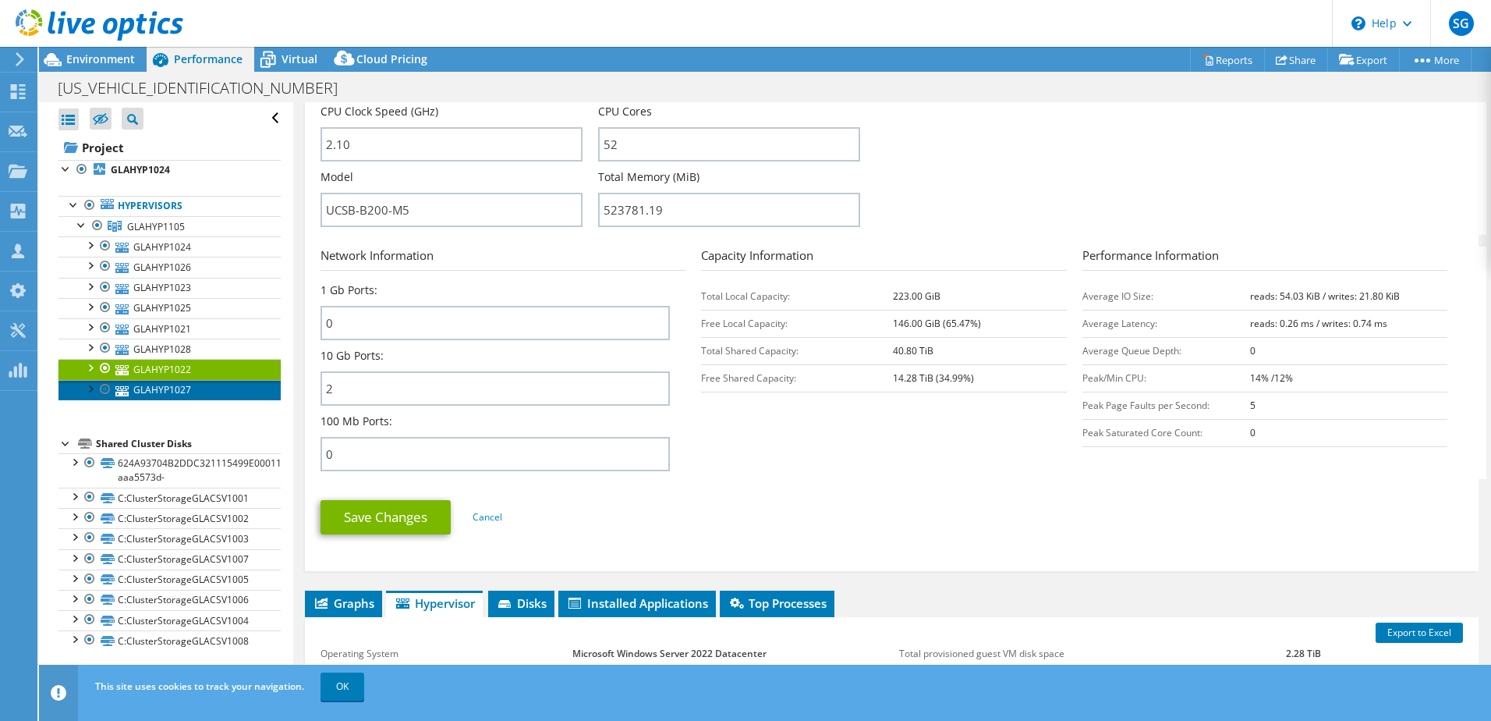
click at [173, 385] on link "GLAHYP1027" at bounding box center [169, 390] width 222 height 20
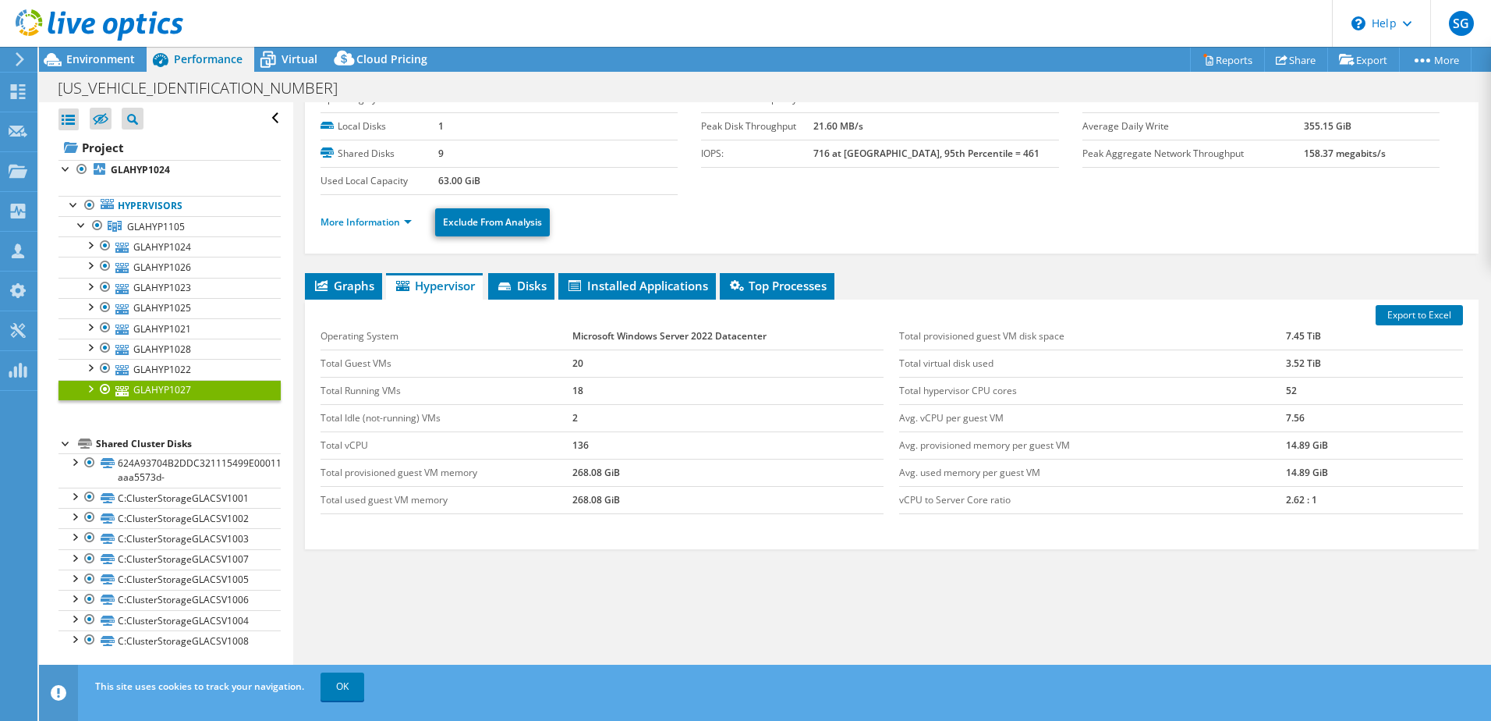
scroll to position [63, 0]
click at [381, 187] on label "Used Local Capacity" at bounding box center [380, 181] width 118 height 16
click at [376, 220] on link "More Information" at bounding box center [366, 221] width 91 height 13
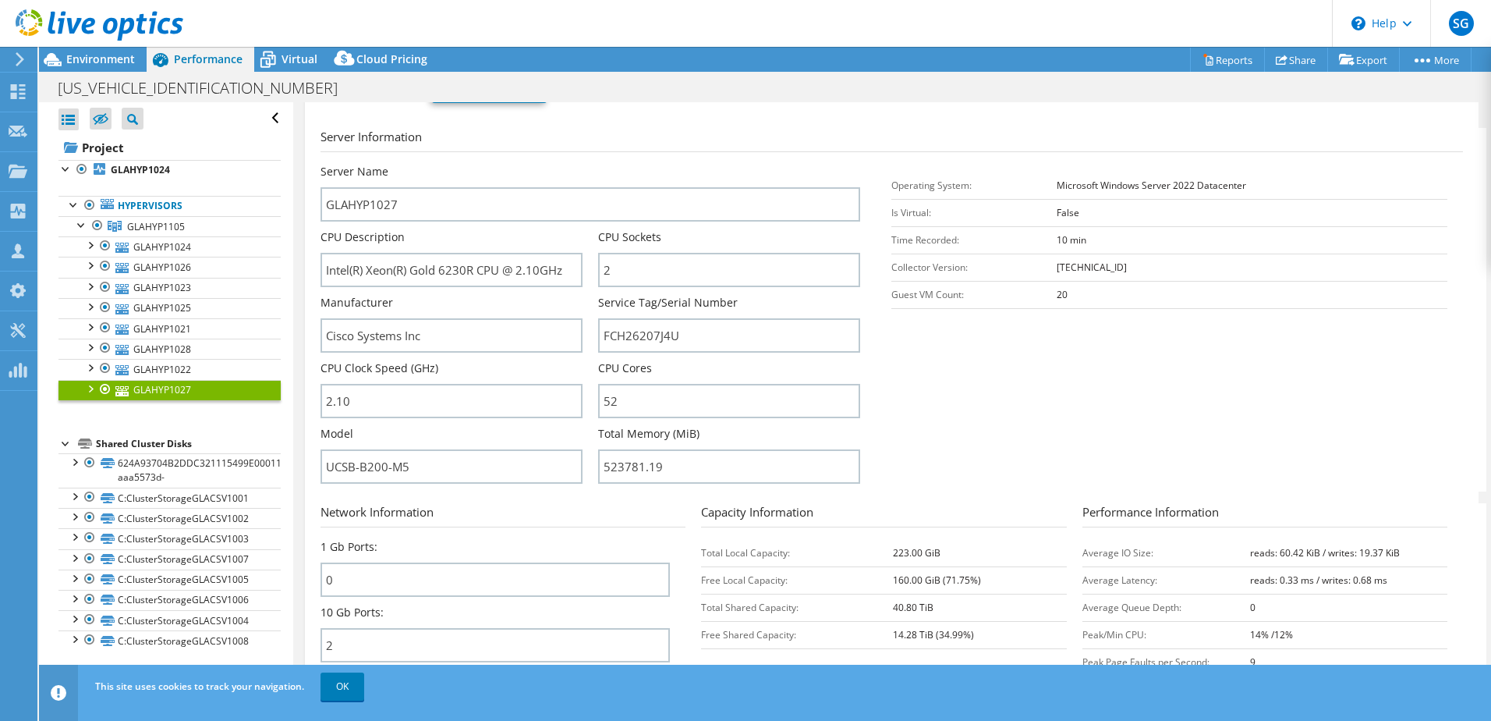
scroll to position [297, 0]
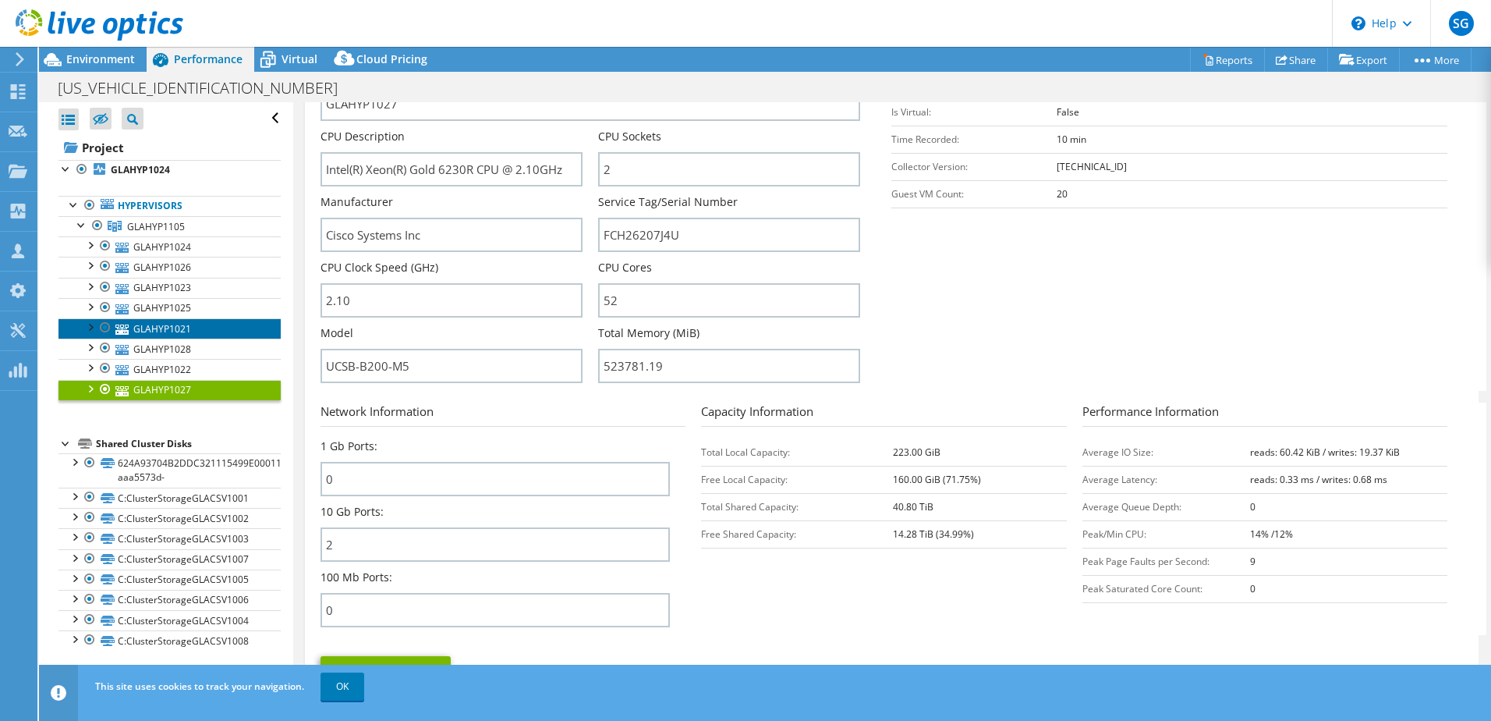
click at [131, 324] on link "GLAHYP1021" at bounding box center [169, 328] width 222 height 20
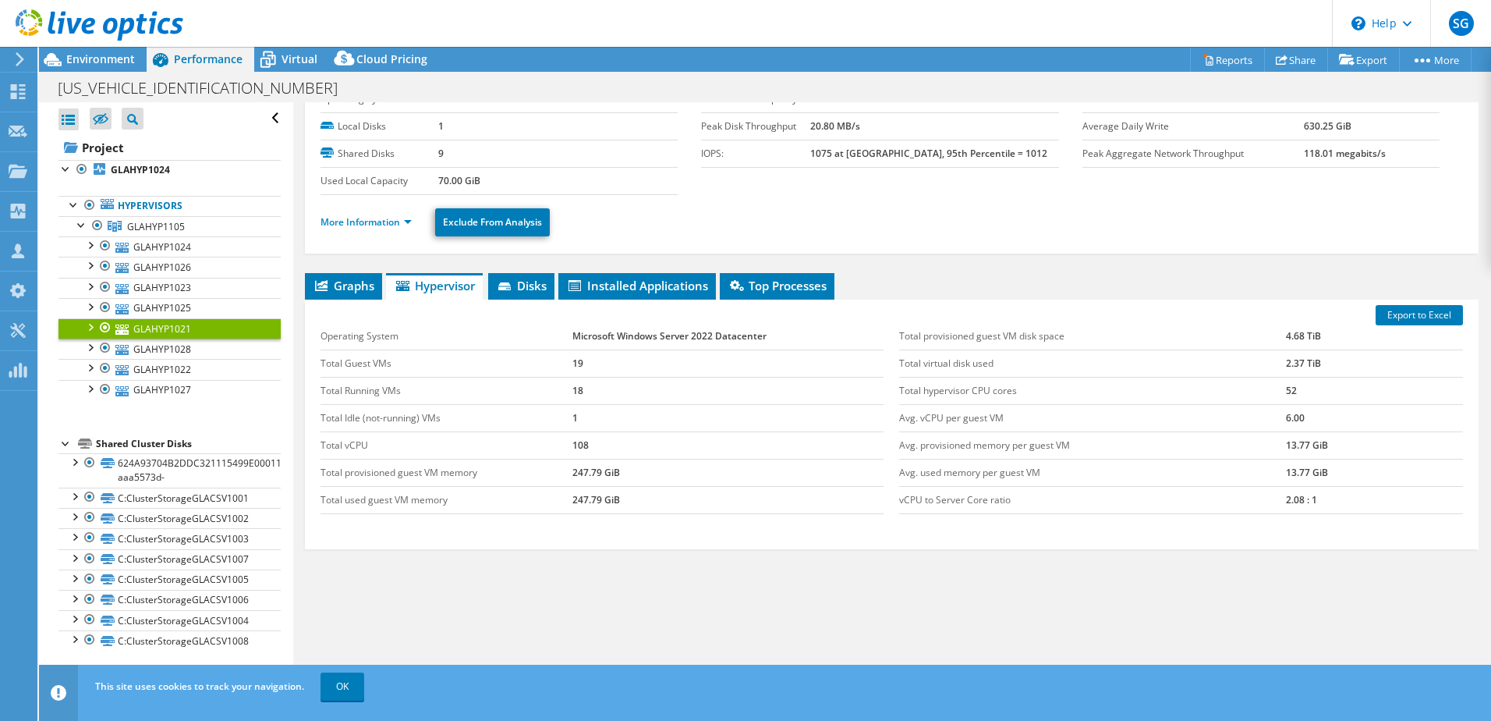
scroll to position [63, 0]
click at [388, 223] on link "More Information" at bounding box center [366, 221] width 91 height 13
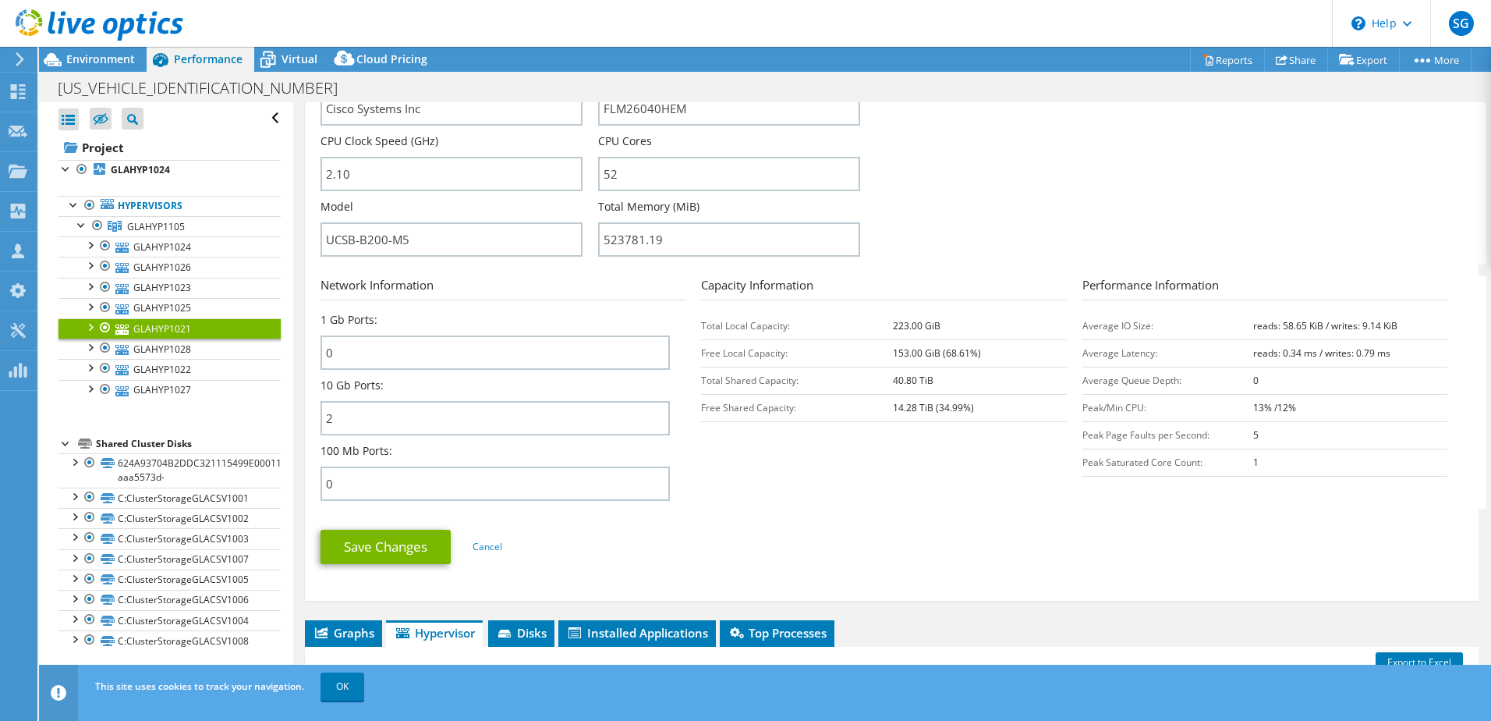
scroll to position [453, 0]
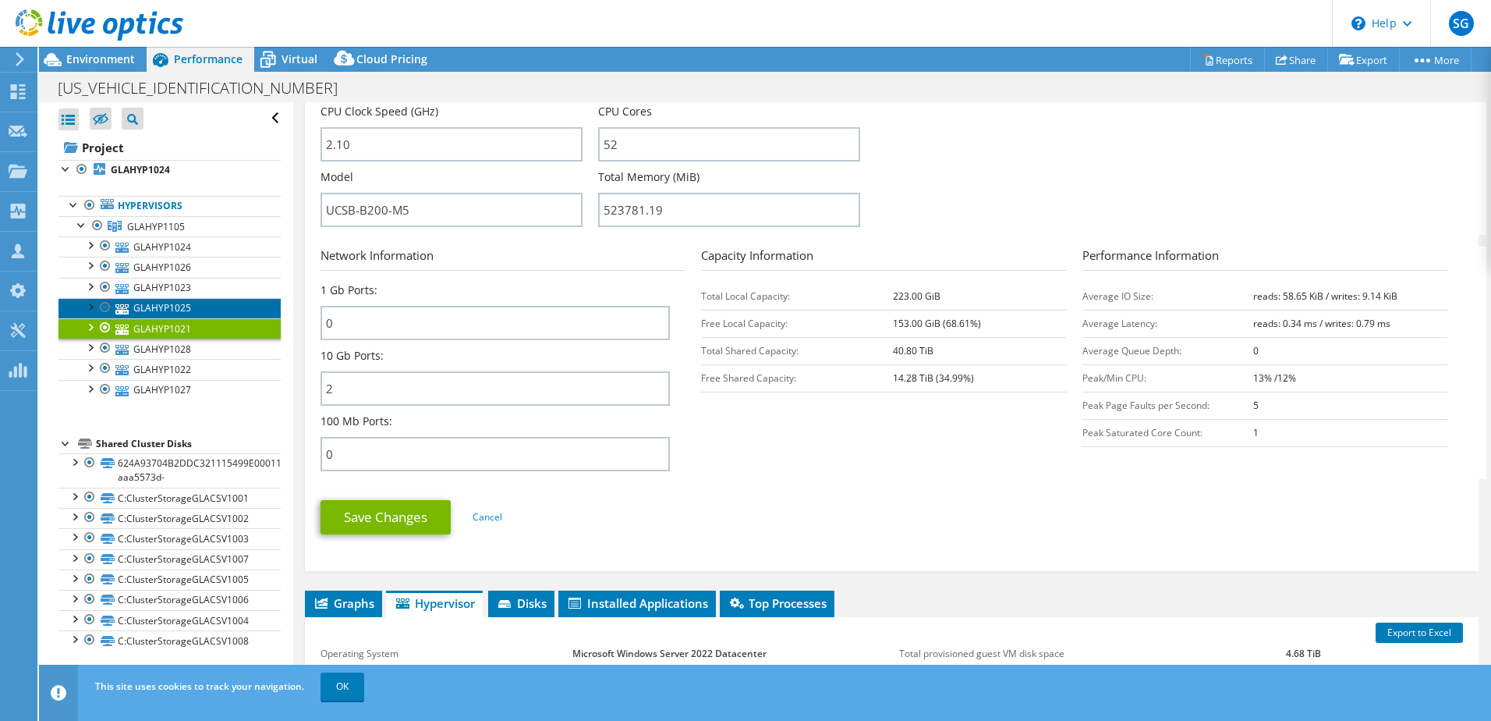
click at [170, 305] on link "GLAHYP1025" at bounding box center [169, 308] width 222 height 20
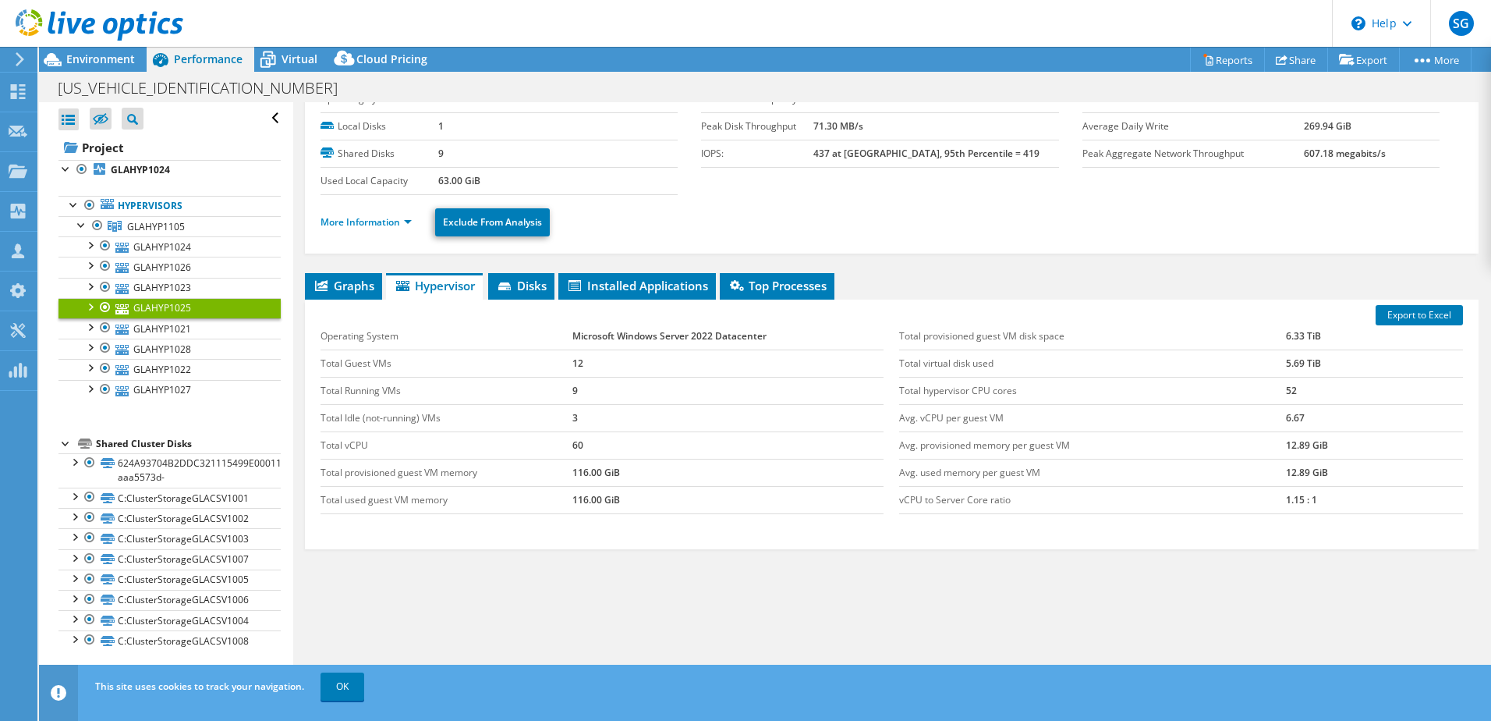
scroll to position [63, 0]
click at [374, 226] on link "More Information" at bounding box center [366, 221] width 91 height 13
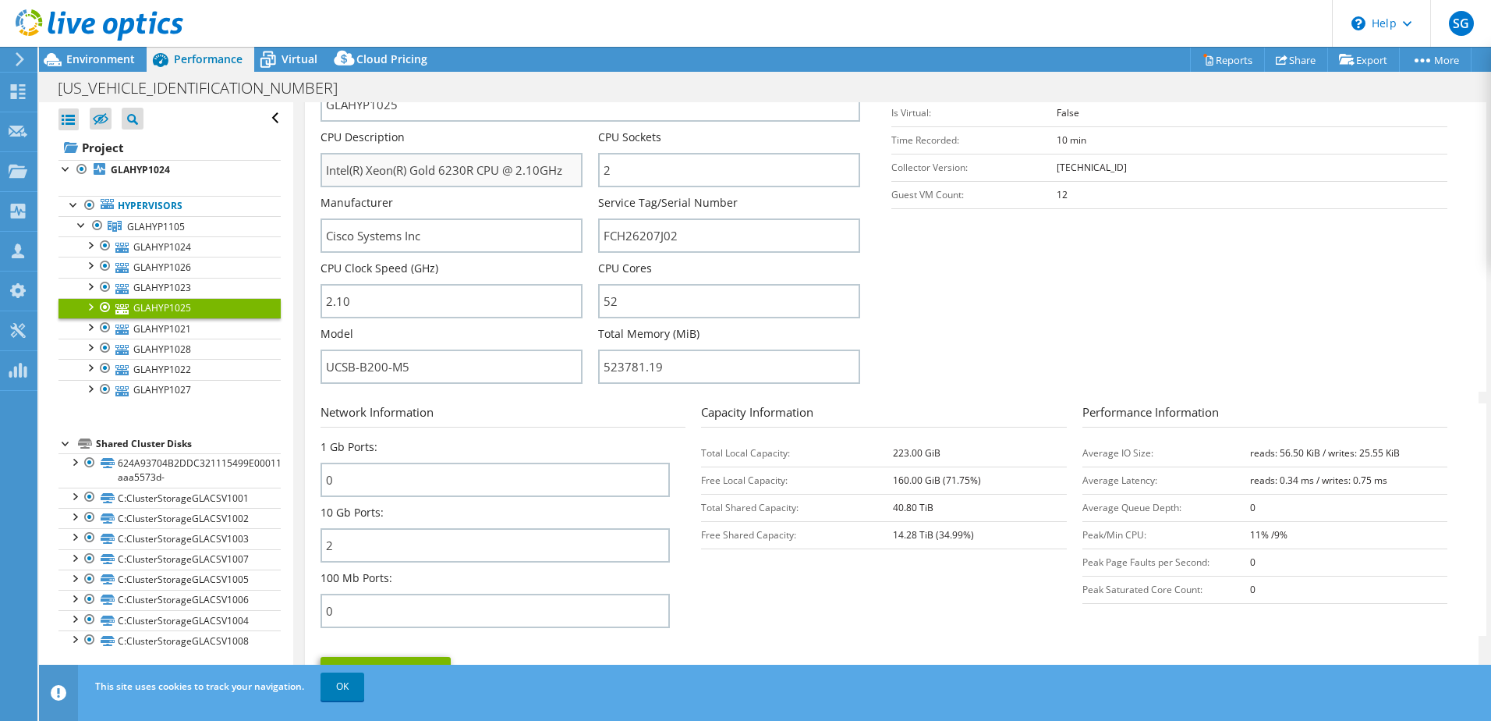
scroll to position [297, 0]
click at [165, 289] on link "GLAHYP1023" at bounding box center [169, 288] width 222 height 20
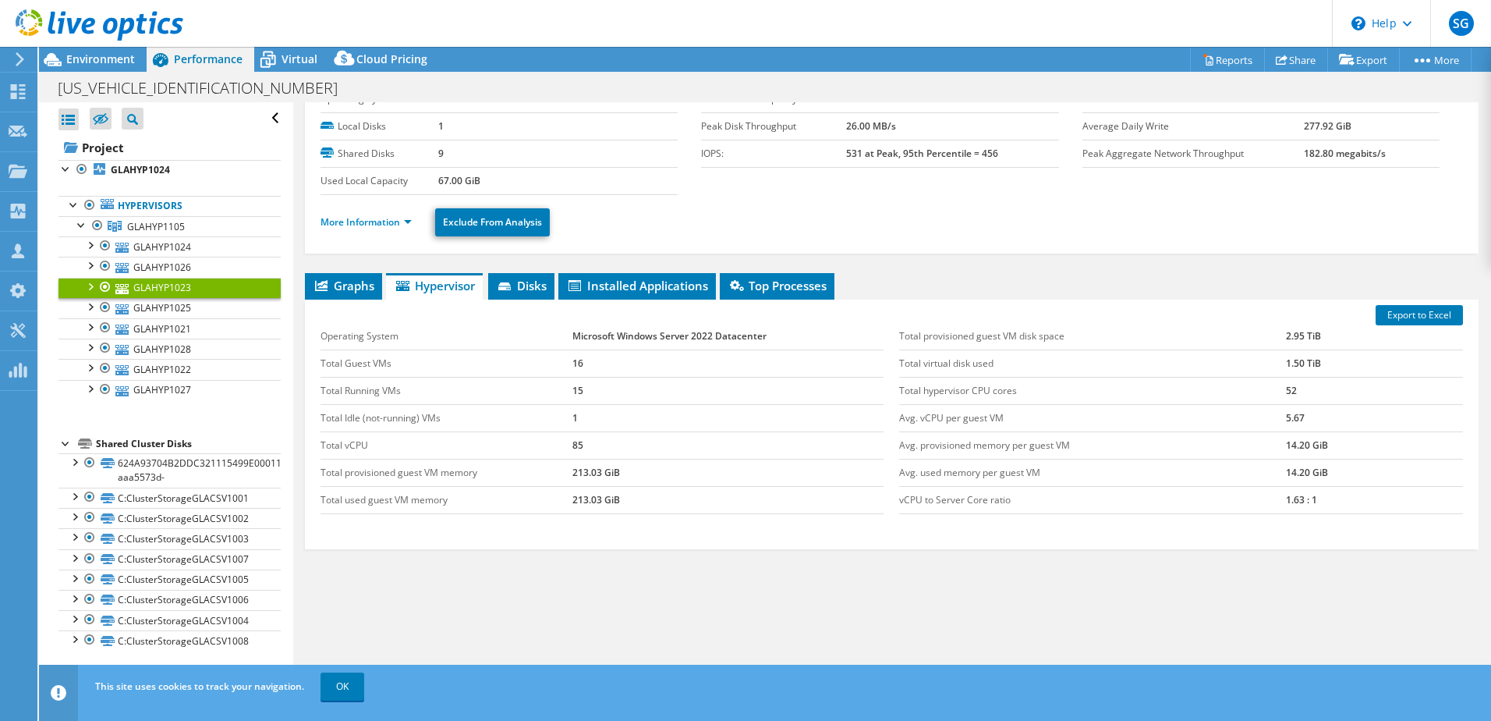
scroll to position [63, 0]
click at [379, 221] on link "More Information" at bounding box center [366, 221] width 91 height 13
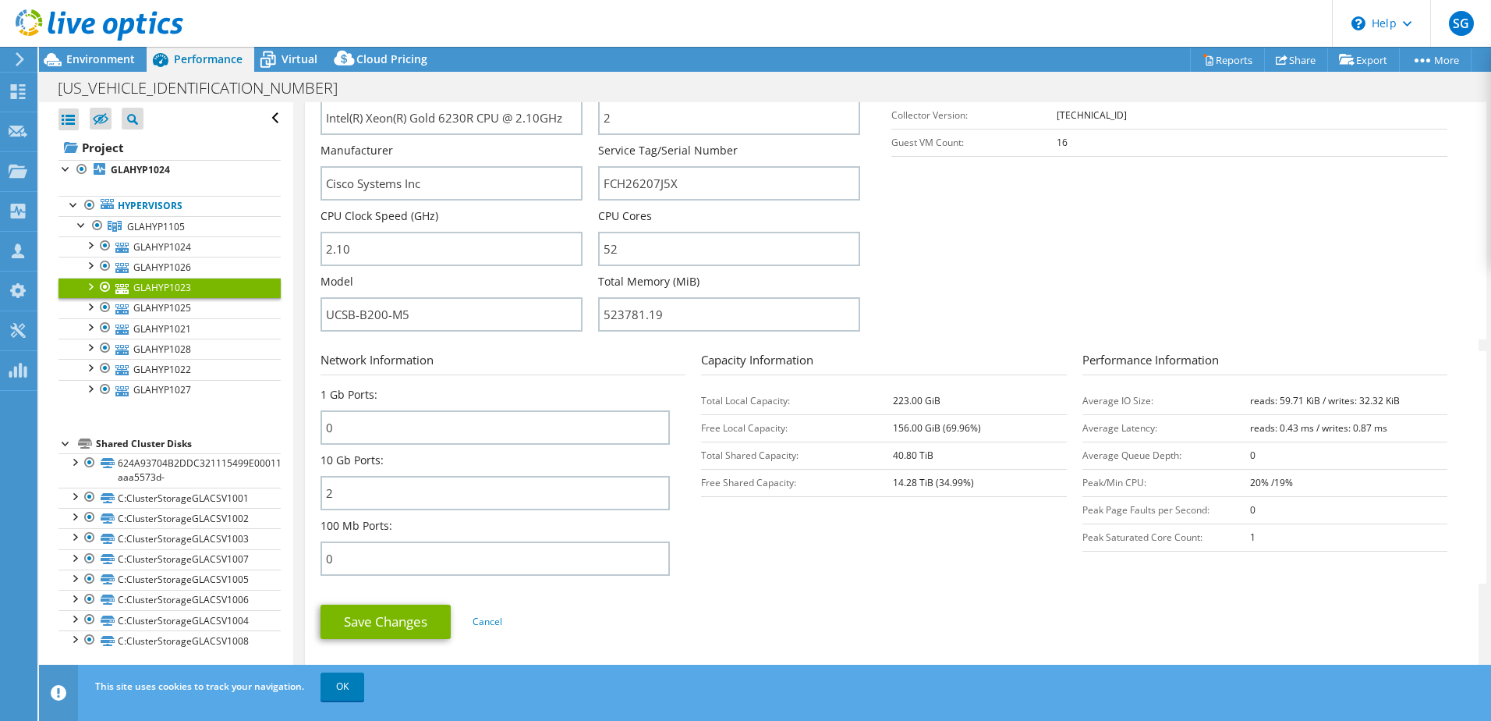
scroll to position [375, 0]
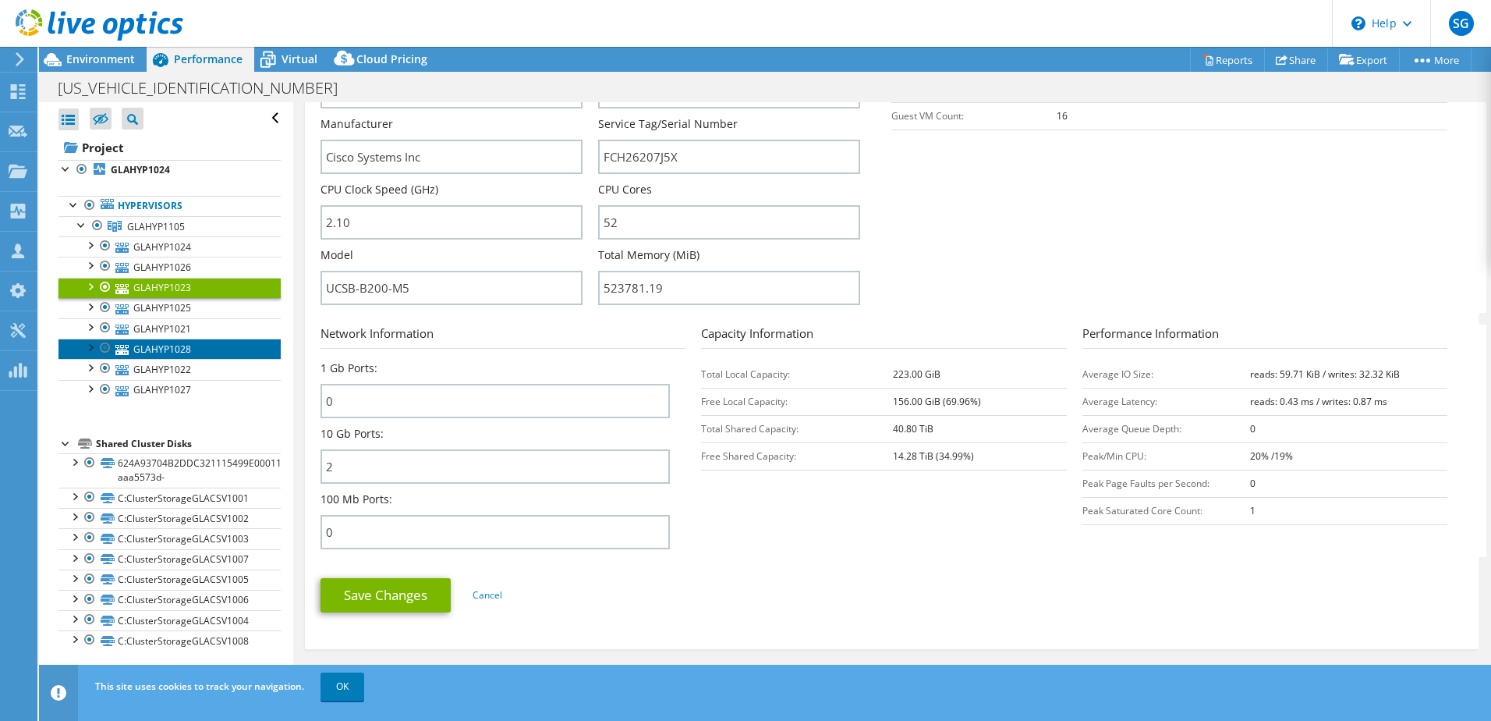
click at [167, 354] on link "GLAHYP1028" at bounding box center [169, 348] width 222 height 20
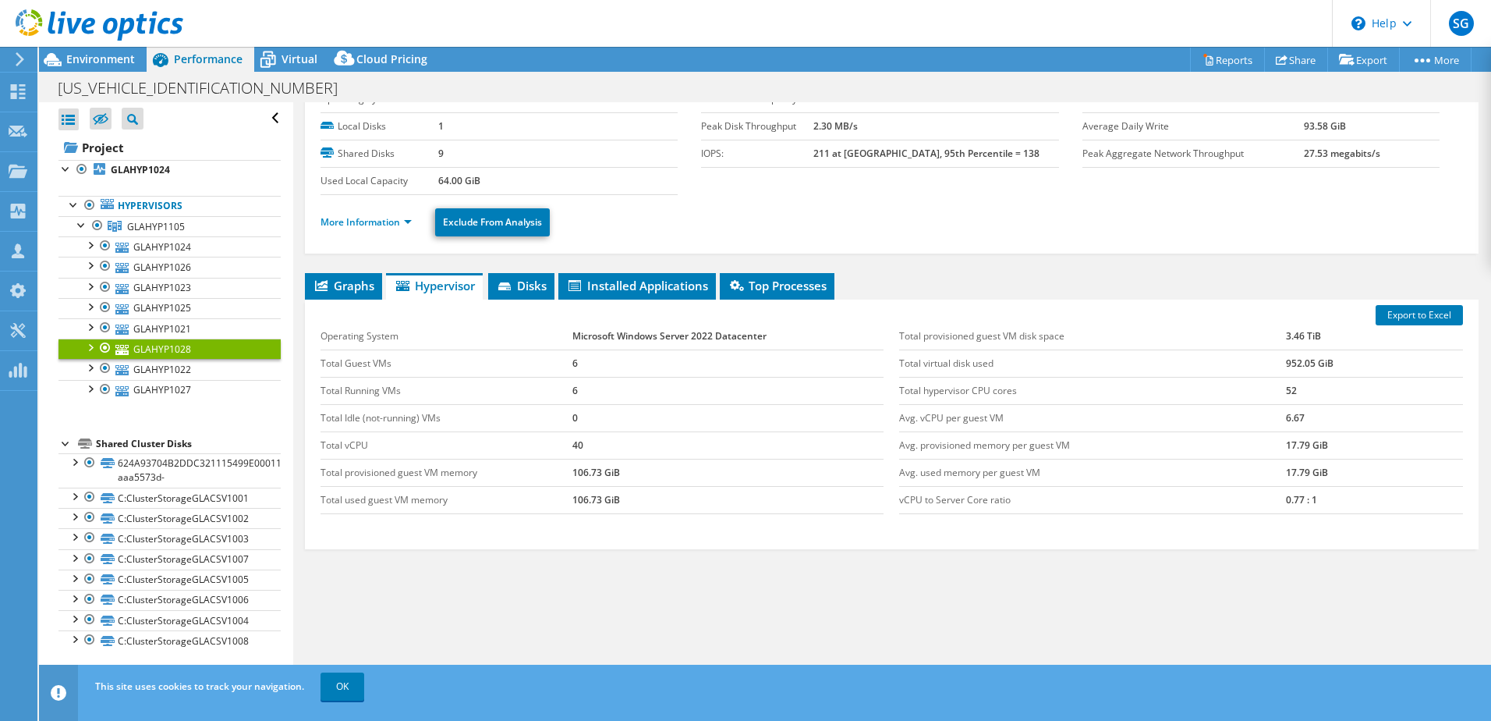
scroll to position [63, 0]
click at [367, 223] on link "More Information" at bounding box center [366, 221] width 91 height 13
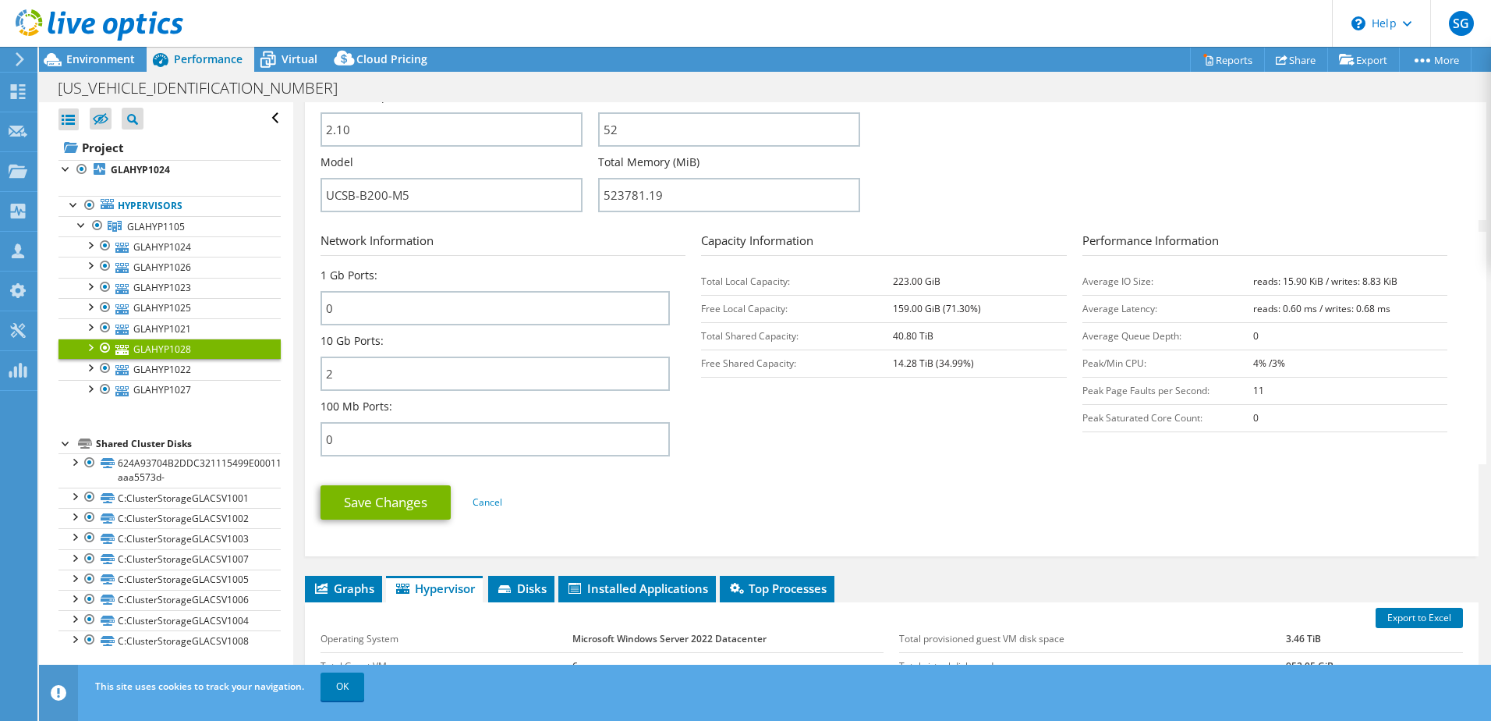
scroll to position [771, 0]
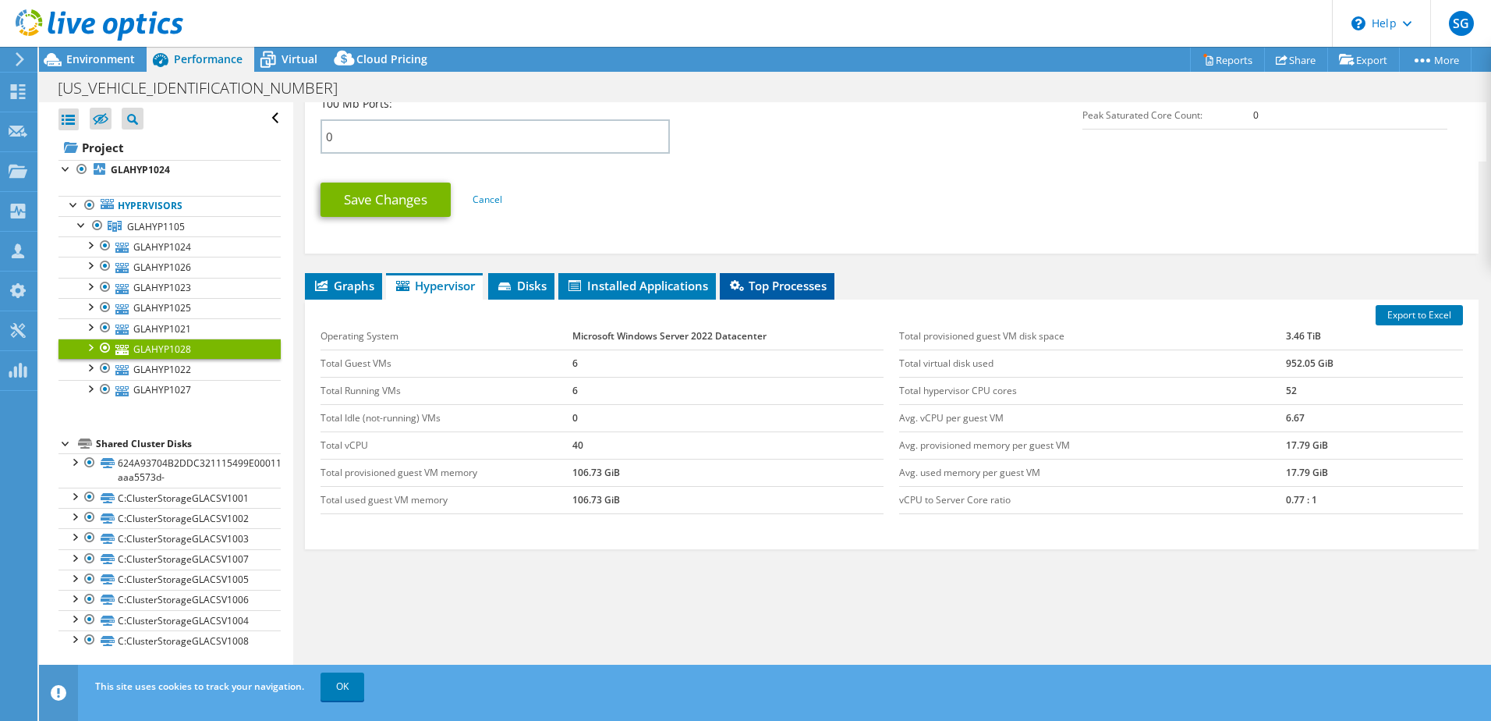
click at [783, 282] on span "Top Processes" at bounding box center [777, 286] width 99 height 16
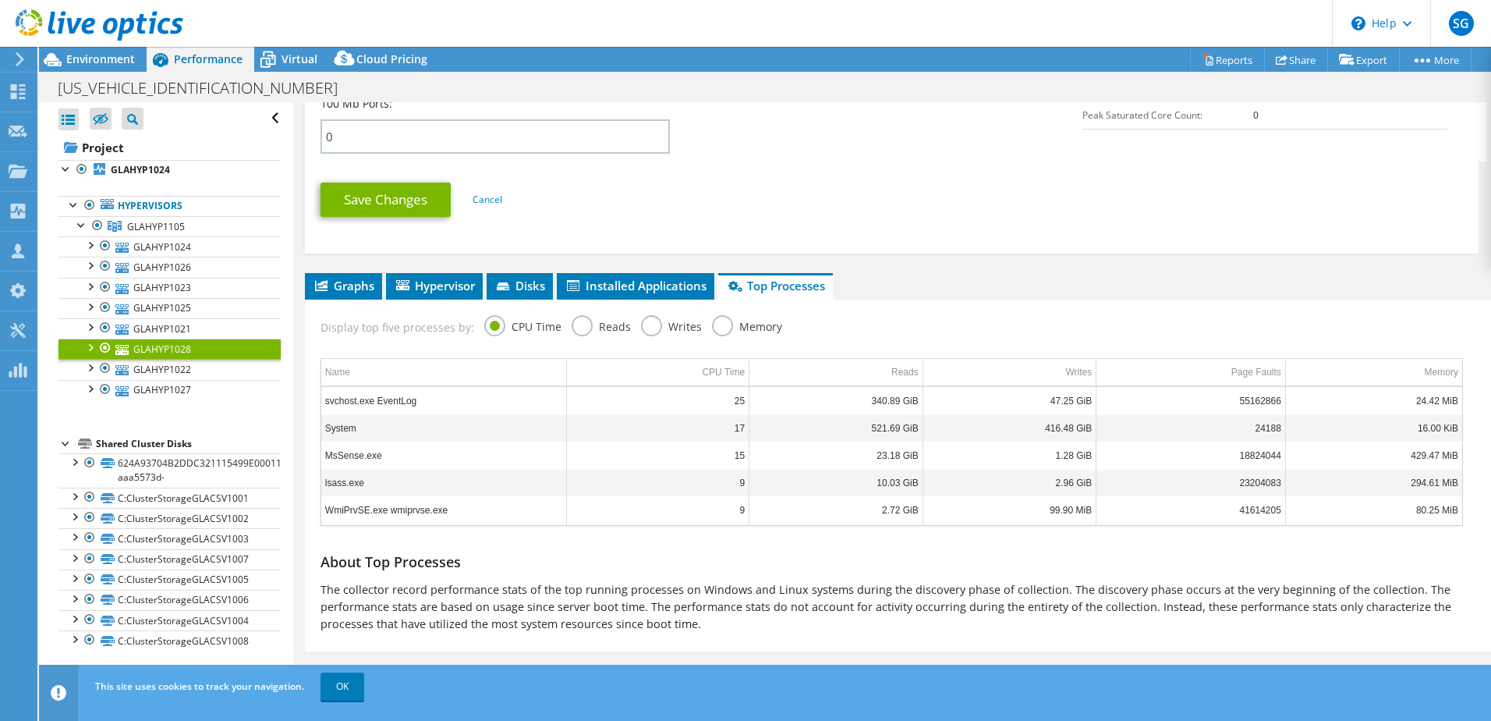
click at [719, 326] on label "Memory" at bounding box center [747, 324] width 70 height 19
click at [0, 0] on input "Memory" at bounding box center [0, 0] width 0 height 0
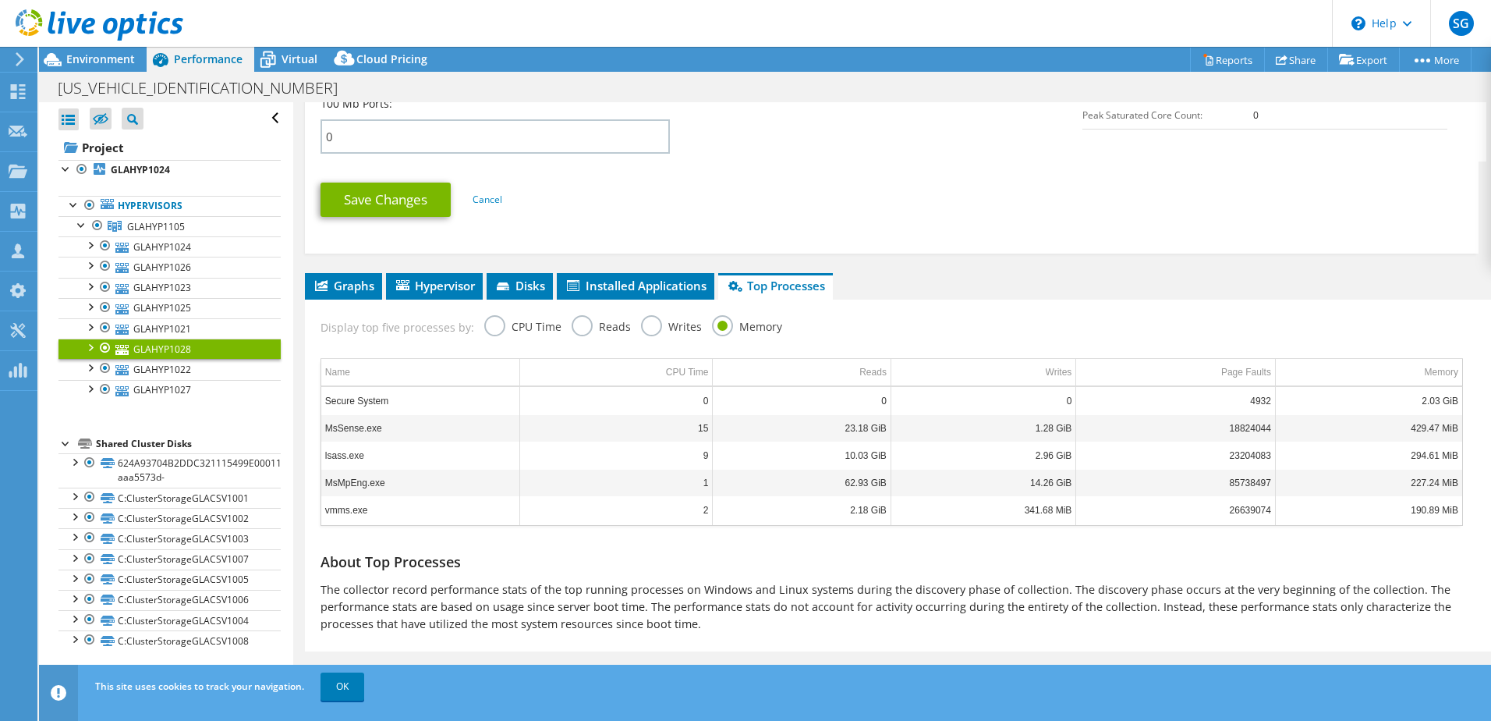
click at [492, 328] on label "CPU Time" at bounding box center [522, 324] width 77 height 19
click at [0, 0] on input "CPU Time" at bounding box center [0, 0] width 0 height 0
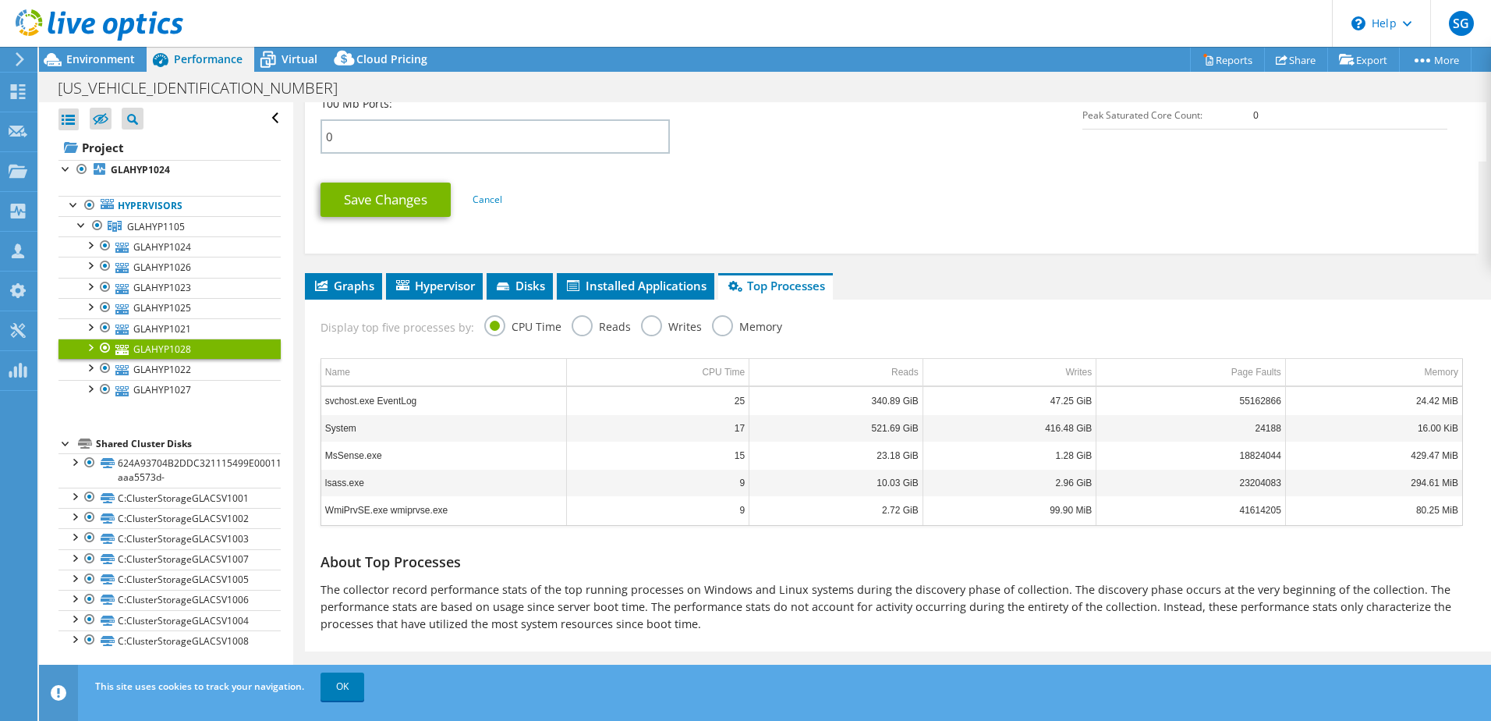
click at [572, 320] on label "Reads" at bounding box center [601, 324] width 59 height 19
click at [0, 0] on input "Reads" at bounding box center [0, 0] width 0 height 0
click at [644, 323] on label "Writes" at bounding box center [671, 324] width 61 height 19
click at [0, 0] on input "Writes" at bounding box center [0, 0] width 0 height 0
click at [575, 332] on label "Reads" at bounding box center [601, 324] width 59 height 19
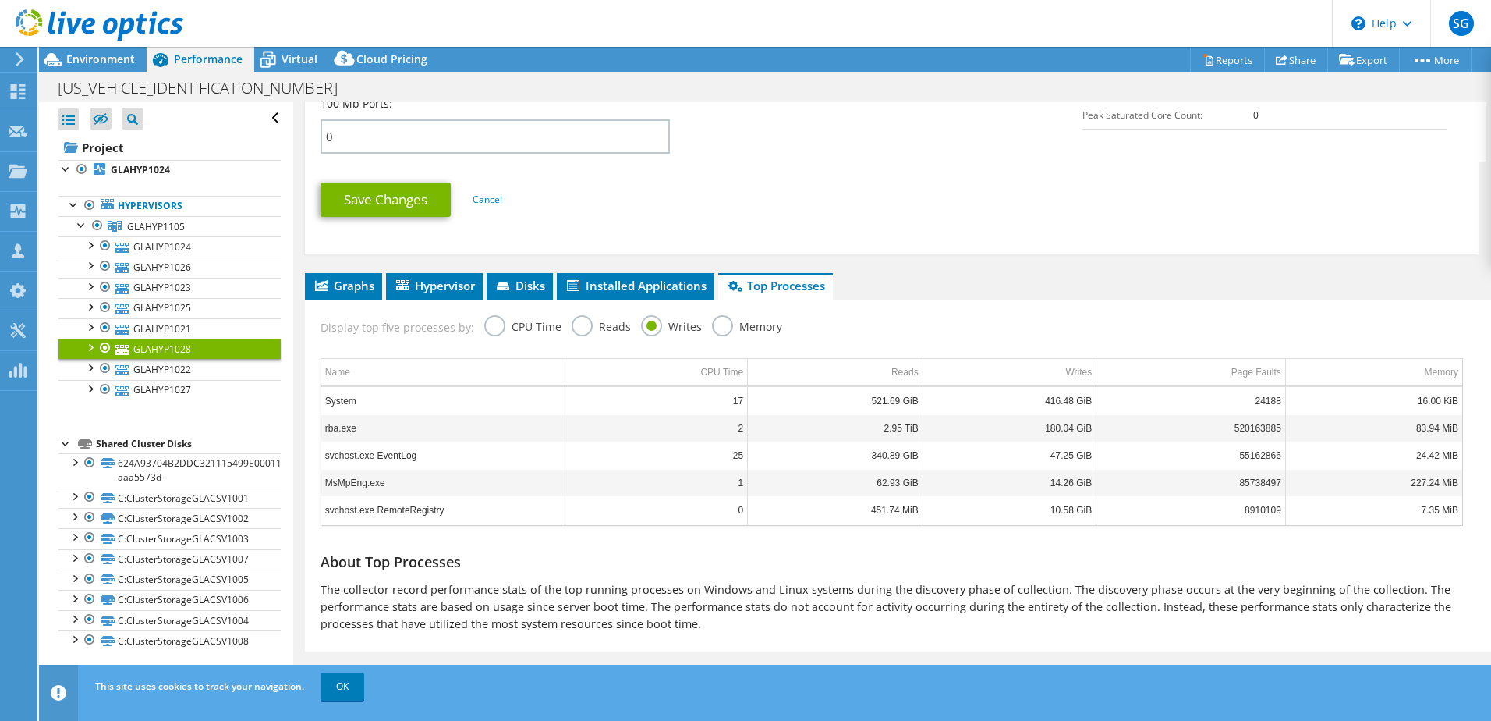
click at [0, 0] on input "Reads" at bounding box center [0, 0] width 0 height 0
click at [715, 332] on label "Memory" at bounding box center [747, 324] width 70 height 19
click at [0, 0] on input "Memory" at bounding box center [0, 0] width 0 height 0
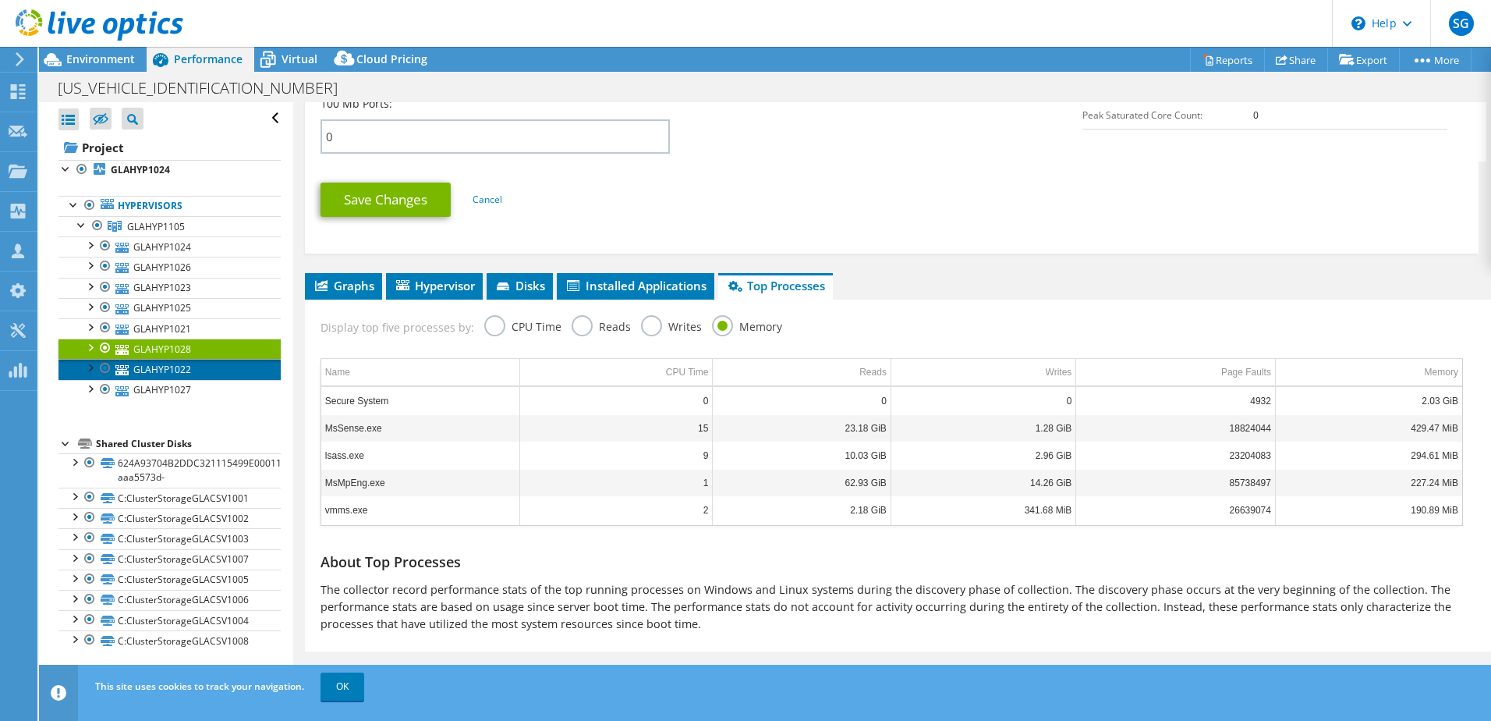
click at [172, 372] on link "GLAHYP1022" at bounding box center [169, 369] width 222 height 20
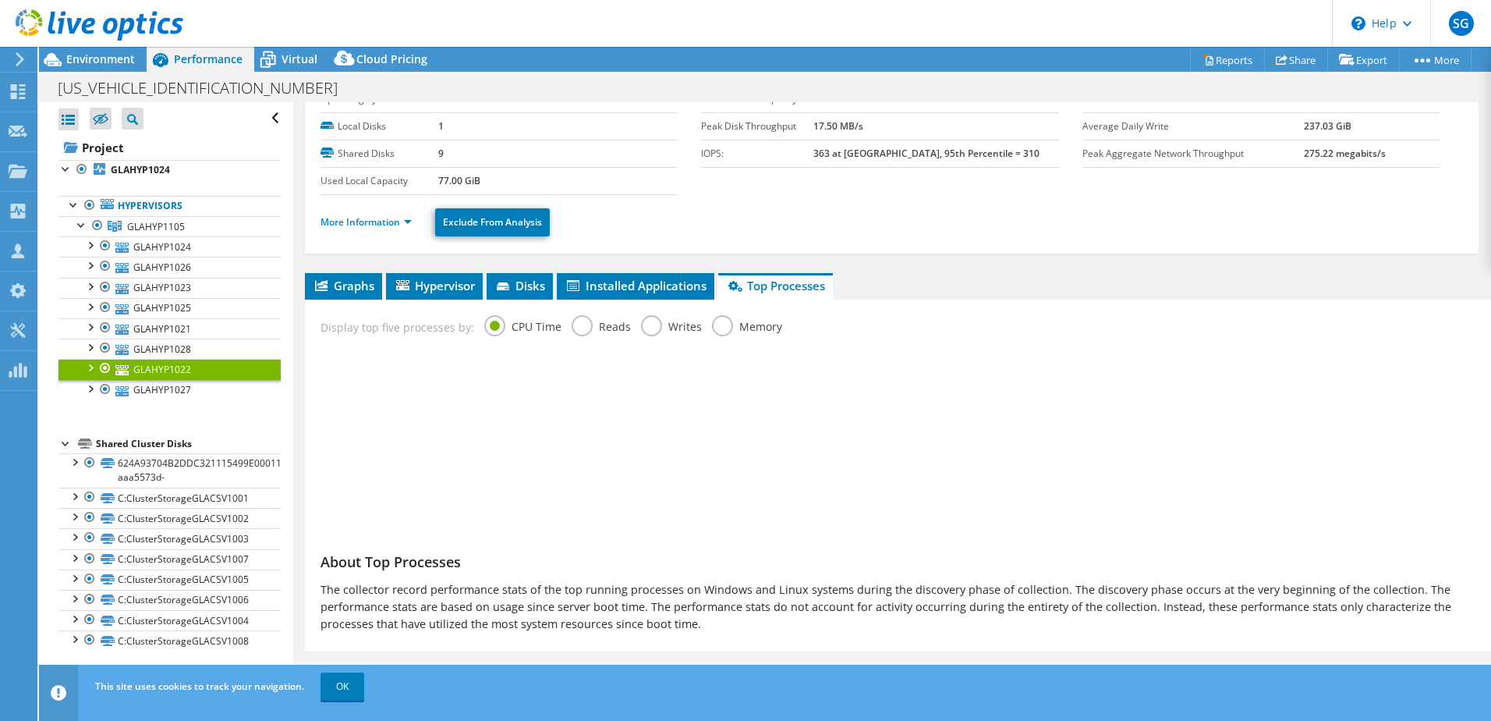
scroll to position [63, 0]
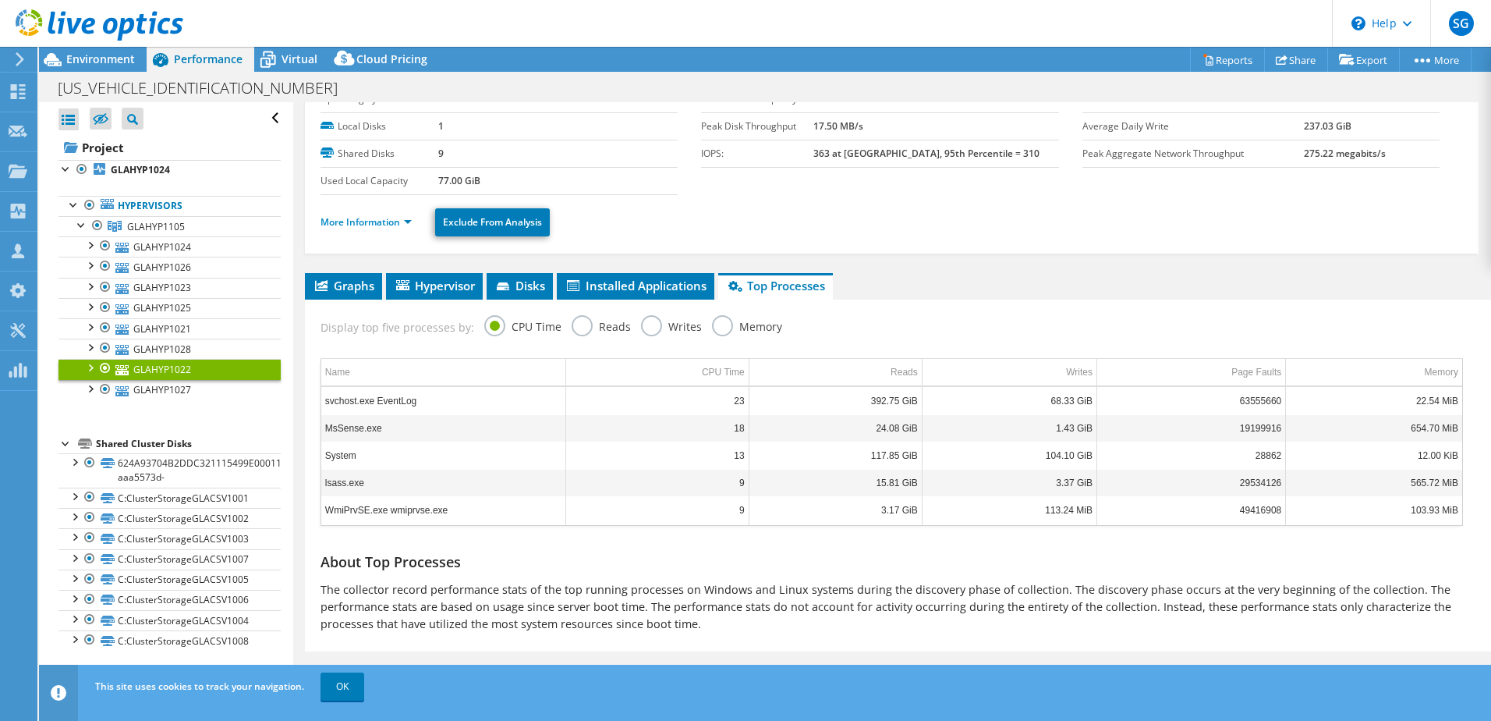
click at [720, 331] on label "Memory" at bounding box center [747, 324] width 70 height 19
click at [0, 0] on input "Memory" at bounding box center [0, 0] width 0 height 0
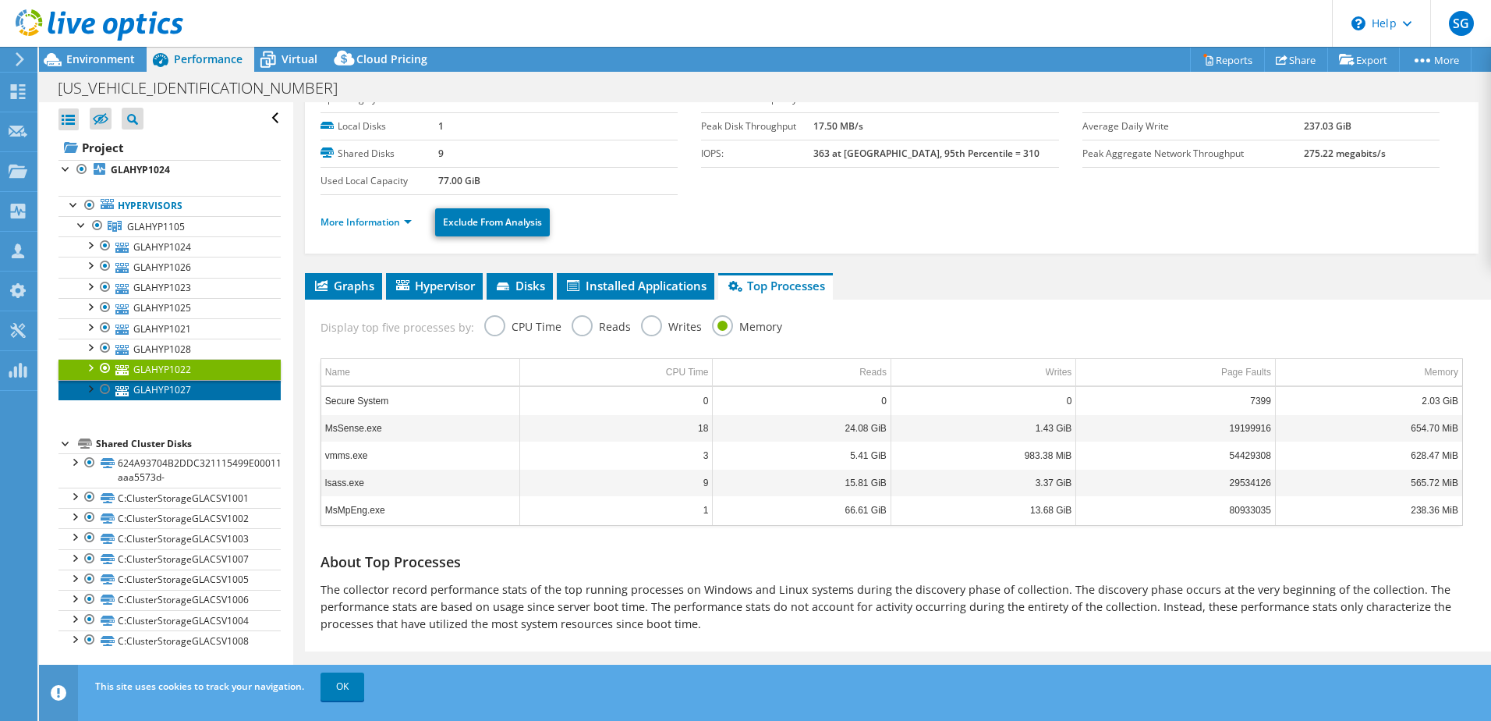
click at [190, 389] on link "GLAHYP1027" at bounding box center [169, 390] width 222 height 20
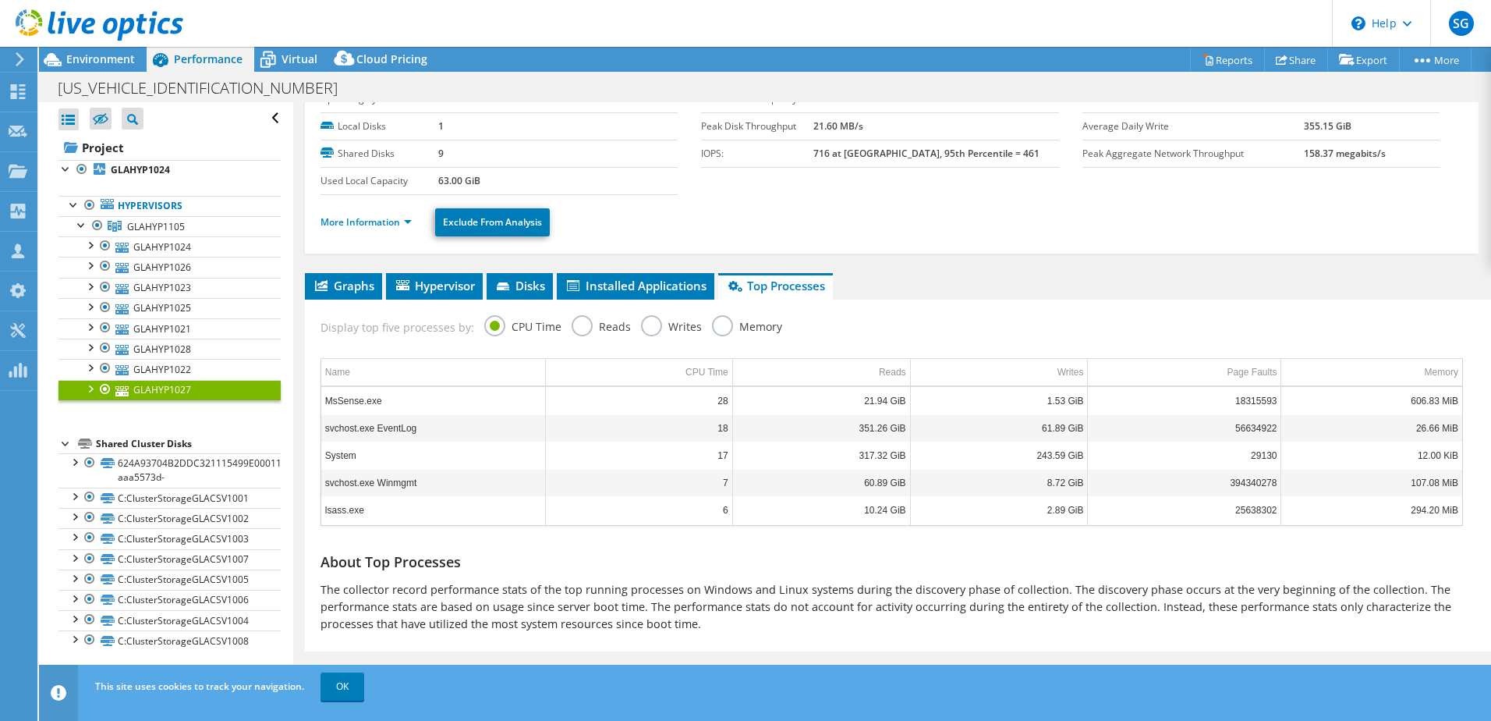
click at [713, 330] on label "Memory" at bounding box center [747, 324] width 70 height 19
click at [0, 0] on input "Memory" at bounding box center [0, 0] width 0 height 0
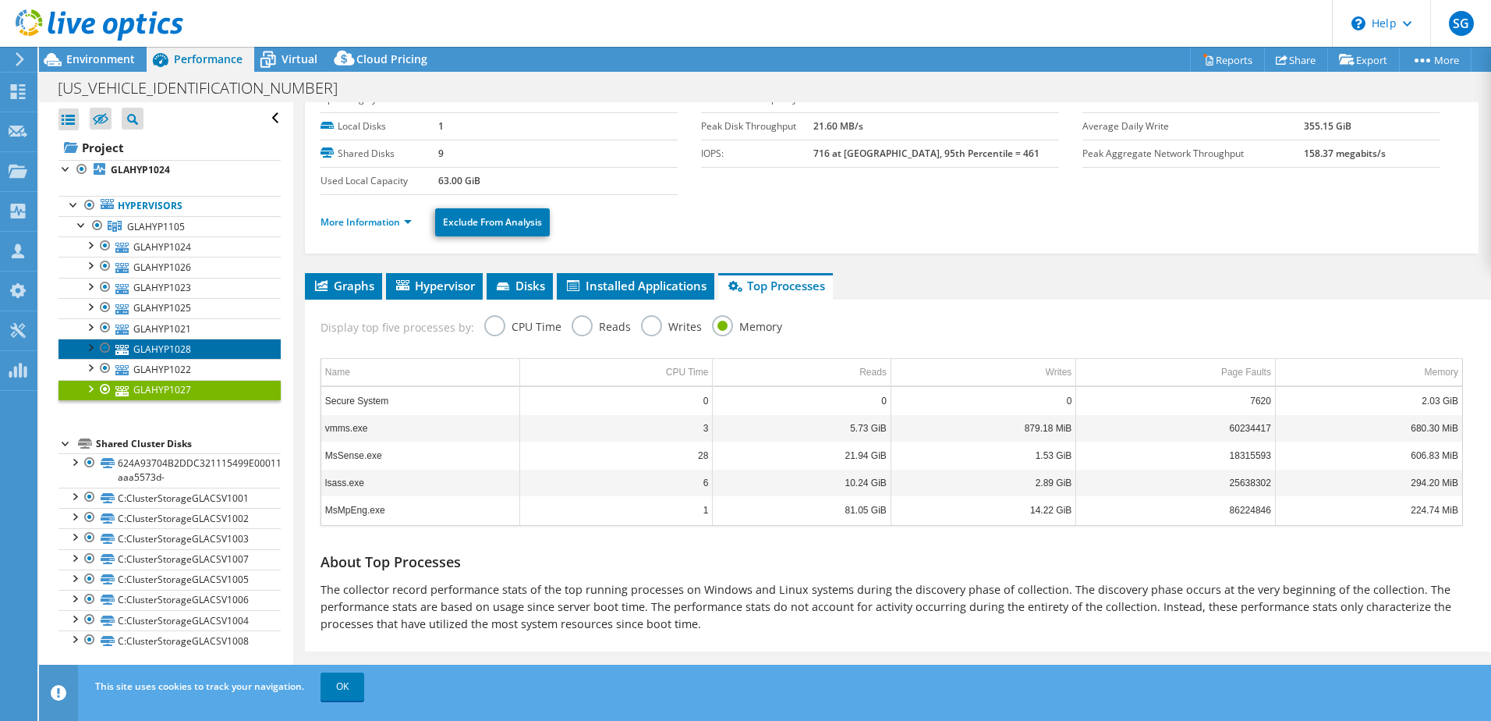
click at [140, 341] on link "GLAHYP1028" at bounding box center [169, 348] width 222 height 20
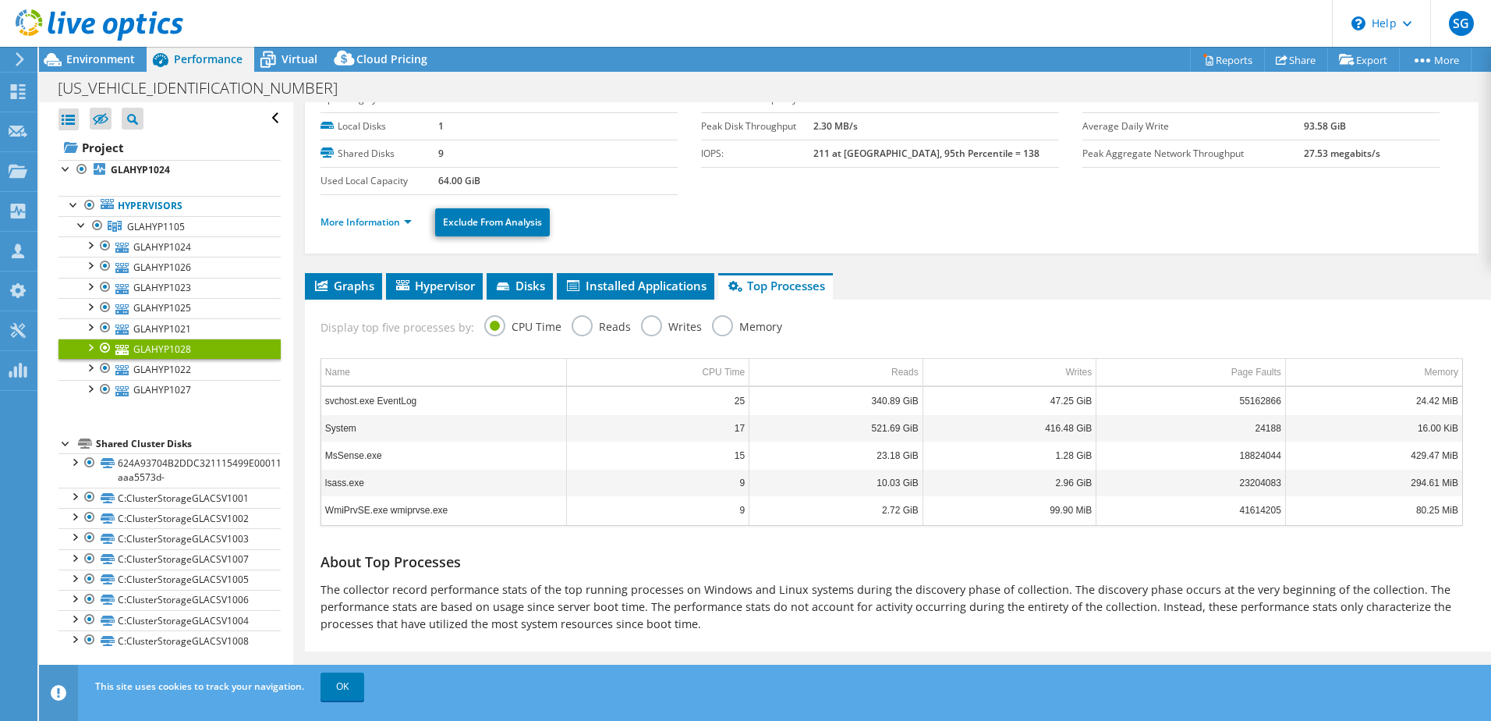
click at [712, 325] on label "Memory" at bounding box center [747, 324] width 70 height 19
click at [0, 0] on input "Memory" at bounding box center [0, 0] width 0 height 0
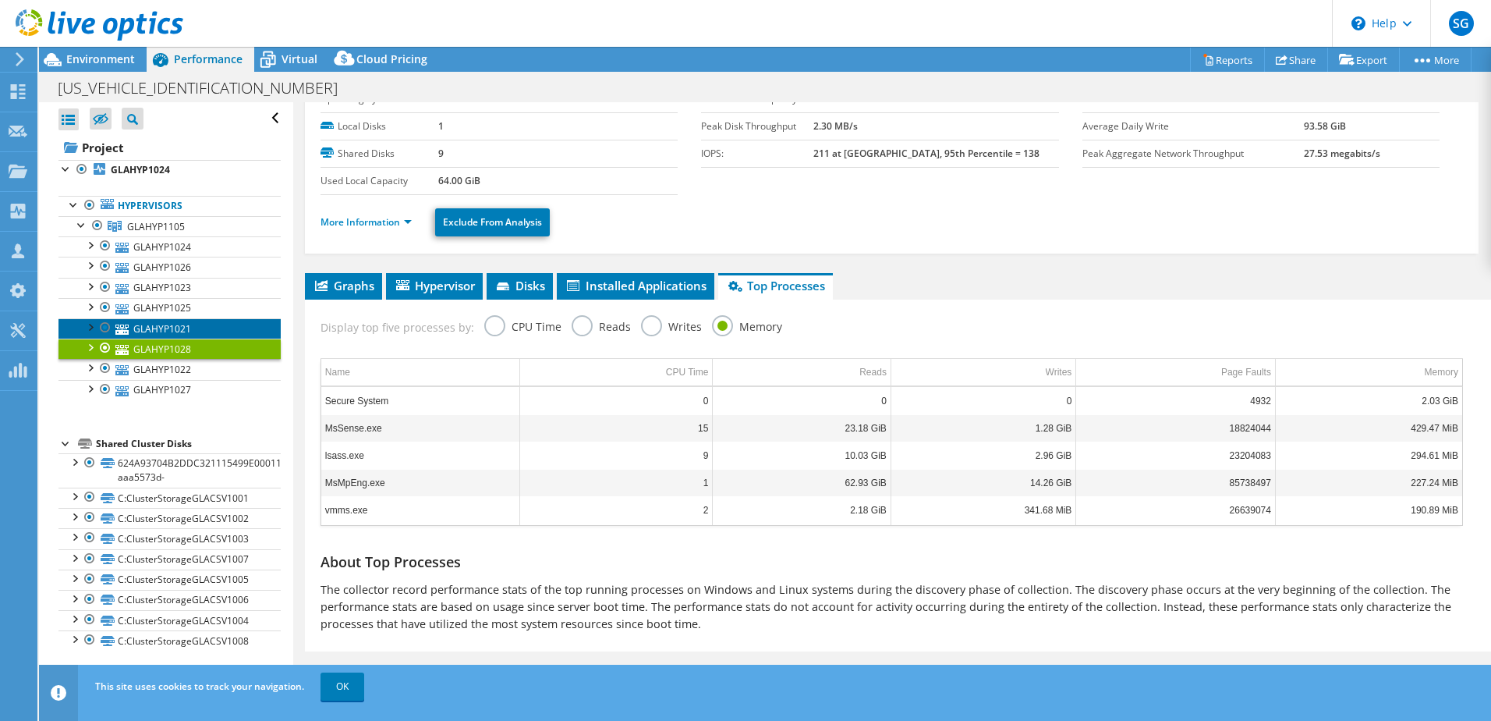
click at [146, 323] on link "GLAHYP1021" at bounding box center [169, 328] width 222 height 20
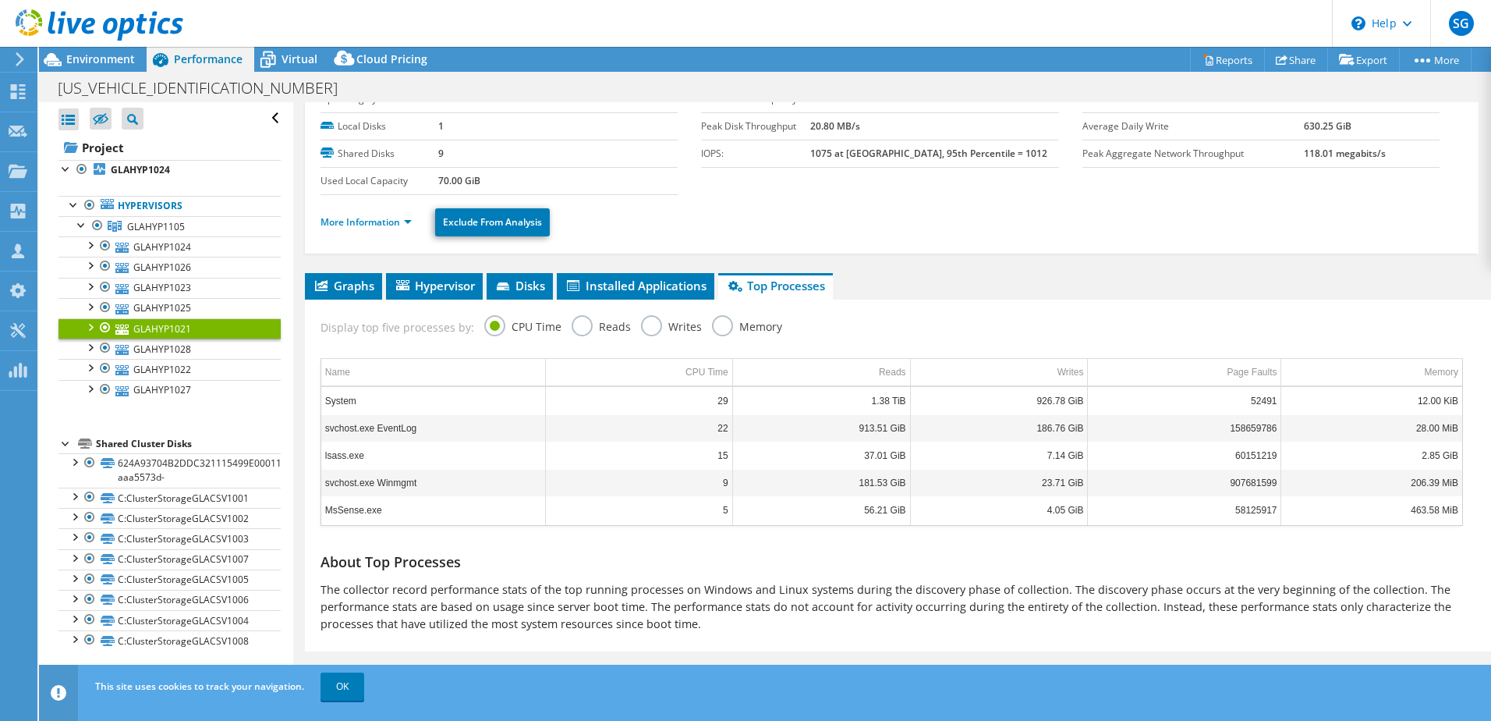
click at [714, 332] on label "Memory" at bounding box center [747, 324] width 70 height 19
click at [0, 0] on input "Memory" at bounding box center [0, 0] width 0 height 0
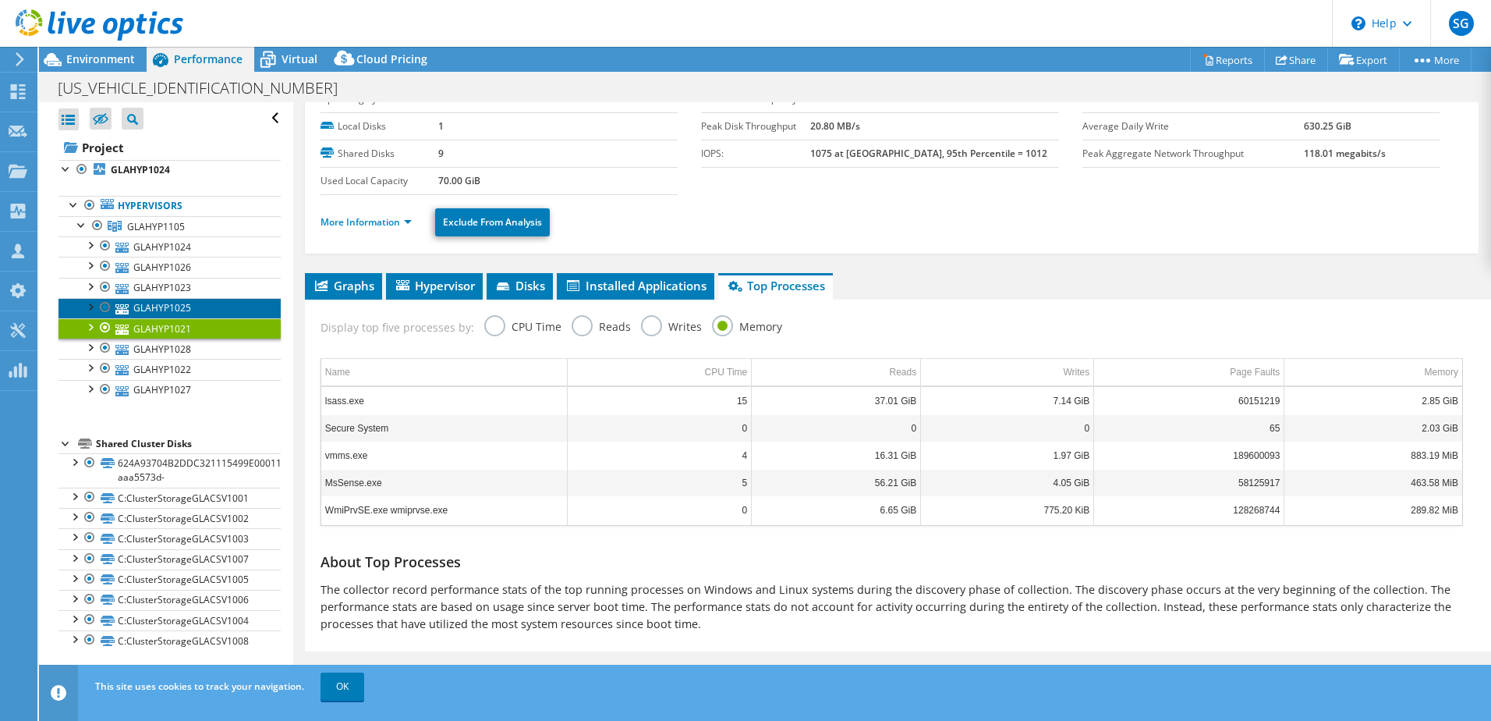
click at [163, 304] on link "GLAHYP1025" at bounding box center [169, 308] width 222 height 20
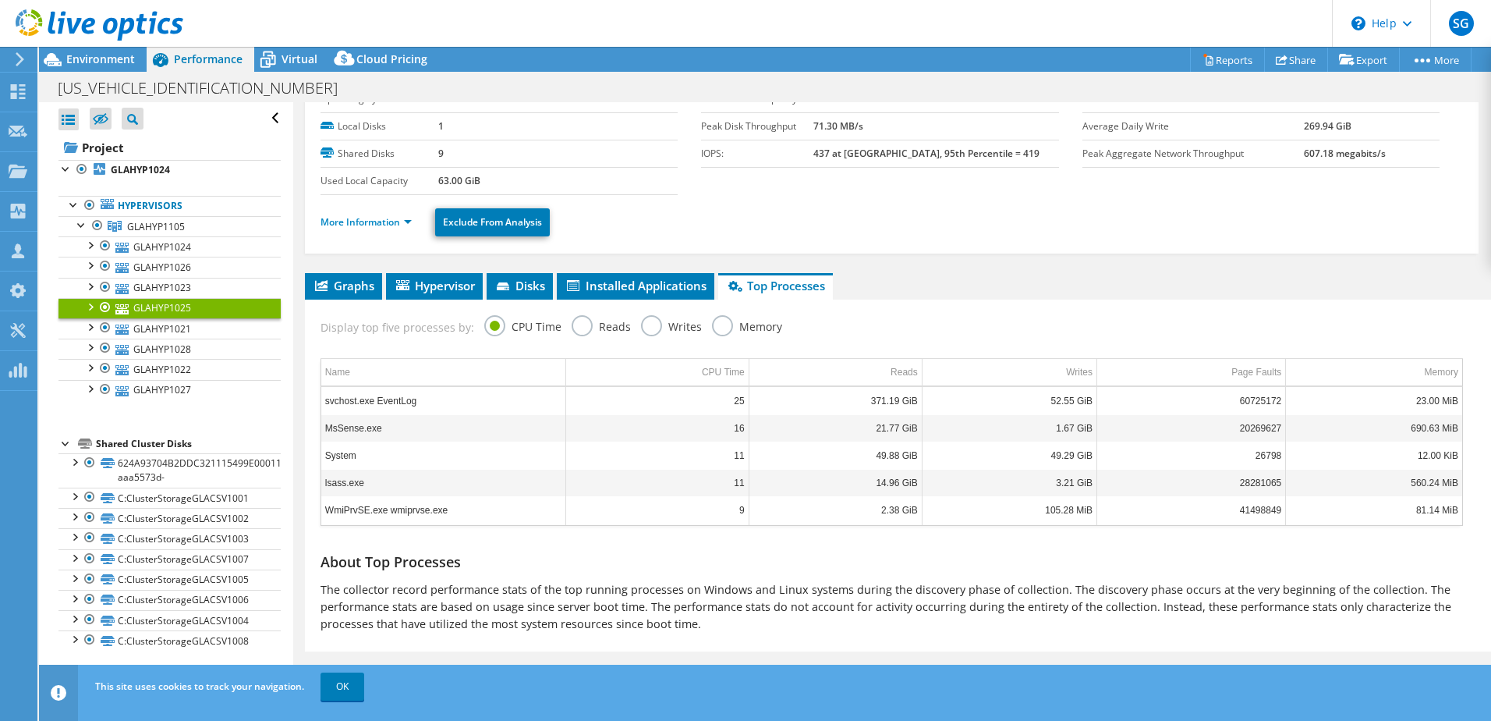
click at [720, 328] on label "Memory" at bounding box center [747, 324] width 70 height 19
click at [0, 0] on input "Memory" at bounding box center [0, 0] width 0 height 0
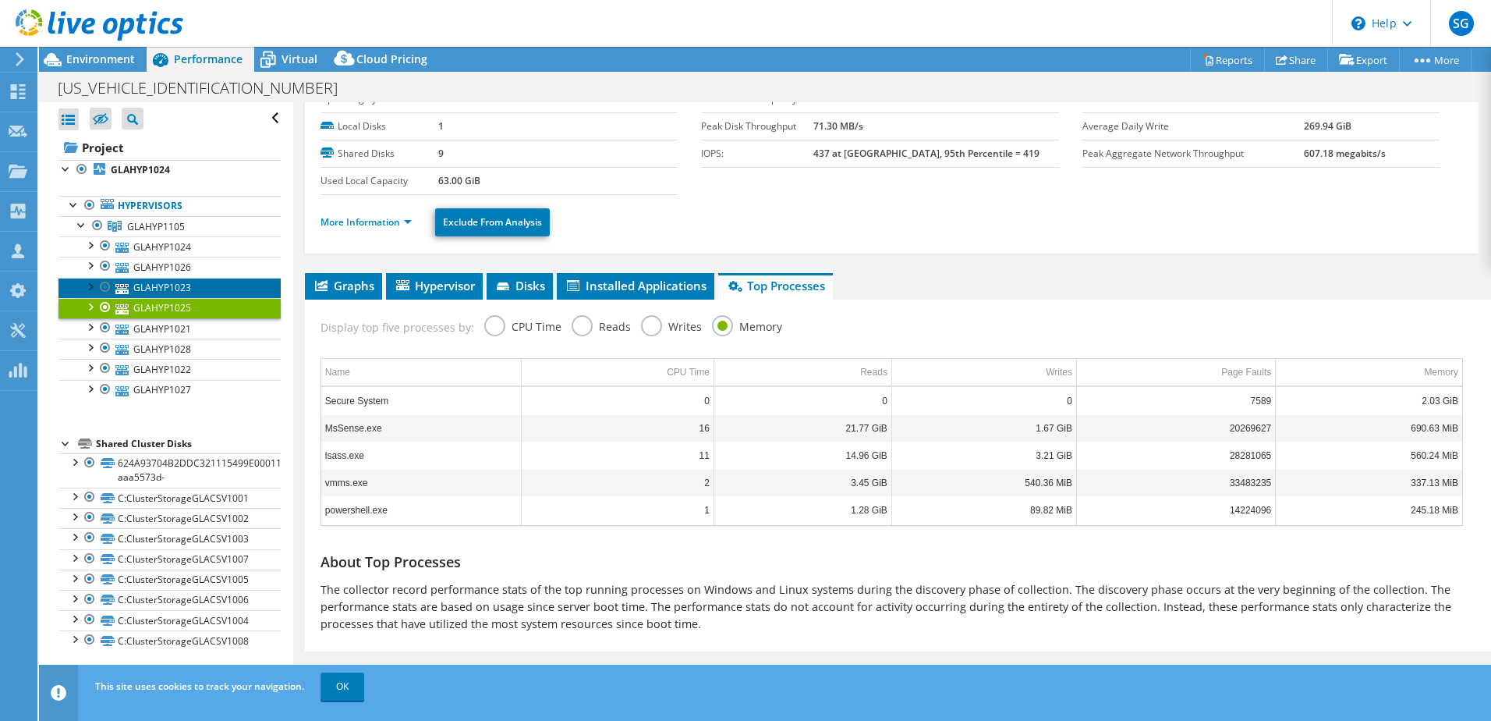
click at [186, 279] on link "GLAHYP1023" at bounding box center [169, 288] width 222 height 20
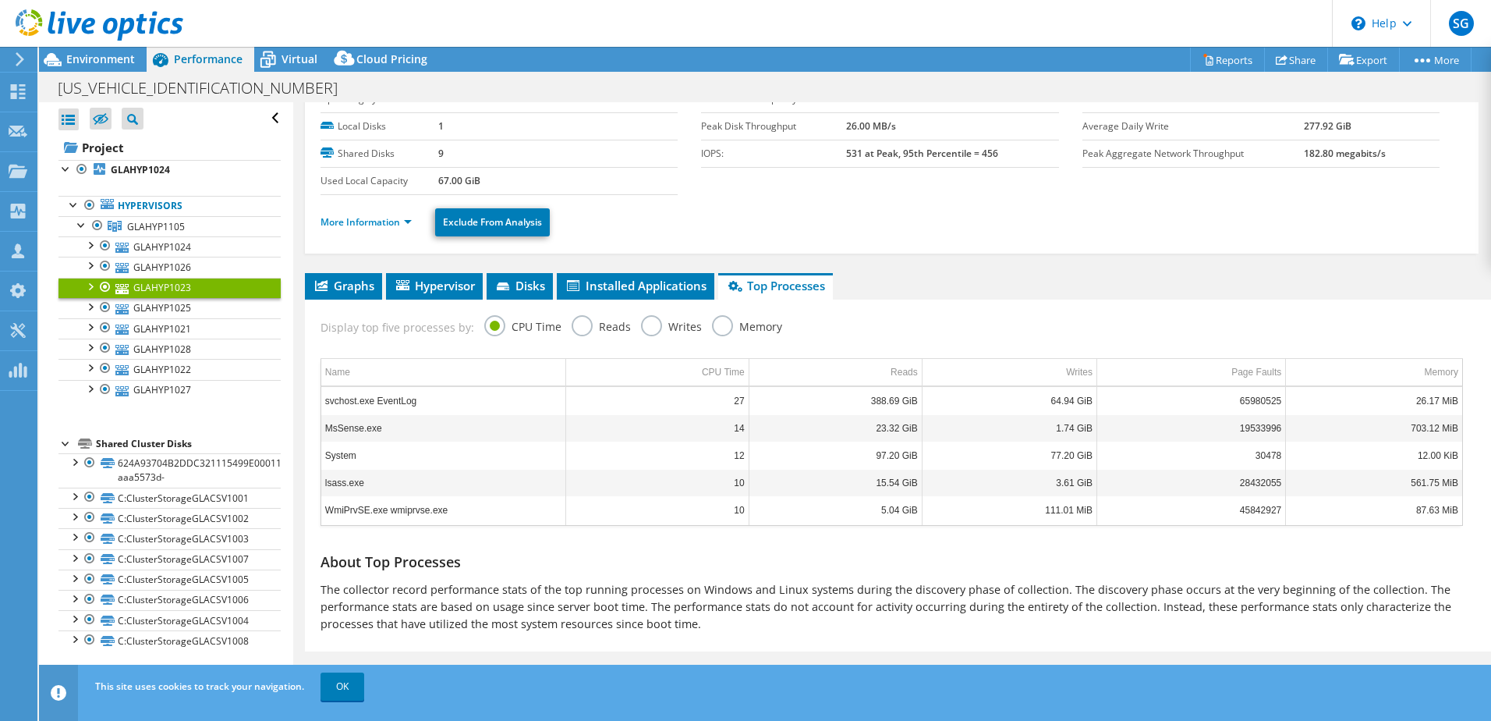
click at [717, 330] on label "Memory" at bounding box center [747, 324] width 70 height 19
click at [0, 0] on input "Memory" at bounding box center [0, 0] width 0 height 0
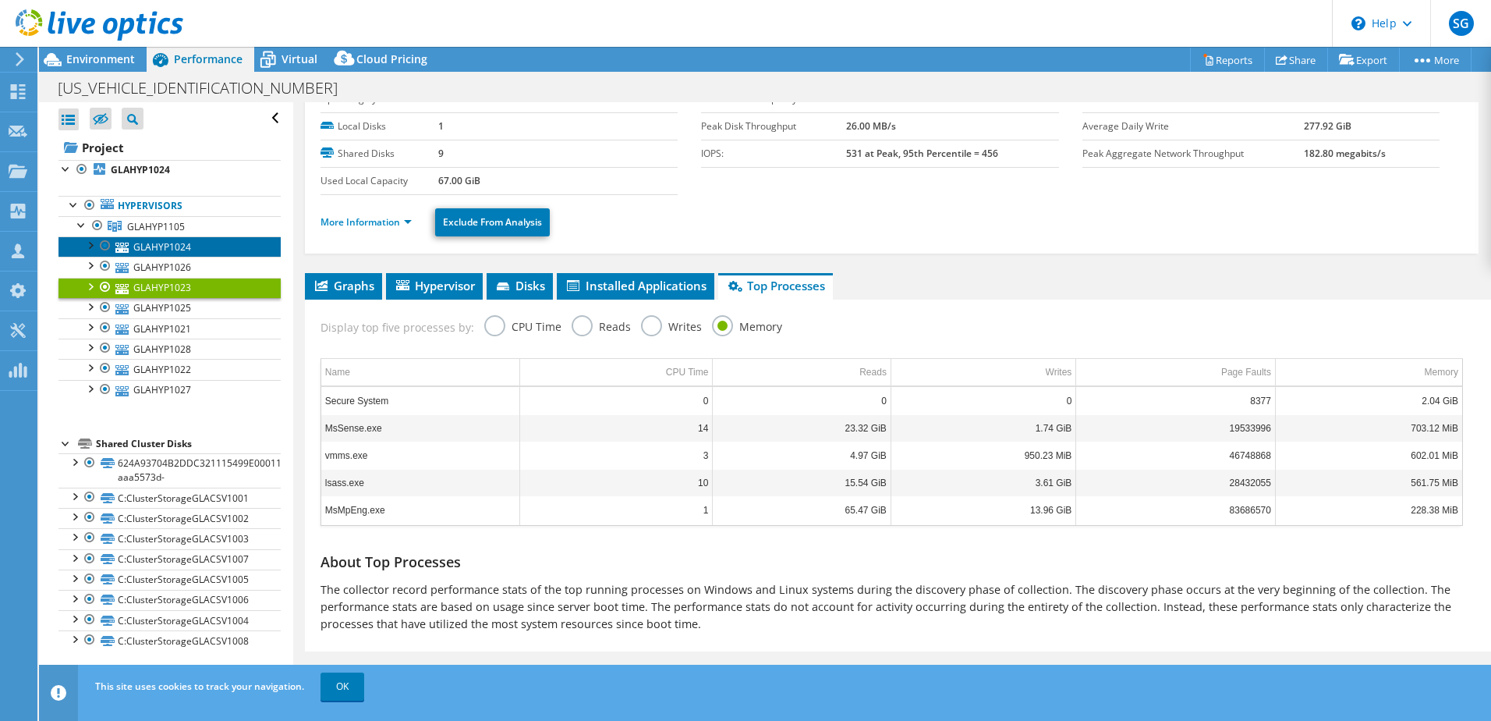
click at [192, 255] on link "GLAHYP1024" at bounding box center [169, 246] width 222 height 20
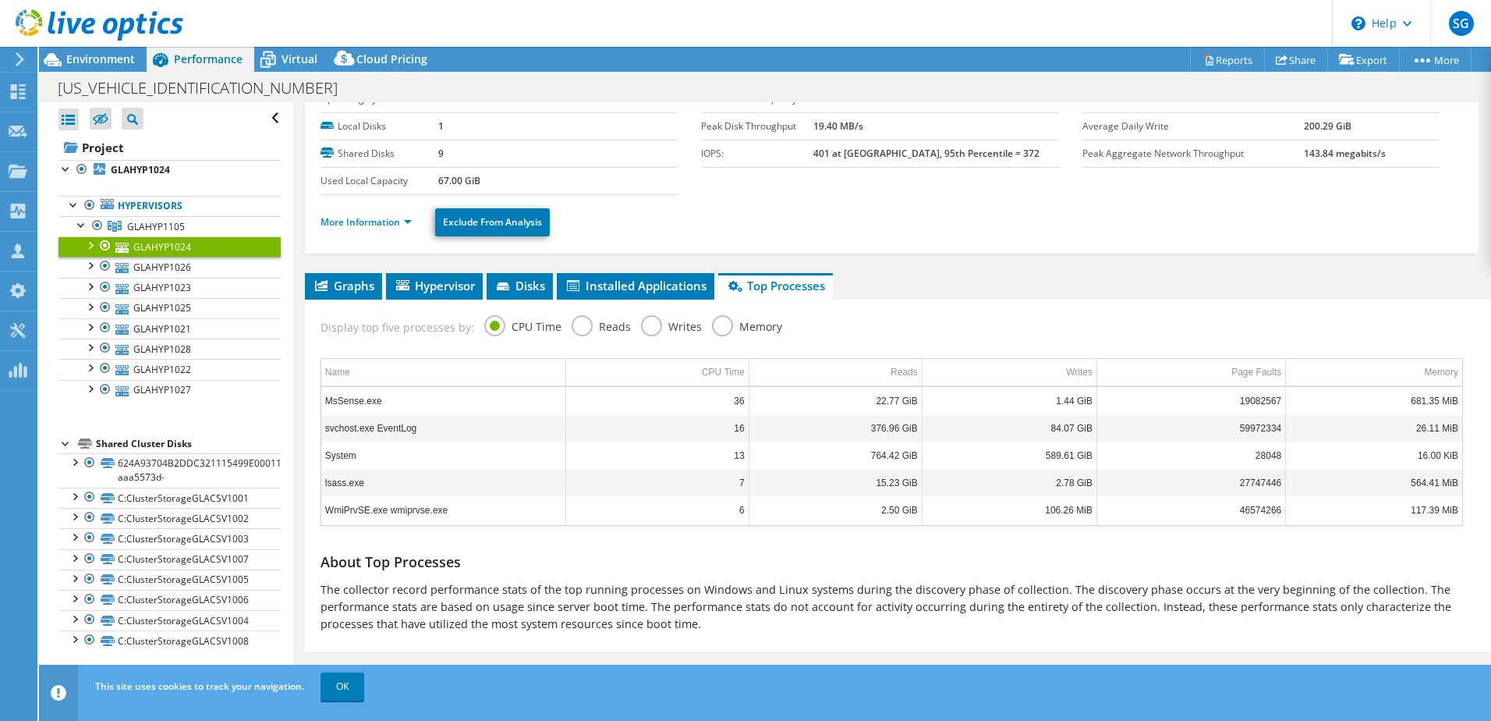
click at [725, 321] on label "Memory" at bounding box center [747, 324] width 70 height 19
click at [0, 0] on input "Memory" at bounding box center [0, 0] width 0 height 0
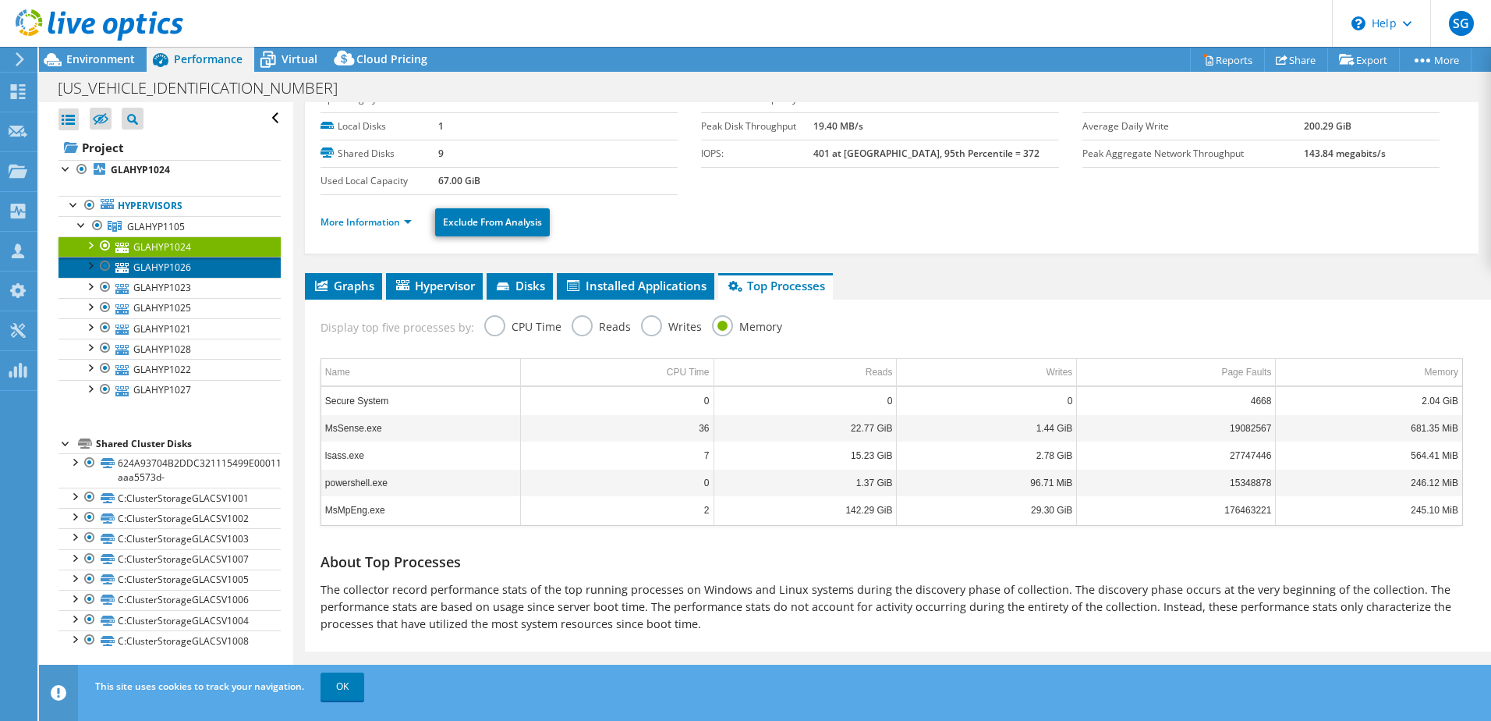
click at [208, 268] on link "GLAHYP1026" at bounding box center [169, 267] width 222 height 20
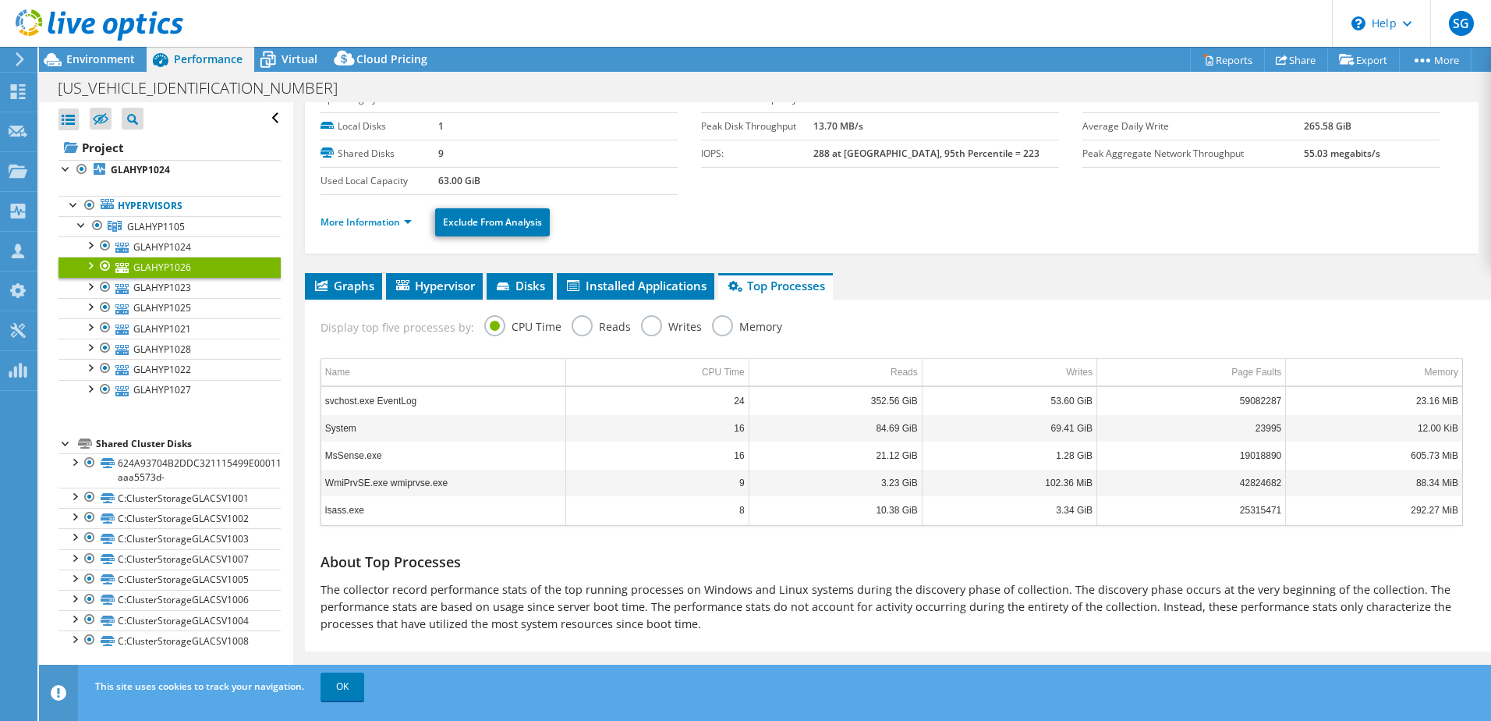
click at [714, 328] on label "Memory" at bounding box center [747, 324] width 70 height 19
click at [0, 0] on input "Memory" at bounding box center [0, 0] width 0 height 0
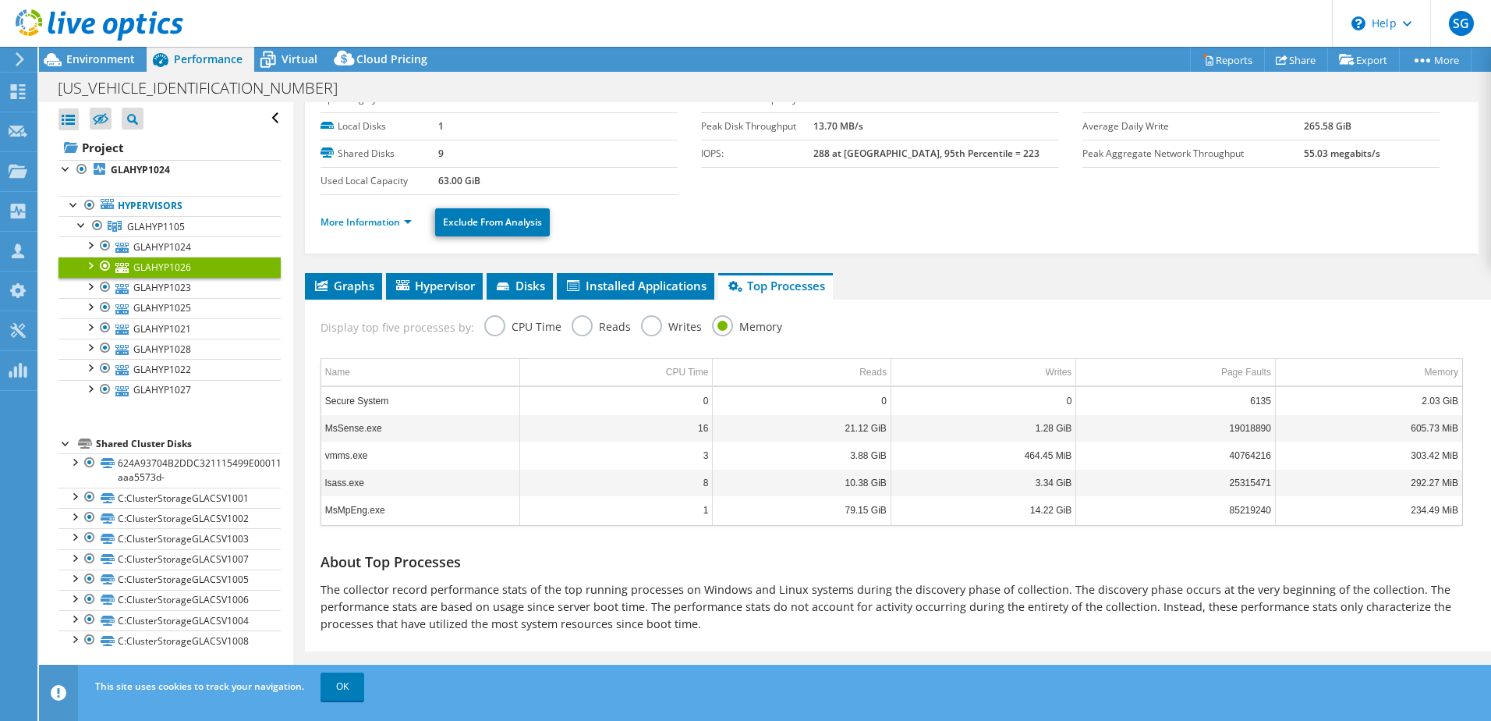
click at [498, 327] on label "CPU Time" at bounding box center [522, 324] width 77 height 19
click at [0, 0] on input "CPU Time" at bounding box center [0, 0] width 0 height 0
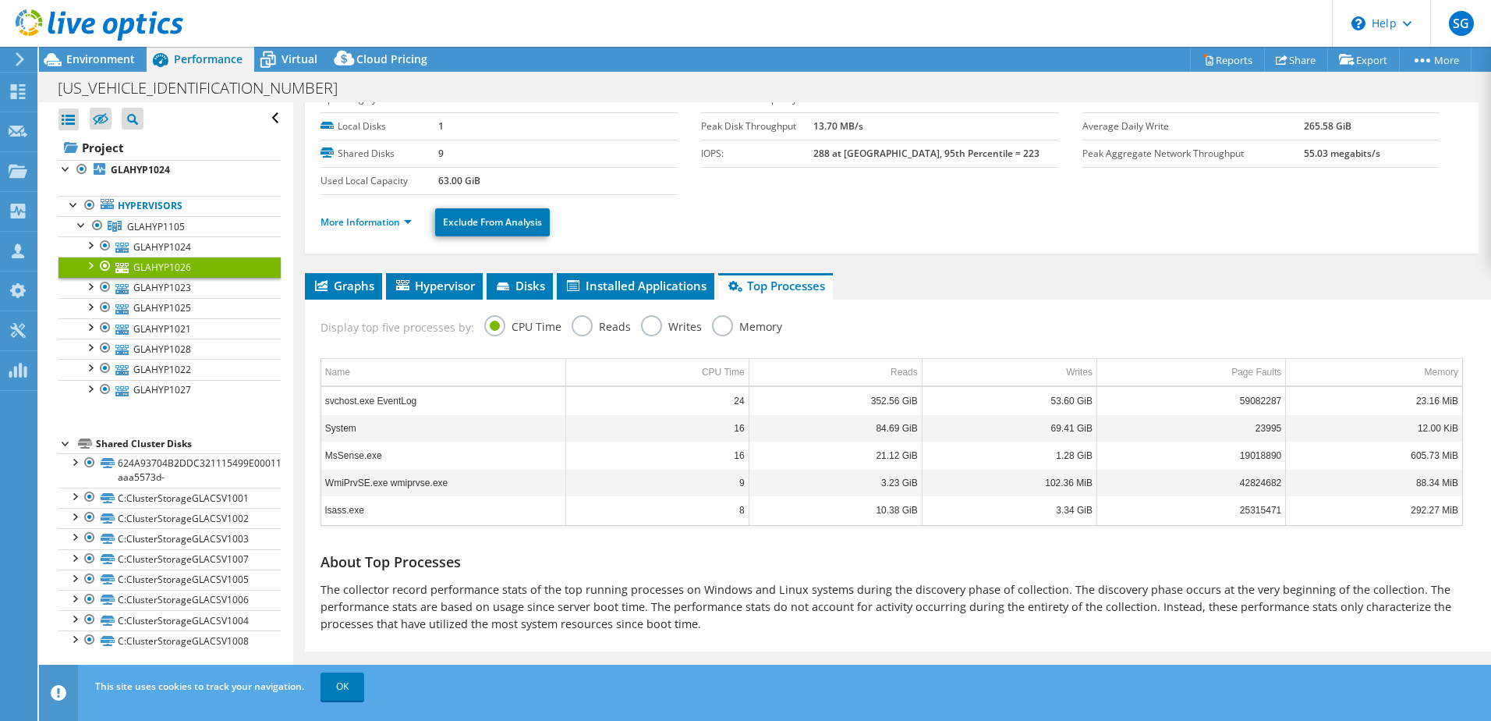
click at [572, 328] on label "Reads" at bounding box center [601, 324] width 59 height 19
click at [0, 0] on input "Reads" at bounding box center [0, 0] width 0 height 0
click at [650, 329] on label "Writes" at bounding box center [671, 324] width 61 height 19
click at [0, 0] on input "Writes" at bounding box center [0, 0] width 0 height 0
click at [720, 331] on label "Memory" at bounding box center [747, 324] width 70 height 19
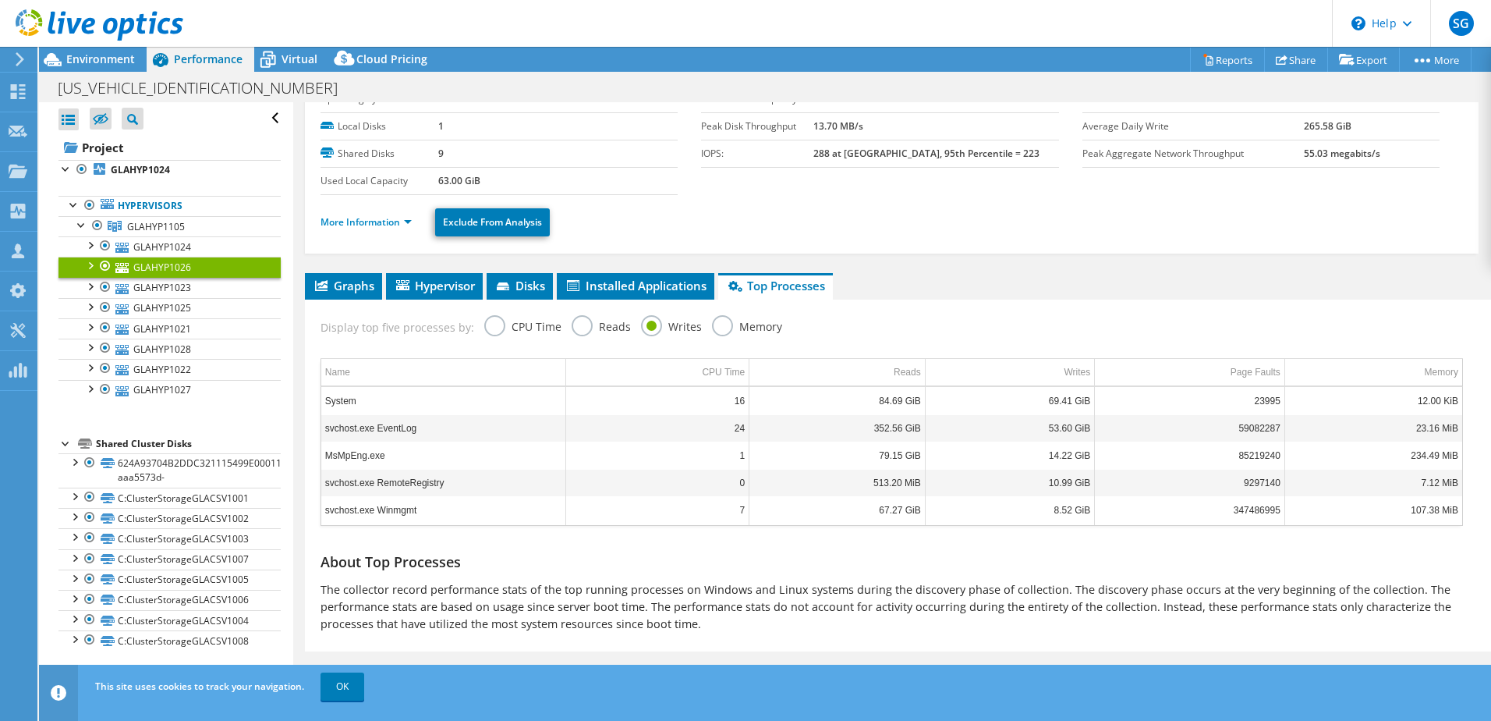
click at [0, 0] on input "Memory" at bounding box center [0, 0] width 0 height 0
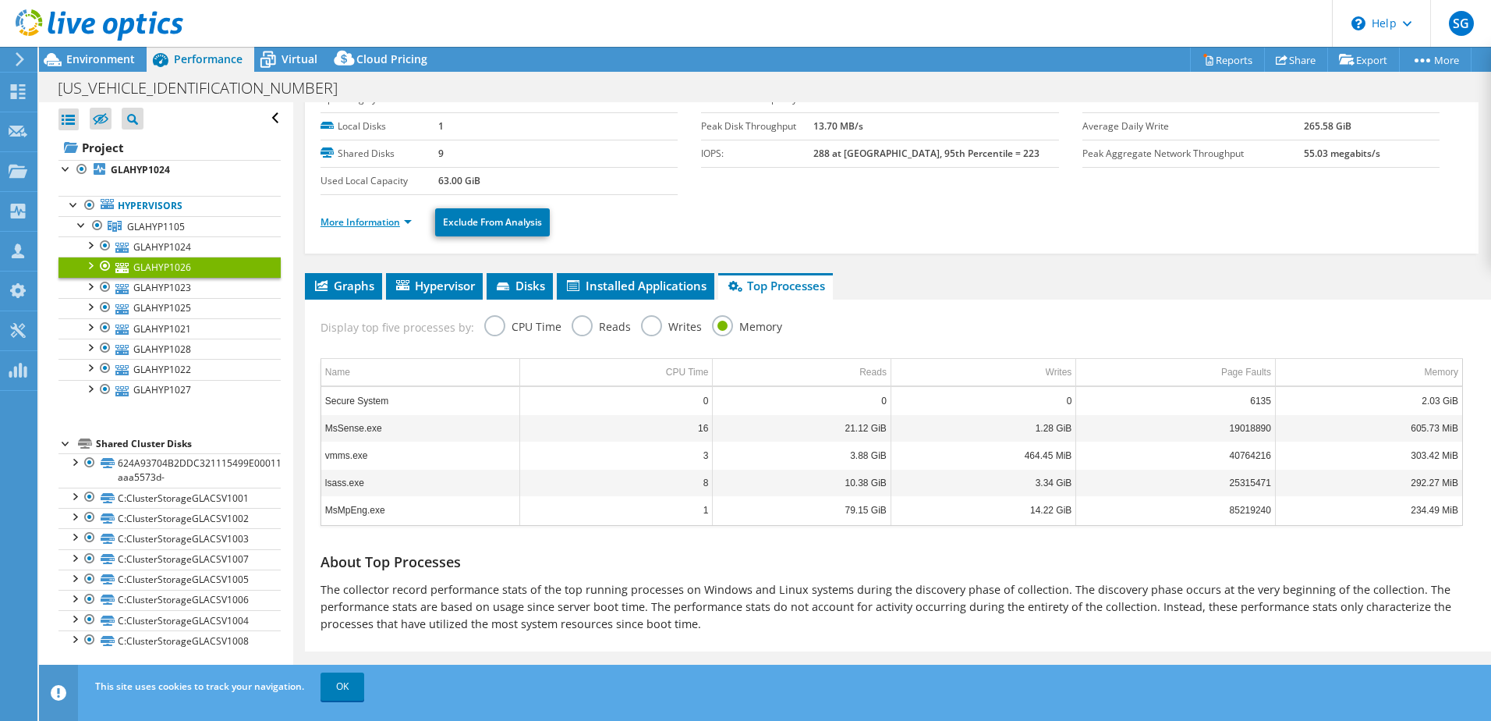
click at [406, 224] on link "More Information" at bounding box center [366, 221] width 91 height 13
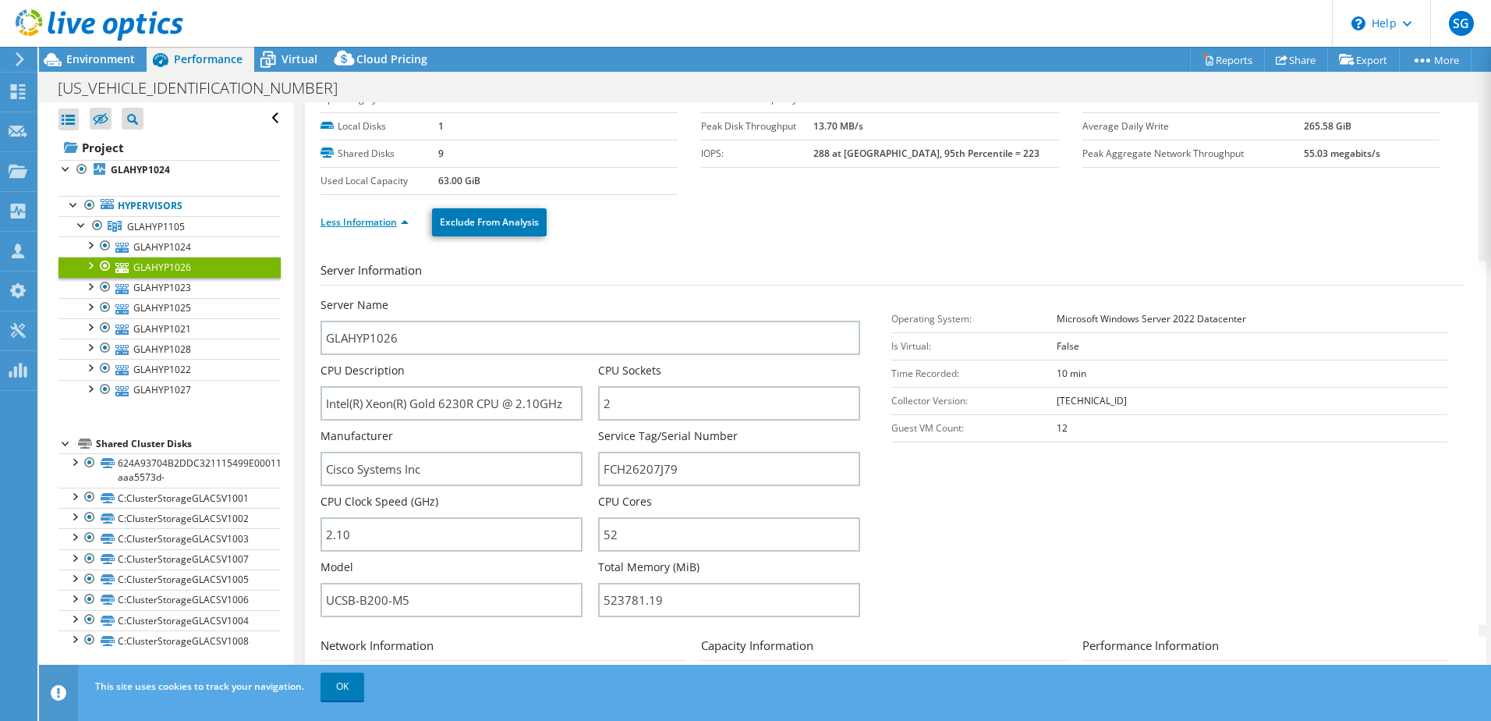
click at [406, 224] on link "Less Information" at bounding box center [365, 221] width 88 height 13
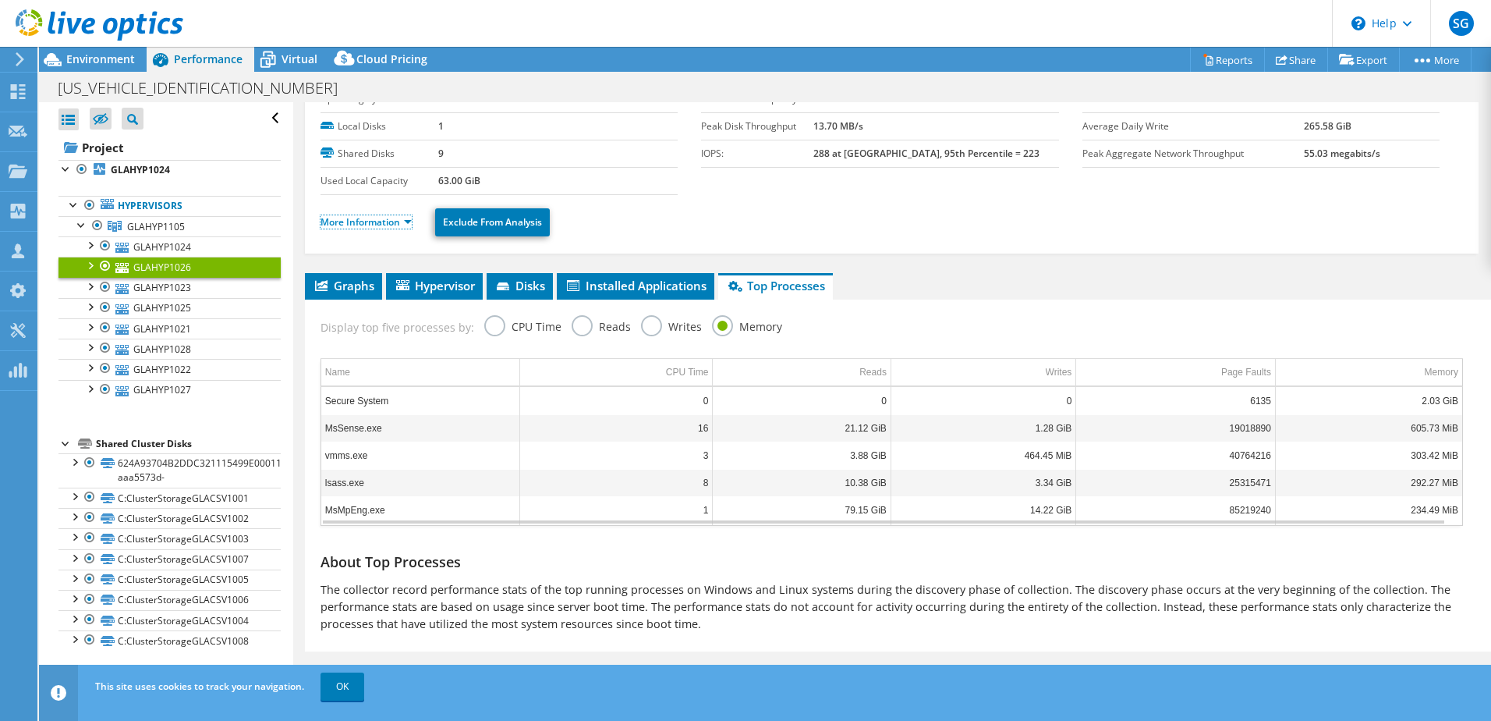
scroll to position [0, 0]
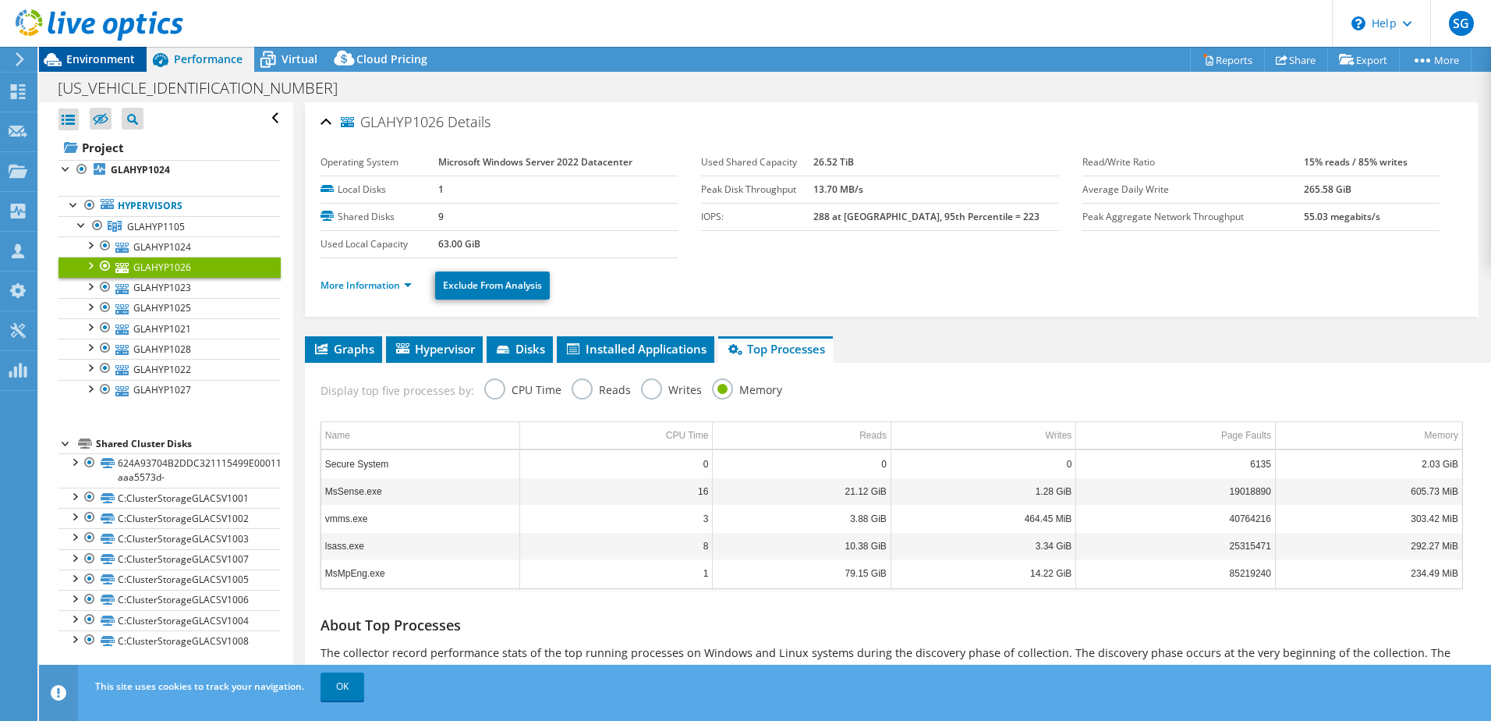
click at [88, 59] on span "Environment" at bounding box center [100, 58] width 69 height 15
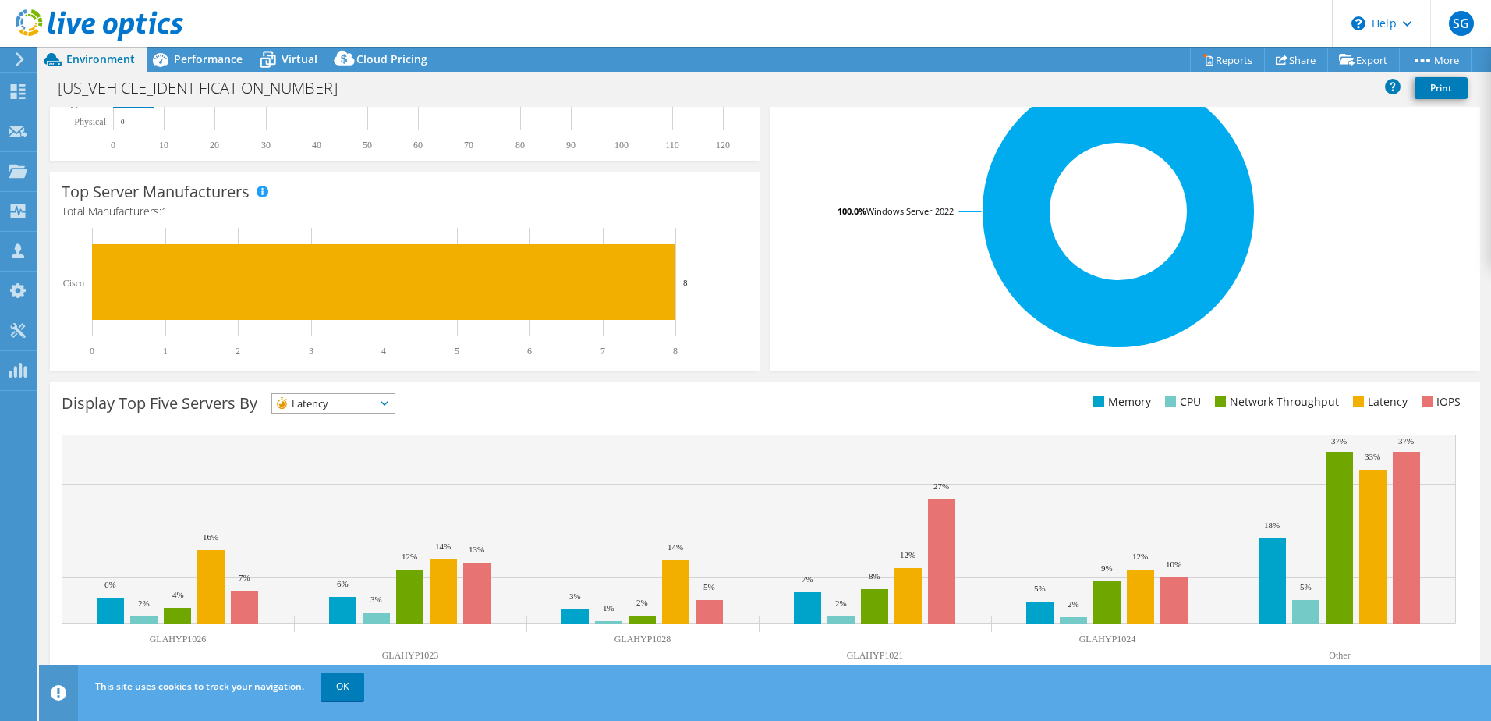
scroll to position [321, 0]
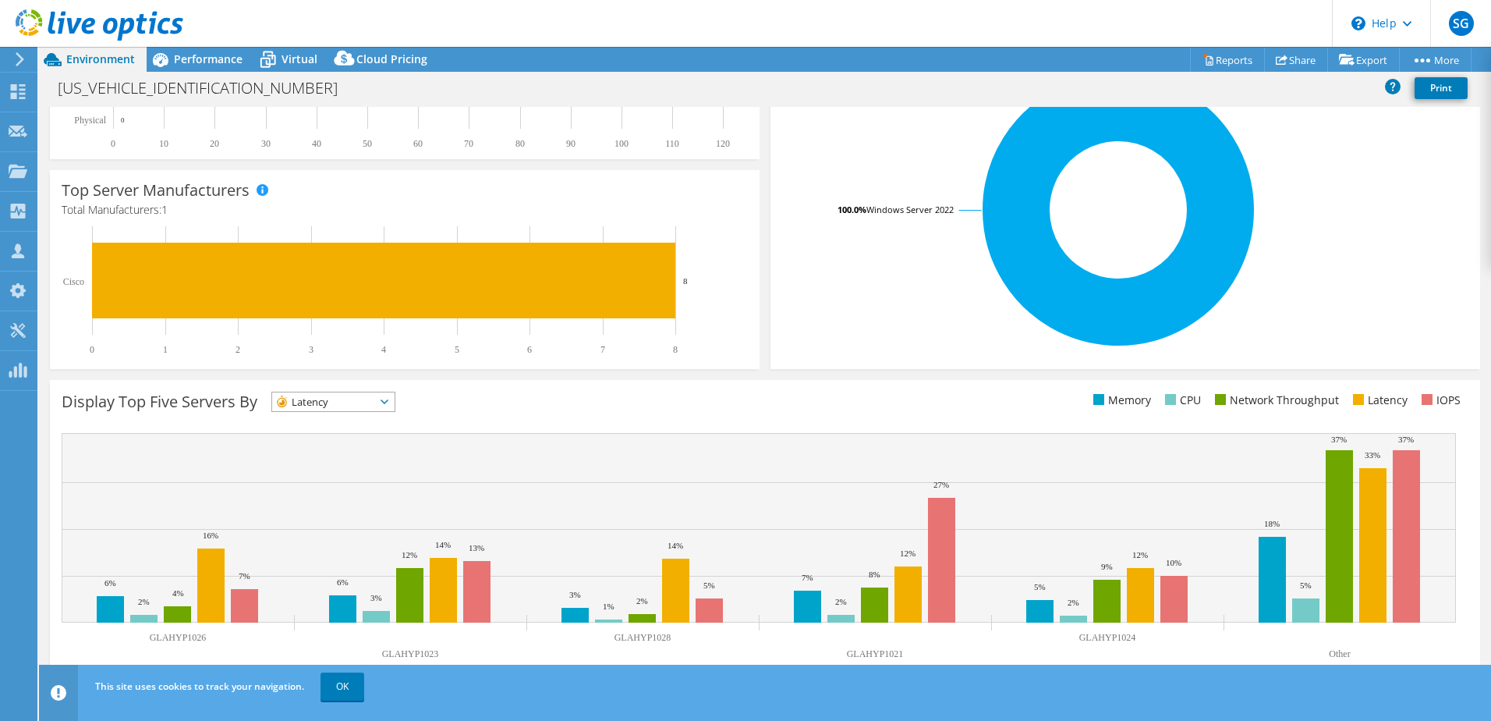
click at [393, 409] on span "Latency" at bounding box center [333, 401] width 122 height 19
click at [372, 417] on li "IOPS" at bounding box center [333, 422] width 122 height 22
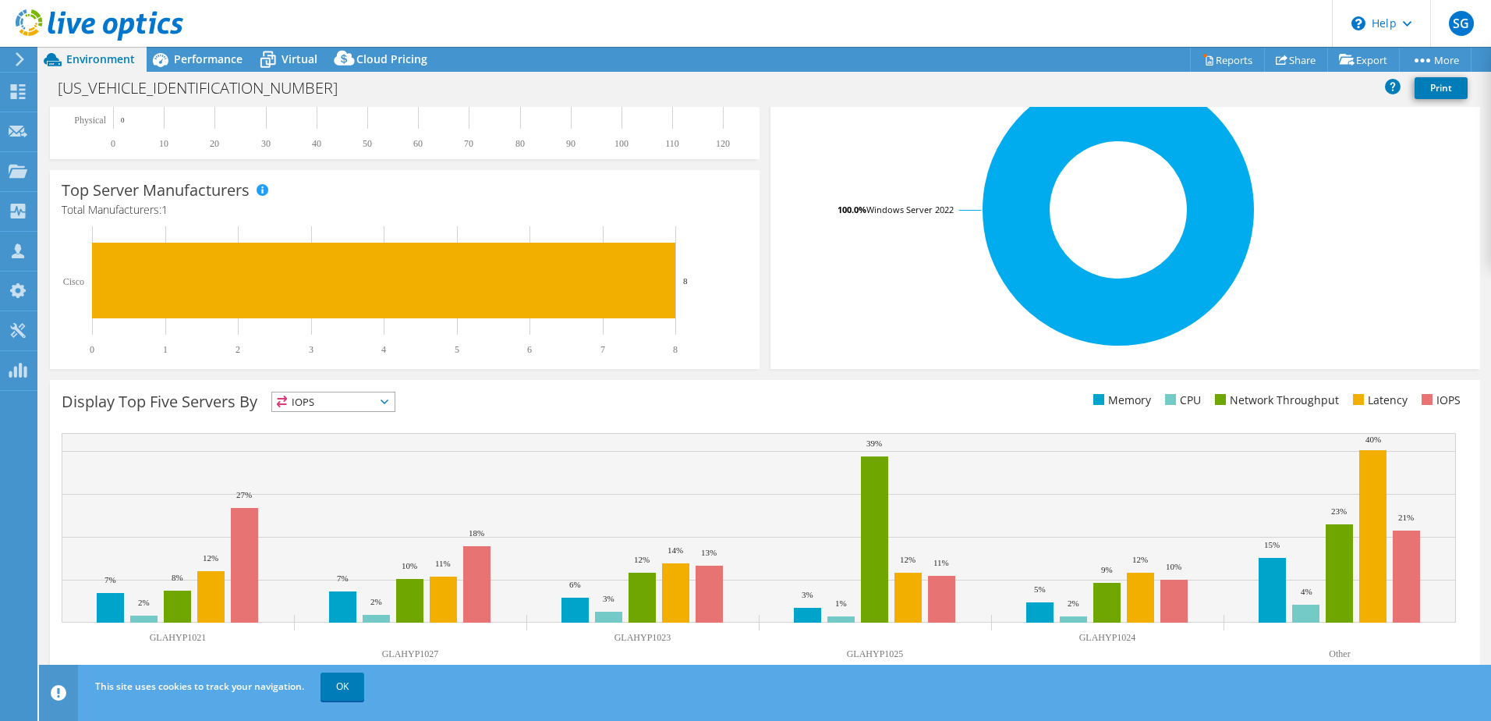
click at [375, 401] on span "IOPS" at bounding box center [323, 401] width 103 height 19
click at [353, 438] on li "Memory" at bounding box center [333, 444] width 122 height 22
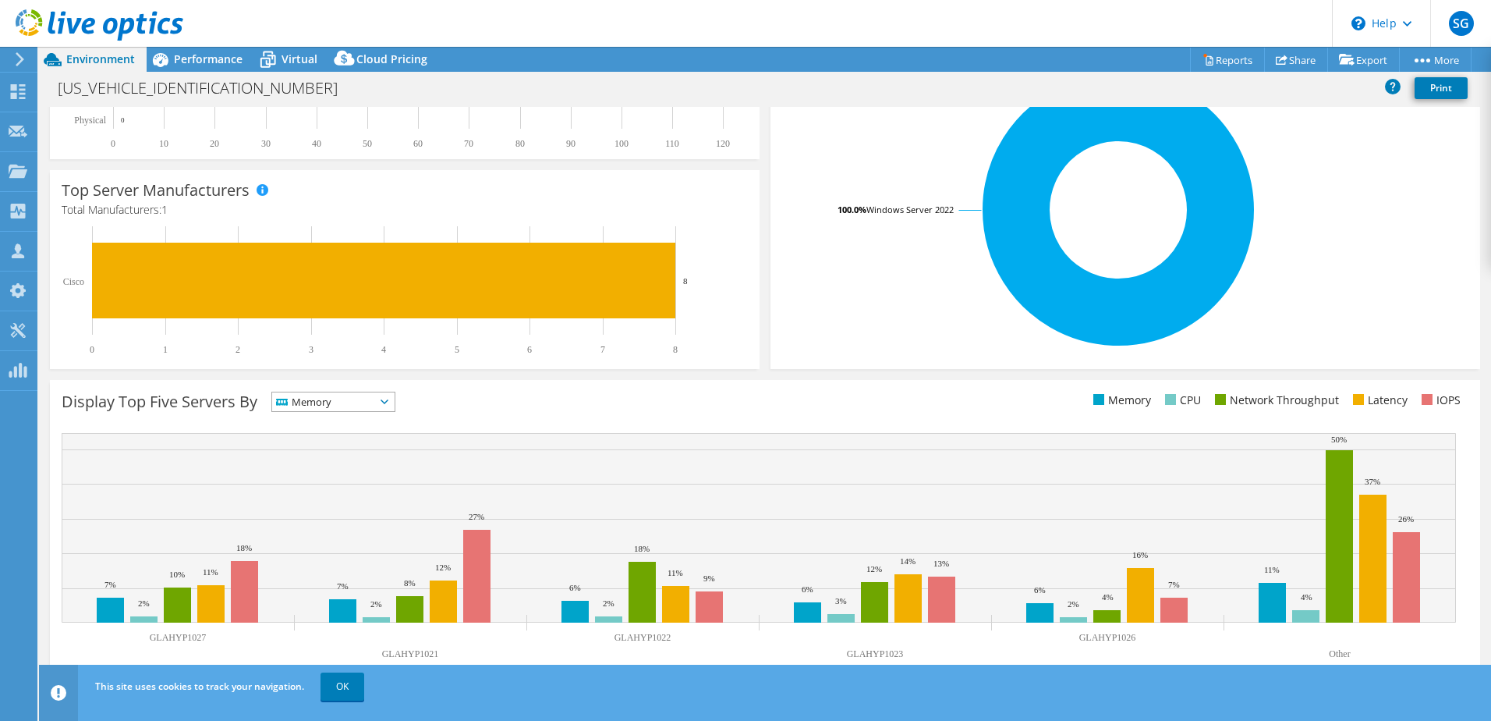
click at [364, 406] on span "Memory" at bounding box center [323, 401] width 103 height 19
click at [342, 462] on li "CPU" at bounding box center [333, 466] width 122 height 22
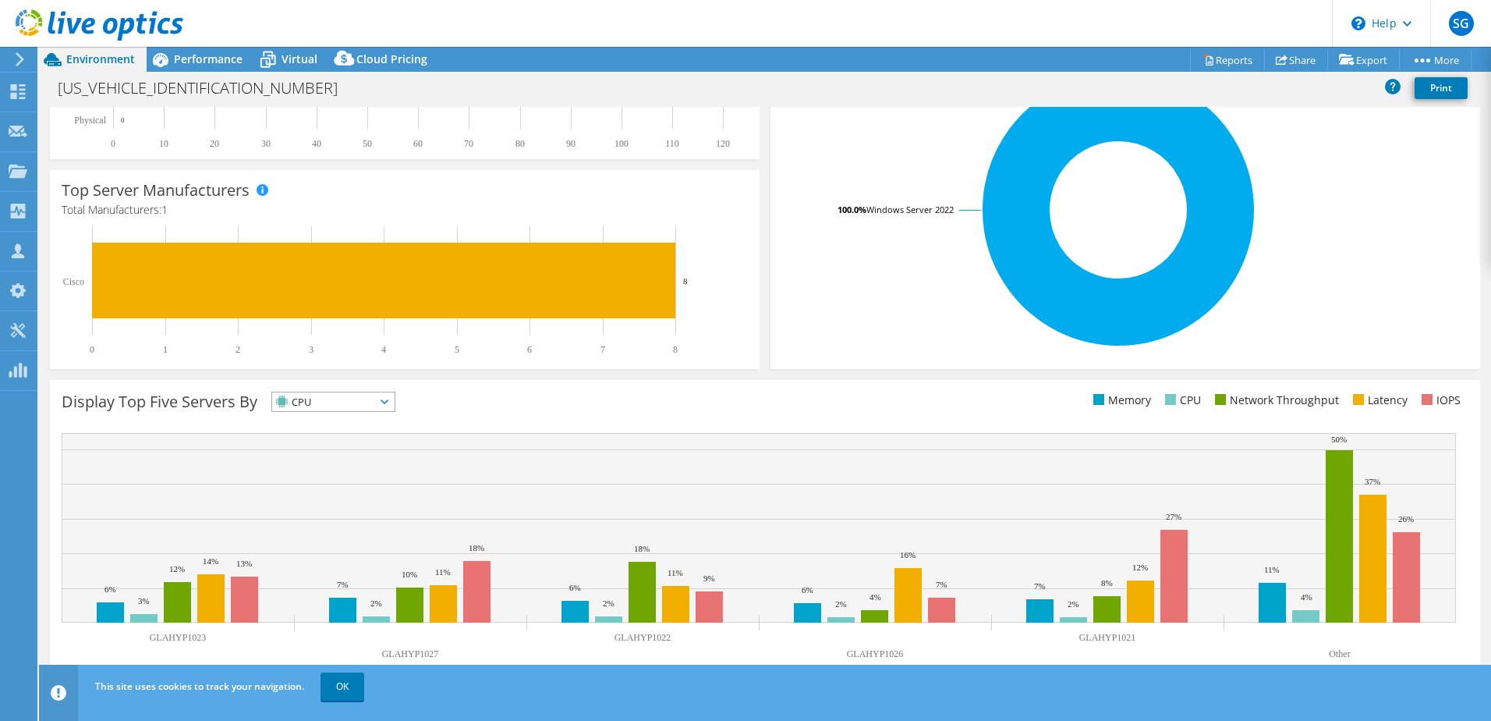
click at [356, 404] on span "CPU" at bounding box center [323, 401] width 103 height 19
click at [338, 470] on li "CPU" at bounding box center [333, 466] width 122 height 22
click at [337, 482] on rect at bounding box center [759, 528] width 1394 height 190
click at [353, 406] on span "CPU" at bounding box center [323, 401] width 103 height 19
click at [346, 477] on ul "IOPS Memory" at bounding box center [333, 465] width 122 height 109
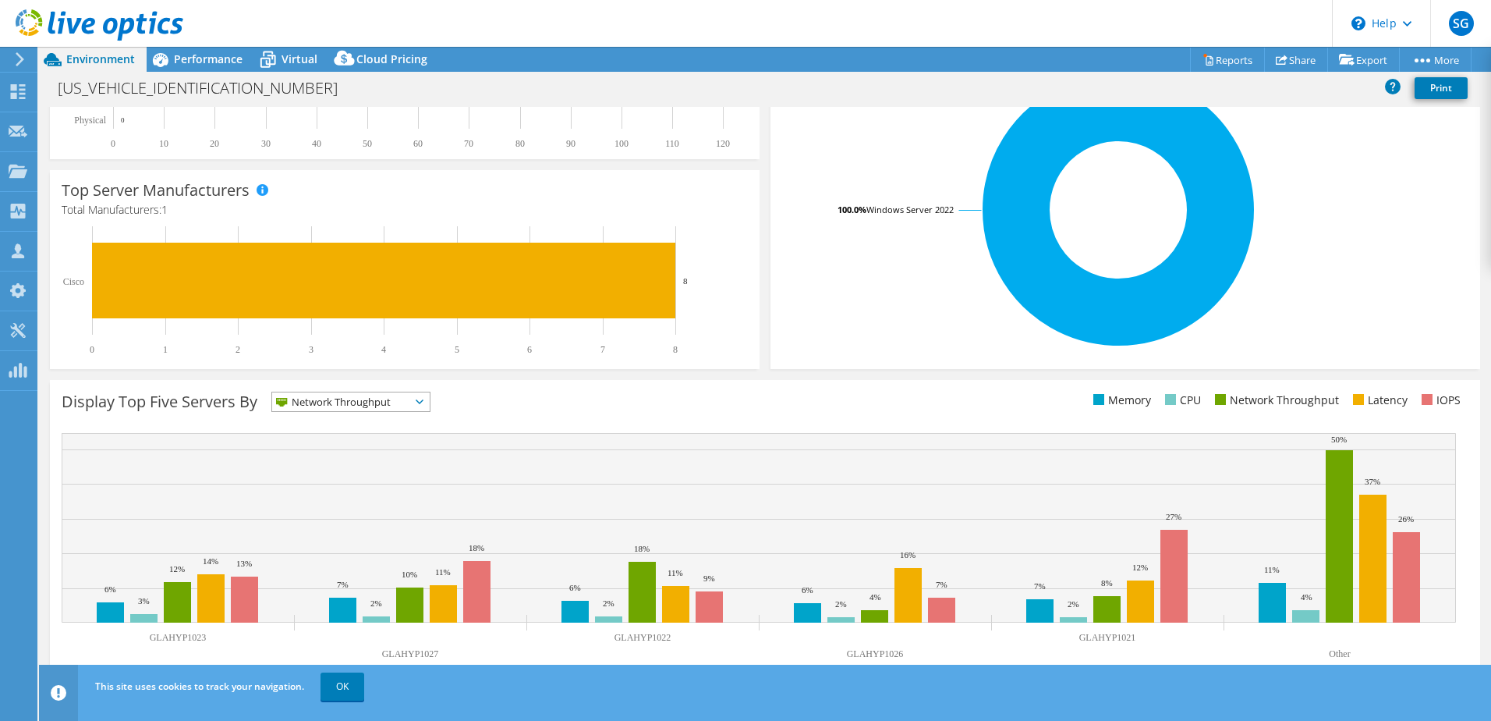
drag, startPoint x: 346, startPoint y: 477, endPoint x: 335, endPoint y: 396, distance: 81.1
click at [335, 396] on span "Network Throughput" at bounding box center [341, 401] width 138 height 19
click at [328, 510] on li "Latency" at bounding box center [351, 509] width 158 height 22
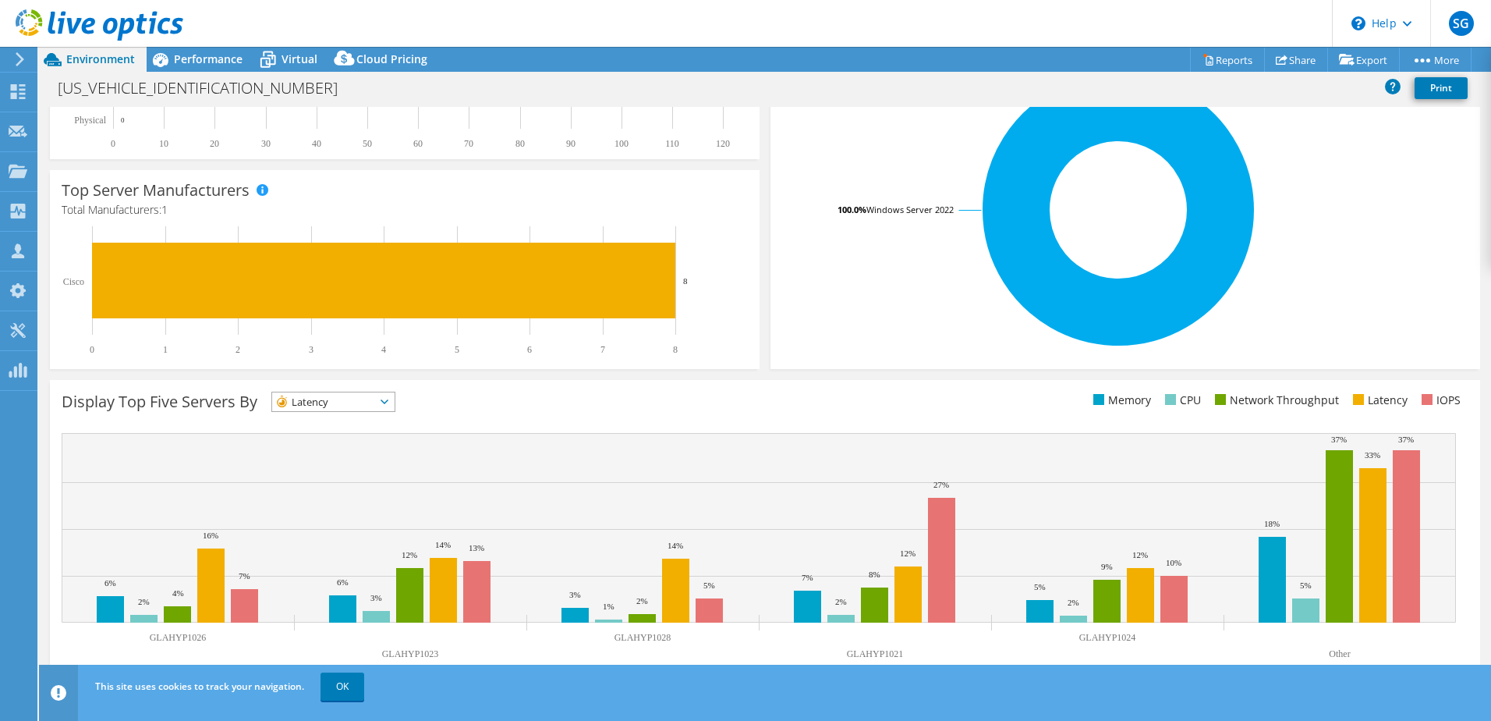
click at [324, 403] on span "Latency" at bounding box center [323, 401] width 103 height 19
click at [314, 424] on li "IOPS" at bounding box center [333, 422] width 122 height 22
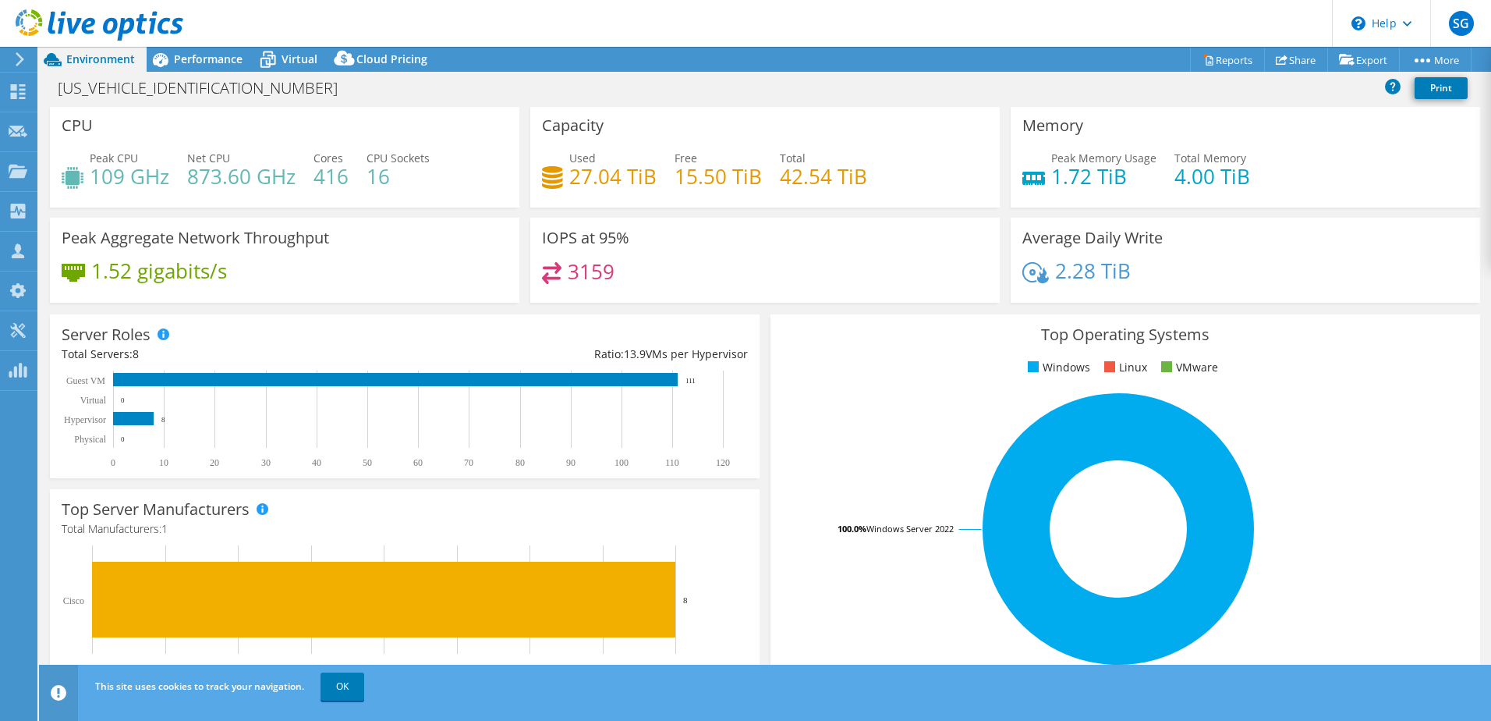
scroll to position [0, 0]
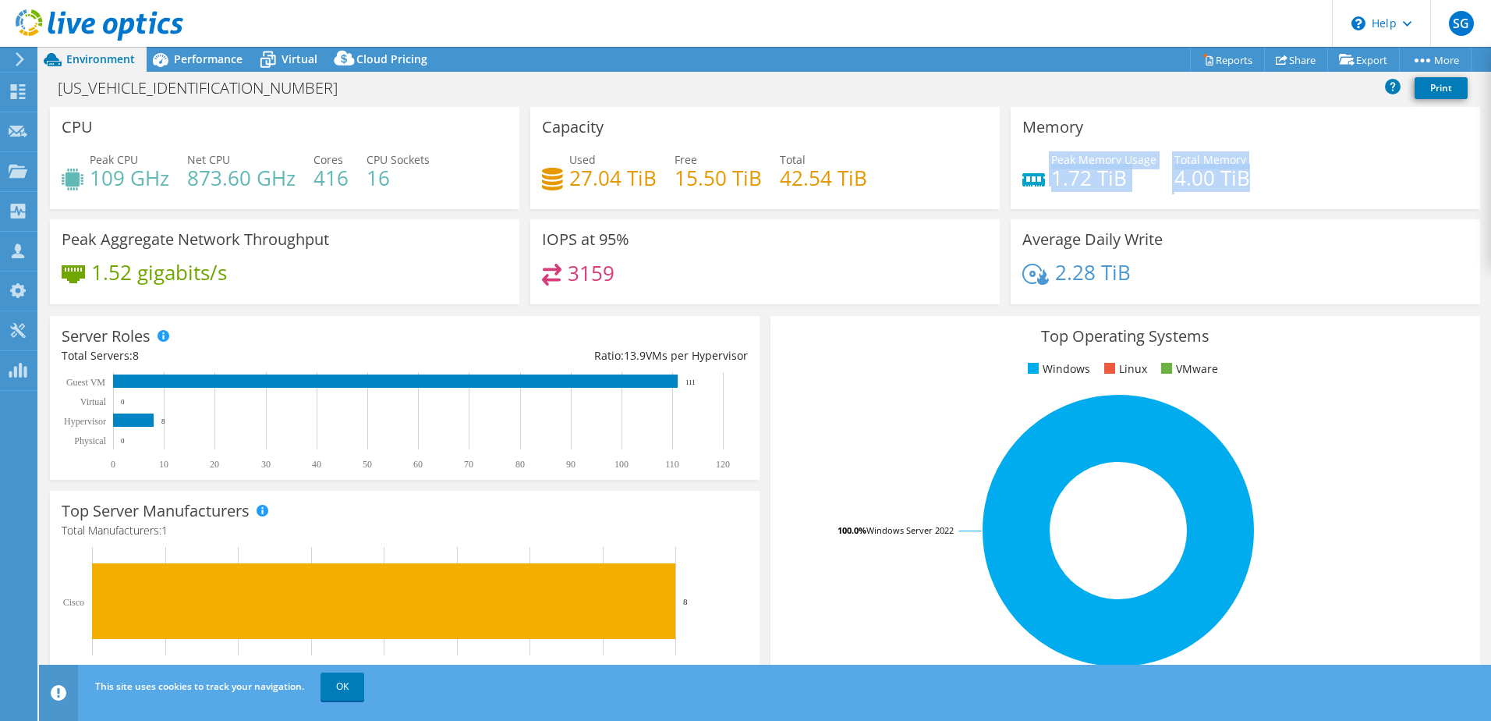
drag, startPoint x: 1251, startPoint y: 176, endPoint x: 1020, endPoint y: 172, distance: 230.9
click at [1022, 172] on div "Peak Memory Usage 1.72 TiB Total Memory 4.00 TiB" at bounding box center [1245, 176] width 446 height 51
drag, startPoint x: 1020, startPoint y: 172, endPoint x: 1000, endPoint y: 193, distance: 29.8
click at [1005, 193] on div "Memory Peak Memory Usage 1.72 TiB Total Memory 4.00 TiB" at bounding box center [1245, 158] width 480 height 102
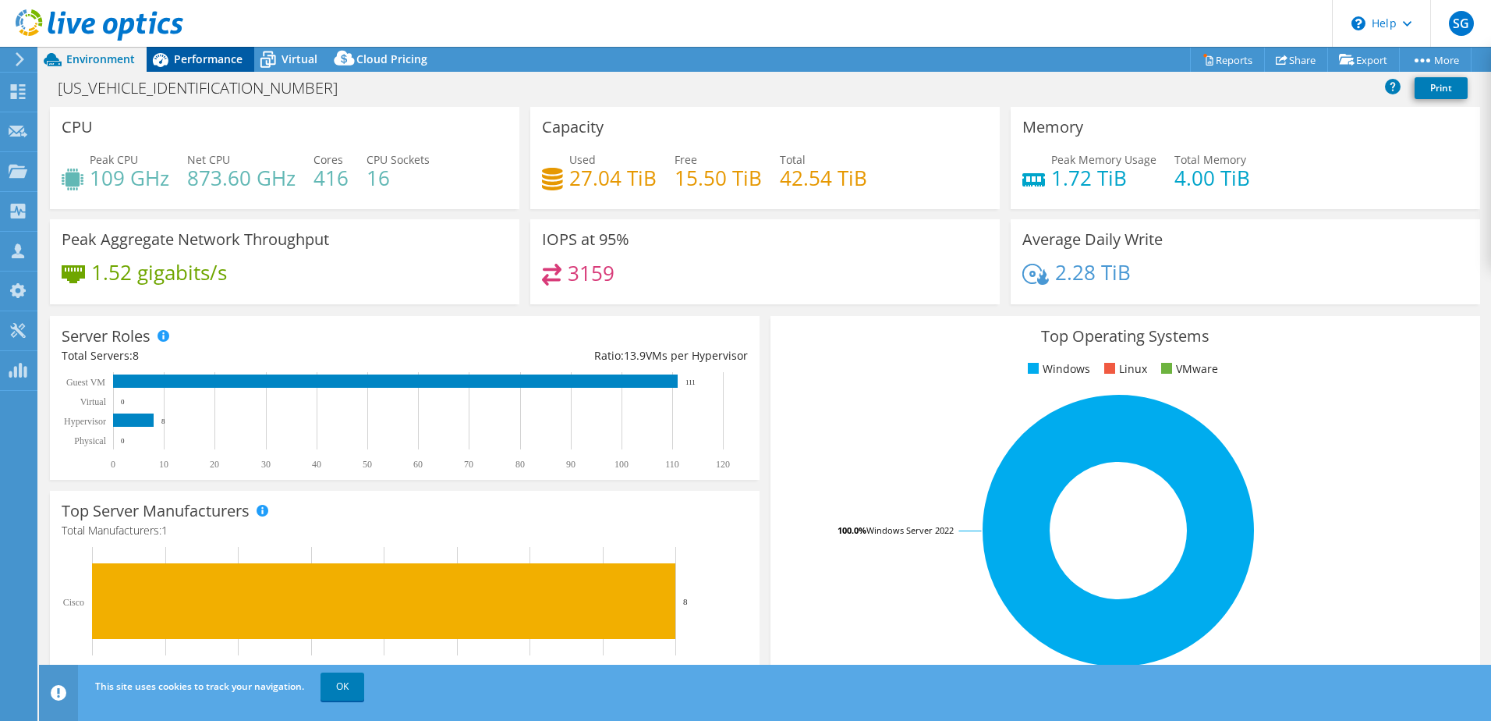
click at [198, 54] on span "Performance" at bounding box center [208, 58] width 69 height 15
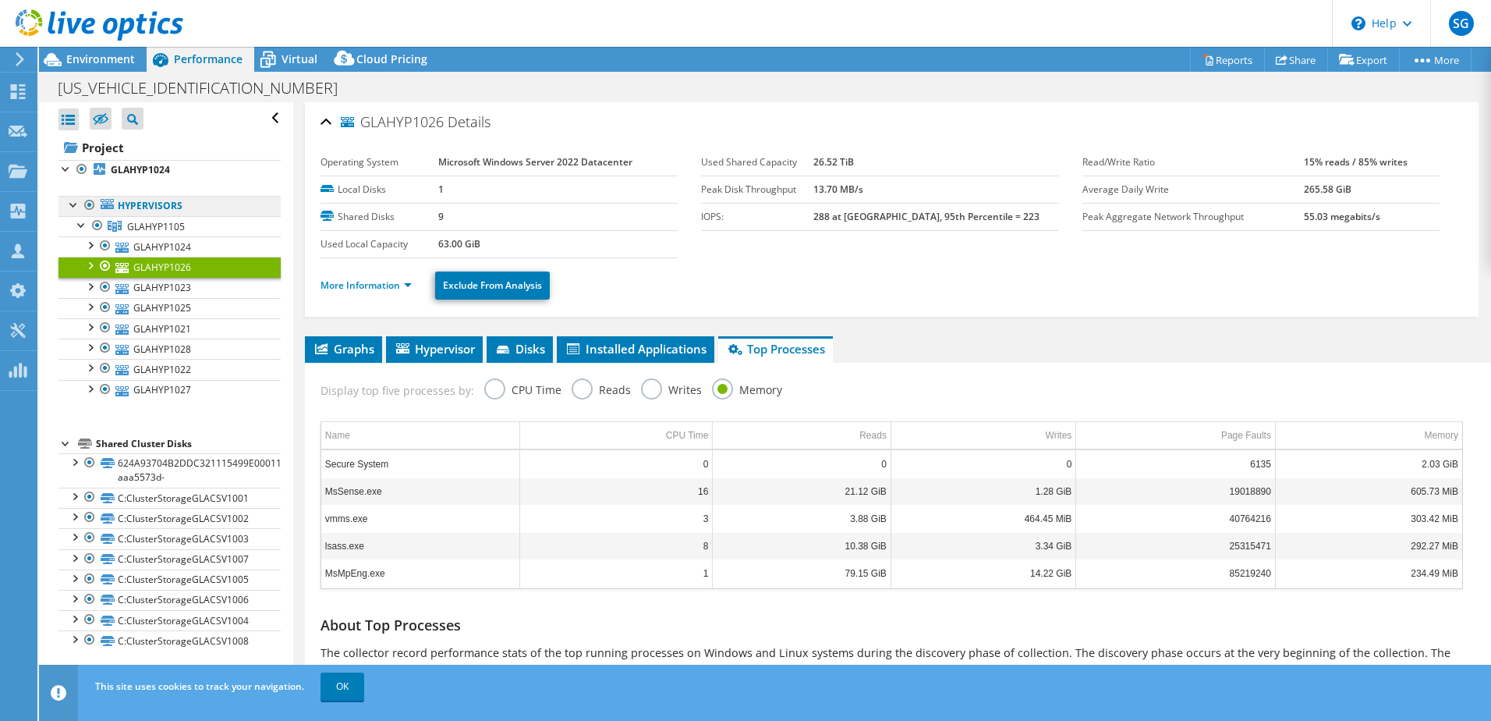
click at [147, 206] on link "Hypervisors" at bounding box center [169, 206] width 222 height 20
click at [148, 226] on span "GLAHYP1105" at bounding box center [156, 226] width 58 height 13
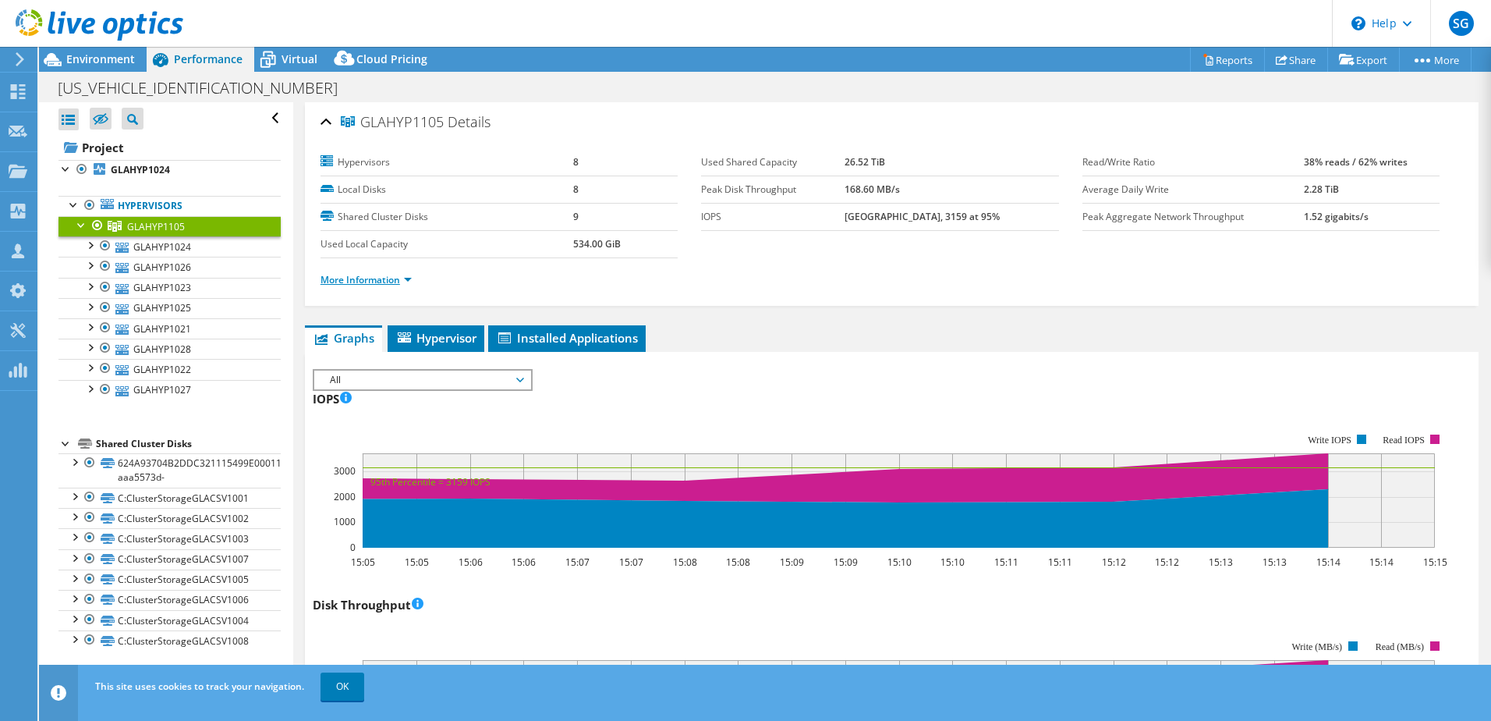
click at [374, 277] on link "More Information" at bounding box center [366, 279] width 91 height 13
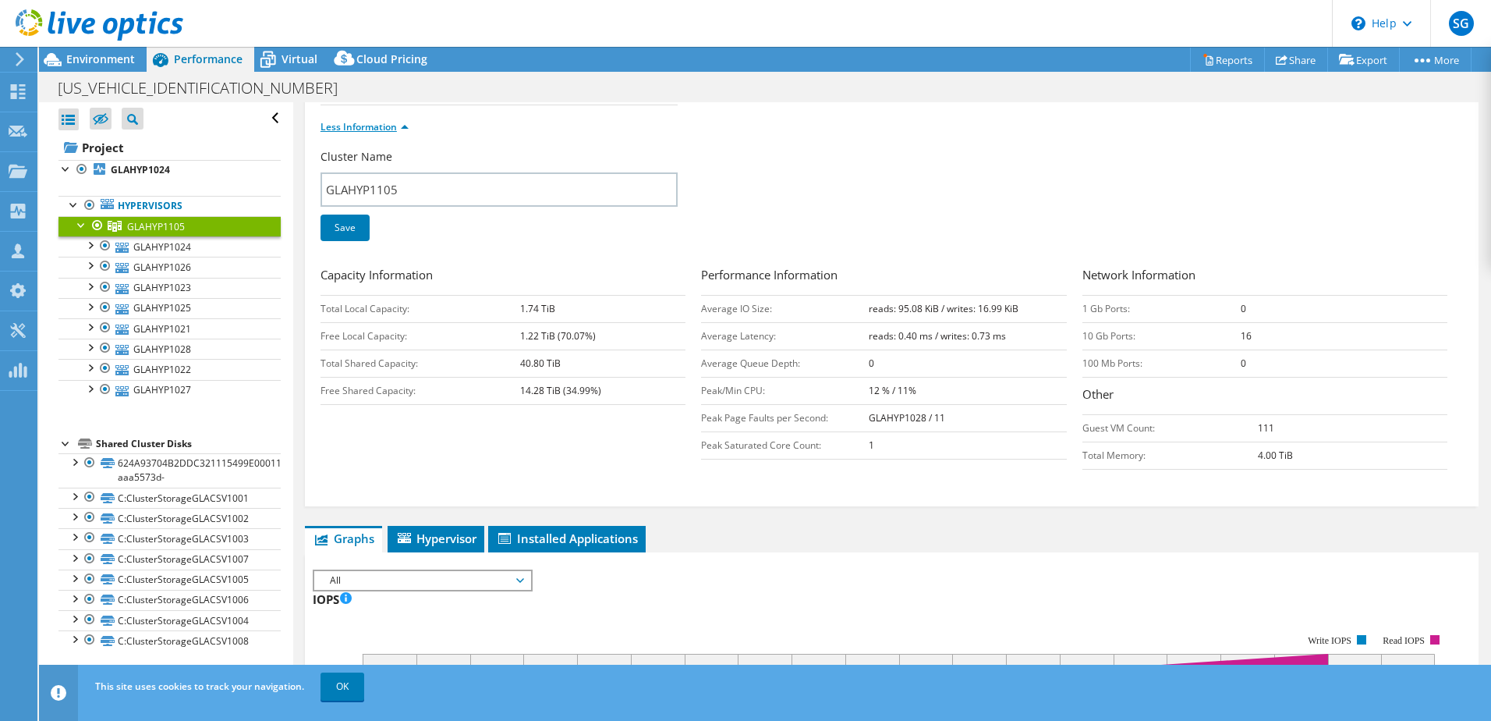
scroll to position [156, 0]
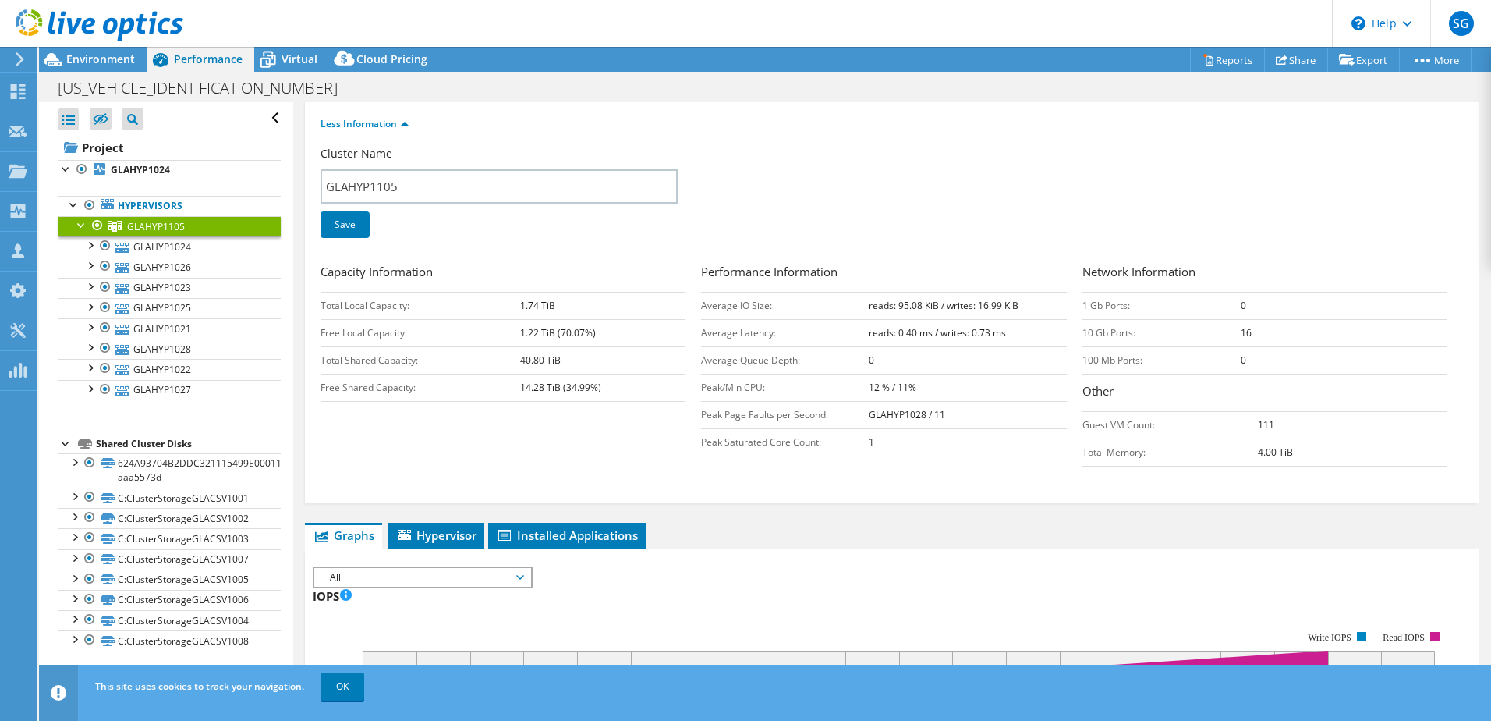
drag, startPoint x: 940, startPoint y: 415, endPoint x: 840, endPoint y: 416, distance: 99.8
click at [840, 416] on tr "Peak Page Faults per Second: GLAHYP1028 / 11" at bounding box center [883, 414] width 365 height 27
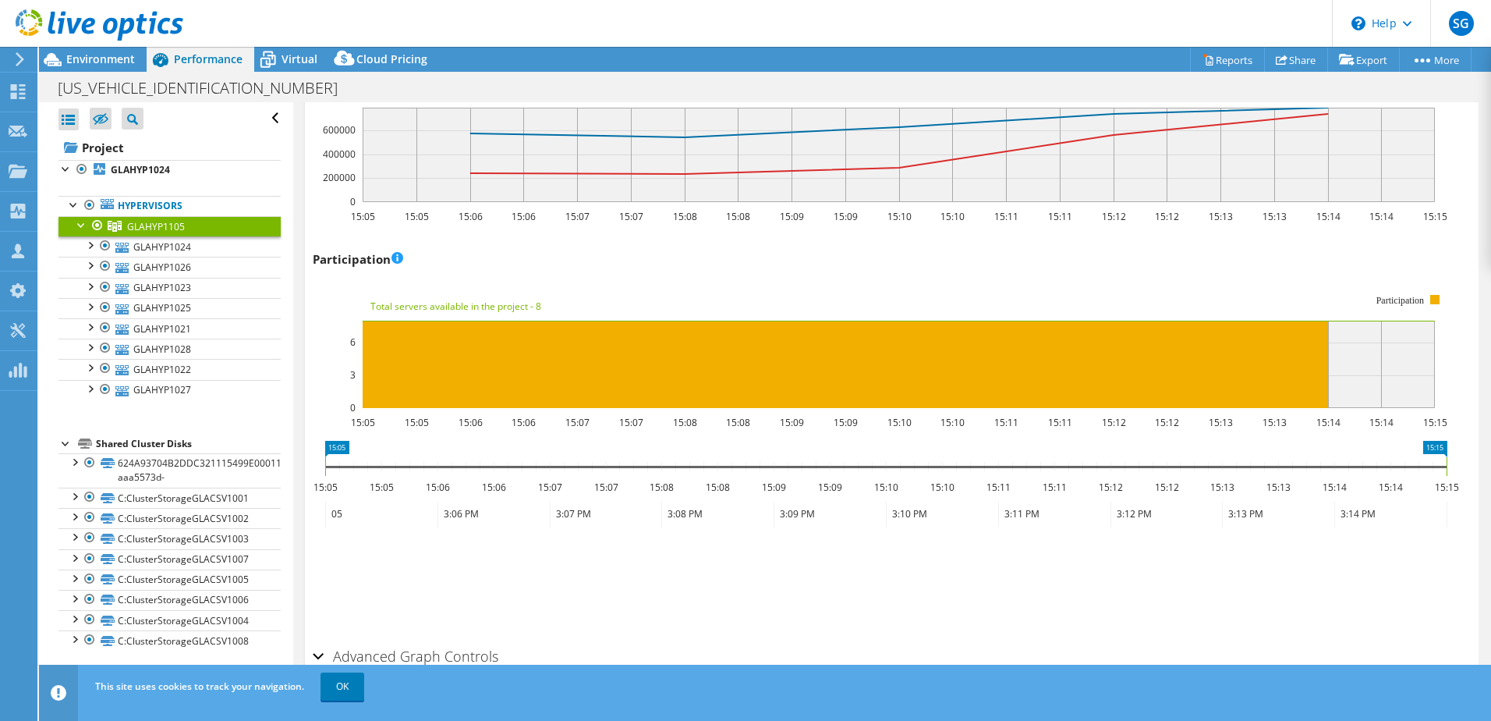
scroll to position [2201, 0]
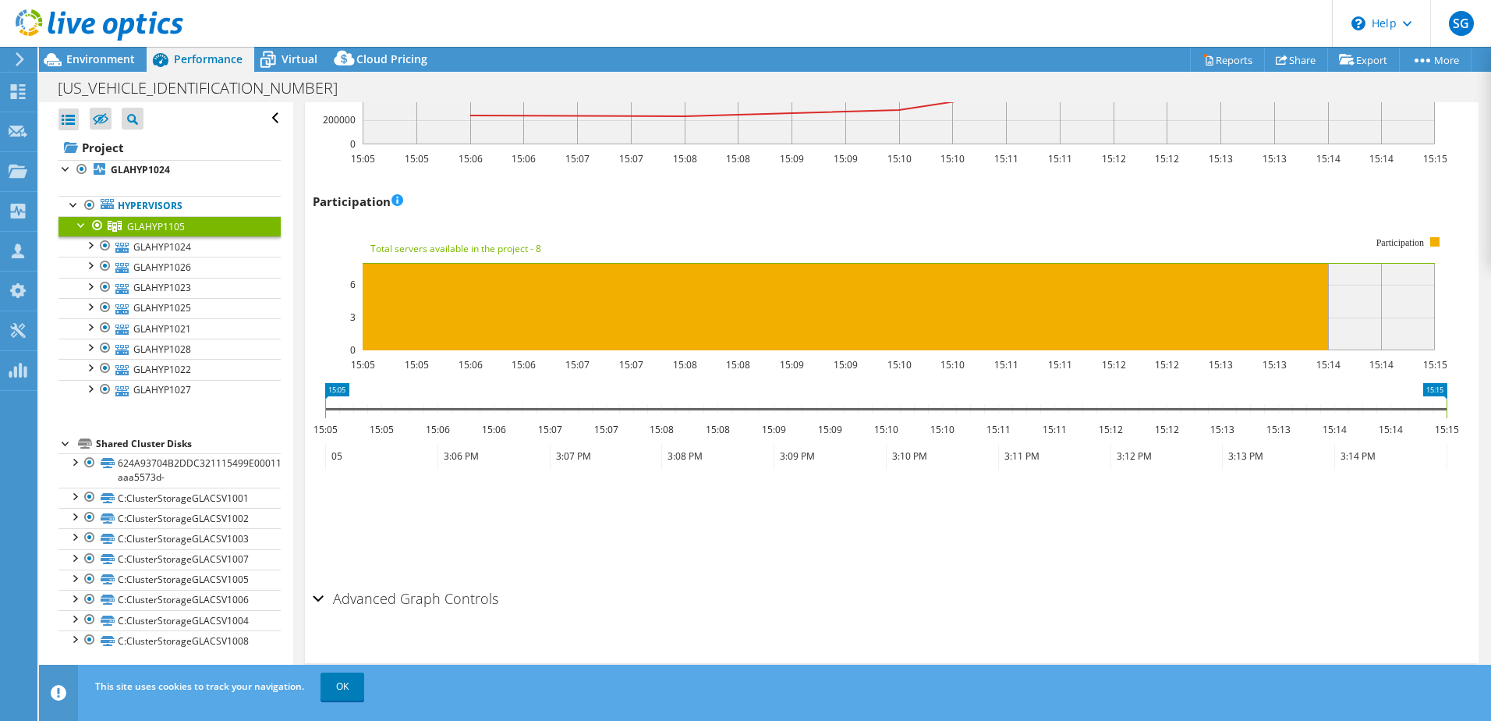
click at [420, 608] on h2 "Advanced Graph Controls" at bounding box center [406, 598] width 186 height 31
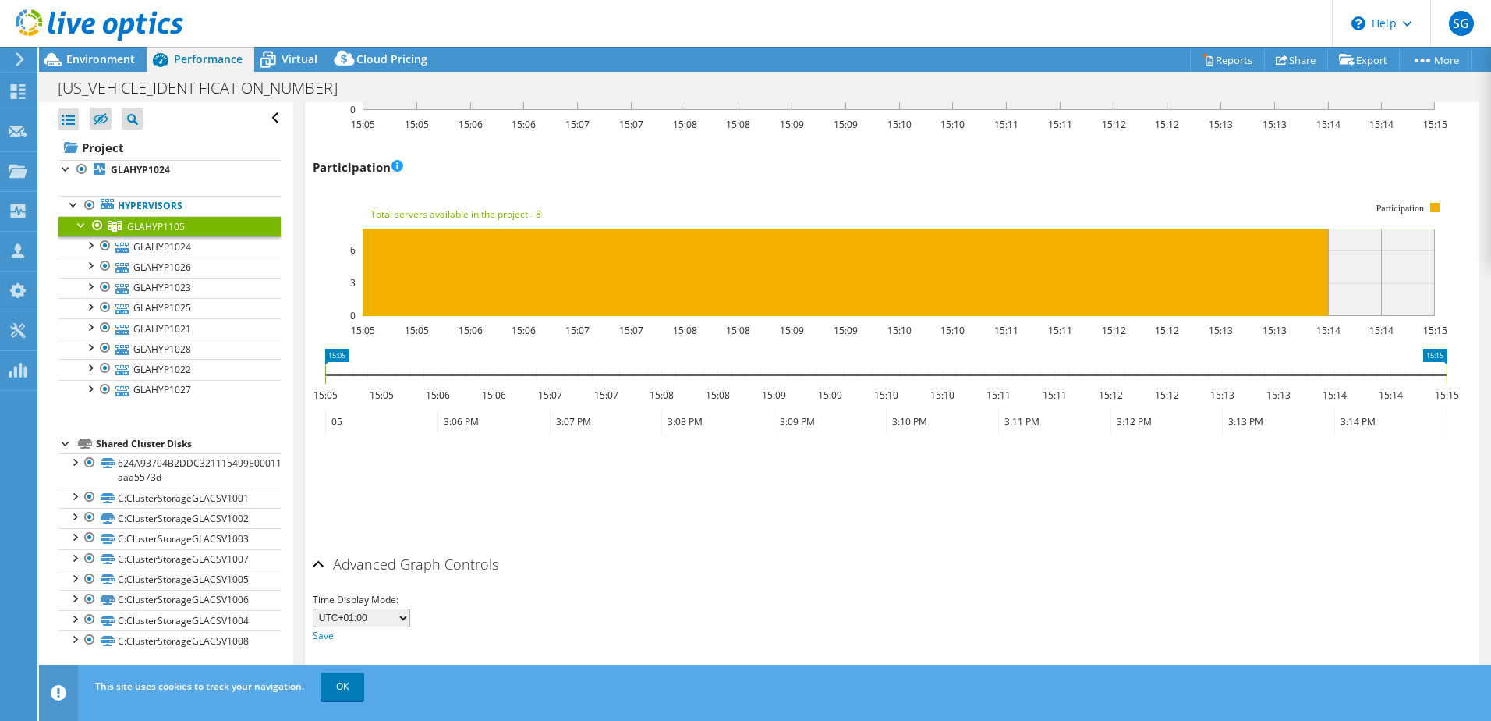
scroll to position [2263, 0]
